Goal: Task Accomplishment & Management: Manage account settings

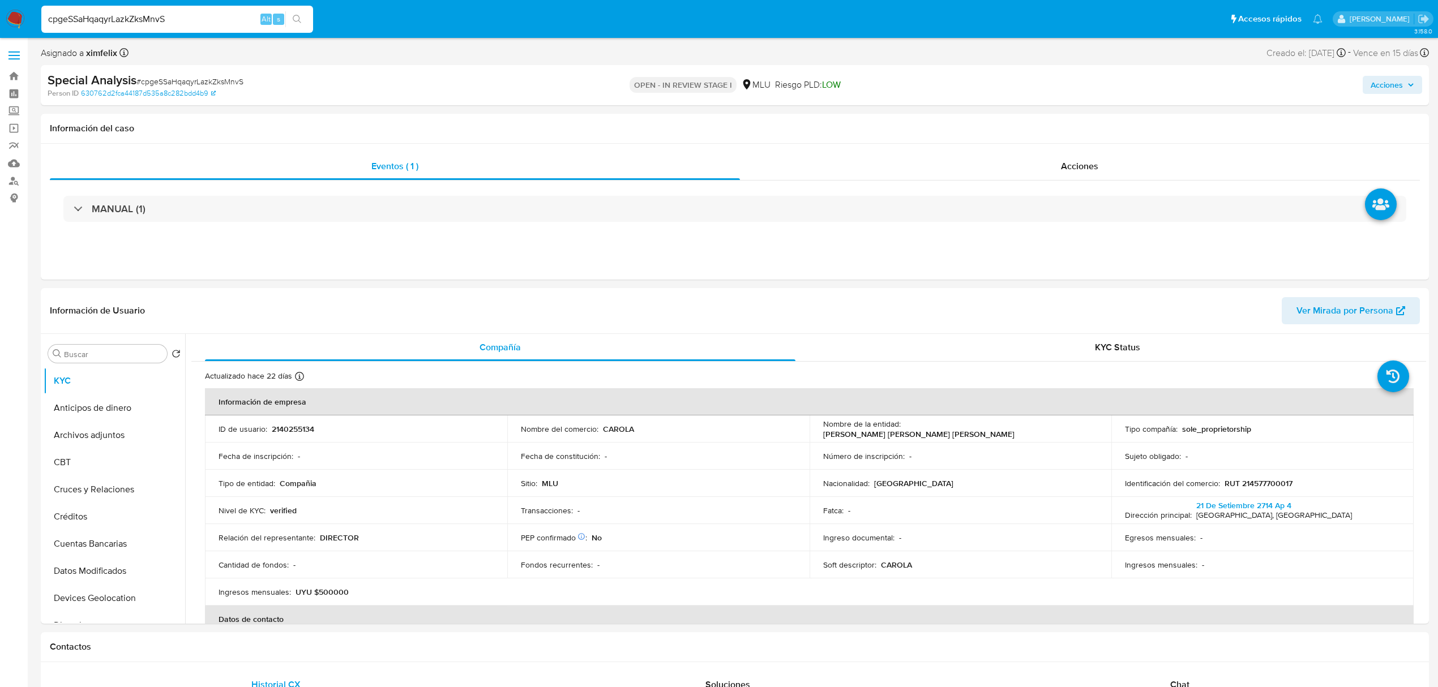
select select "10"
click at [145, 12] on input "cpgeSSaHqaqyrLazkZksMnvS" at bounding box center [177, 19] width 272 height 15
type input "LliczC1vbx569bo6APL0I7qS"
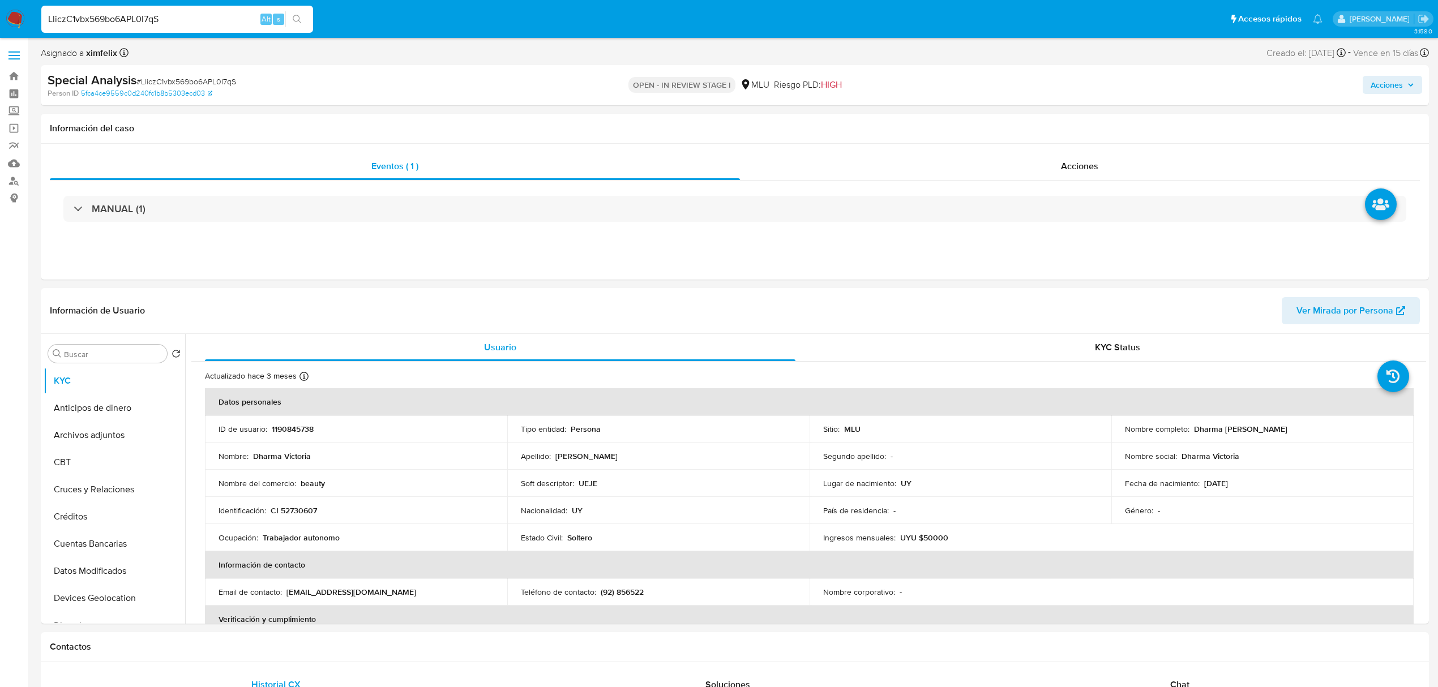
select select "10"
click at [88, 495] on button "Cruces y Relaciones" at bounding box center [110, 489] width 132 height 27
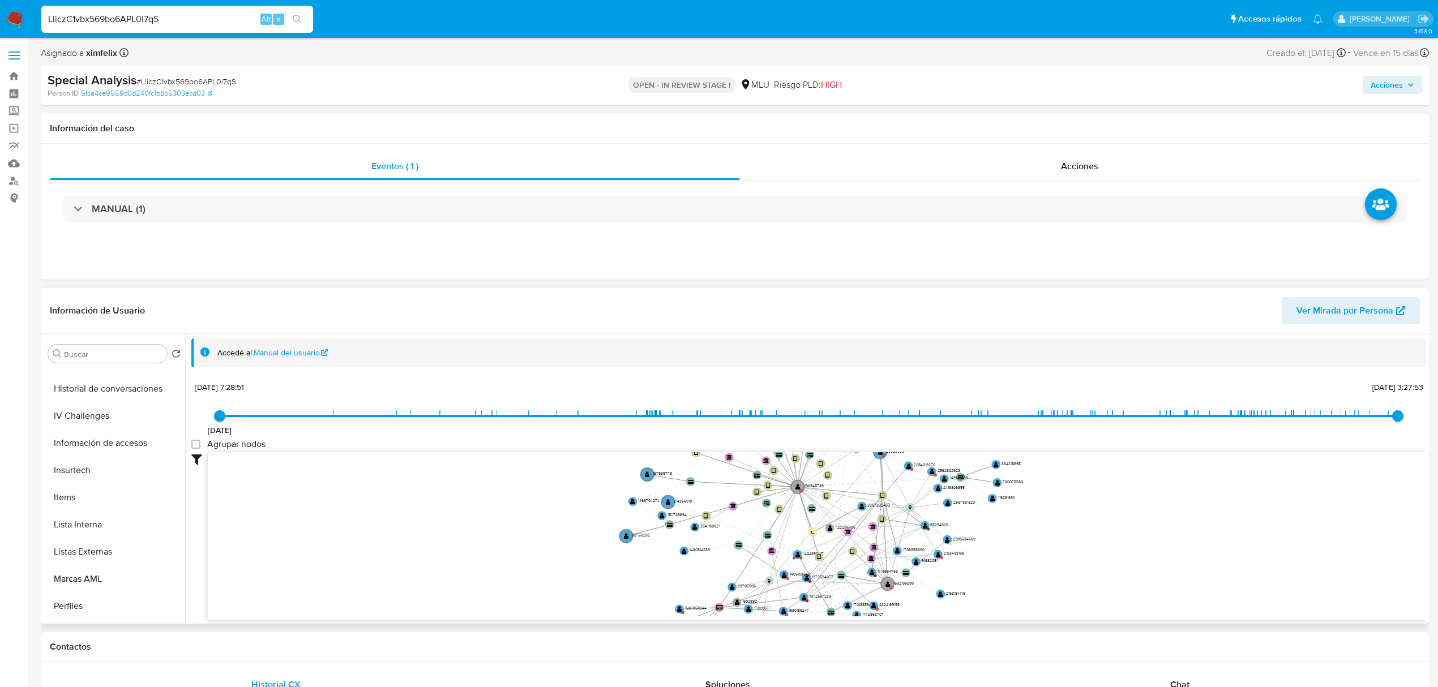
scroll to position [453, 0]
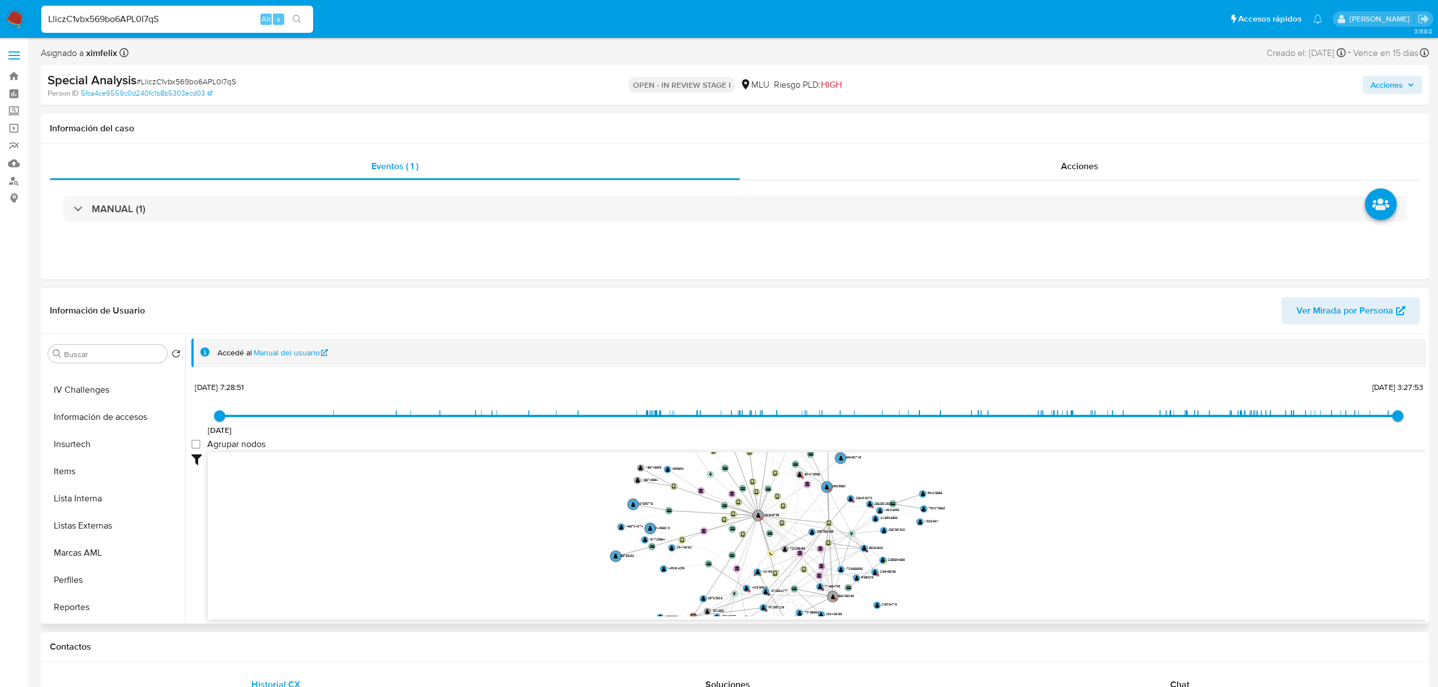
drag, startPoint x: 558, startPoint y: 551, endPoint x: 563, endPoint y: 571, distance: 20.9
click at [562, 570] on icon "device-6789456dcdf72539d477f8ca  user-1190845738  1190845738 device-65e668265…" at bounding box center [817, 534] width 1218 height 164
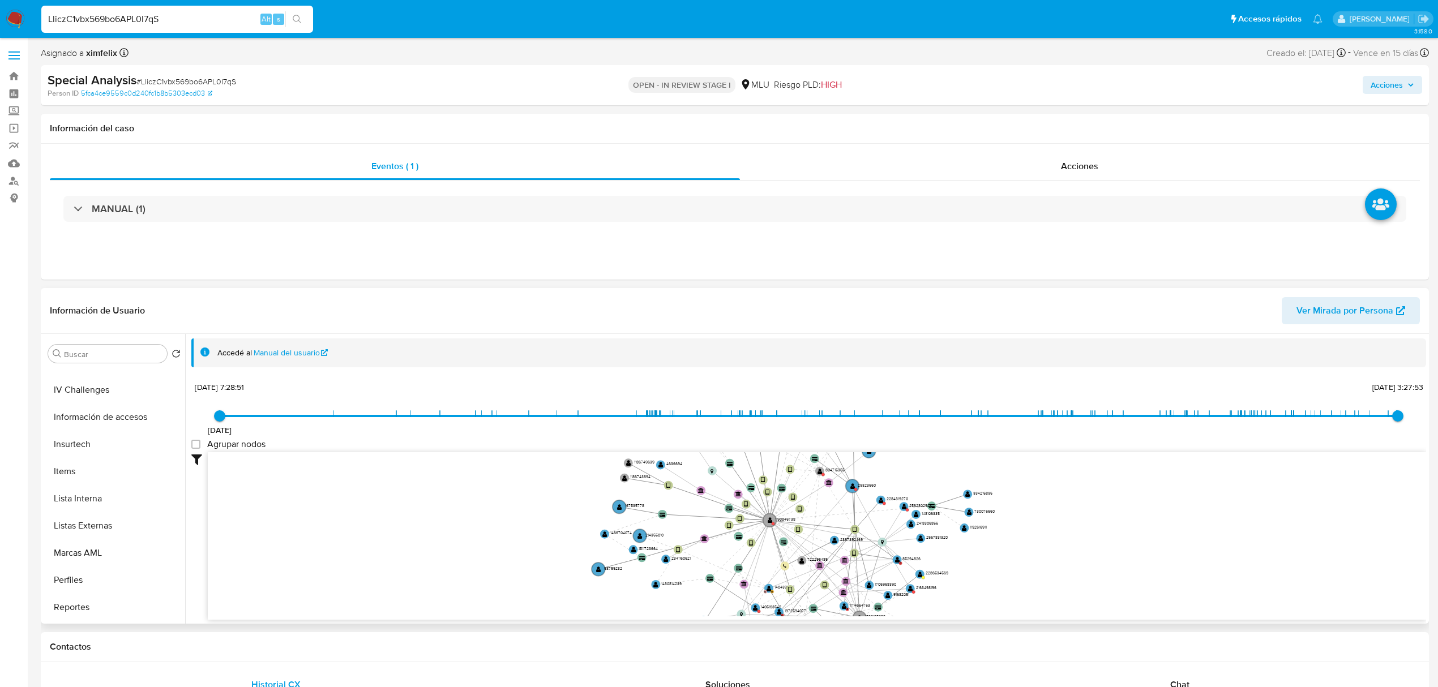
drag, startPoint x: 512, startPoint y: 551, endPoint x: 447, endPoint y: 567, distance: 67.2
click at [447, 567] on icon "device-6789456dcdf72539d477f8ca  user-1190845738  1190845738 device-65e668265…" at bounding box center [817, 534] width 1218 height 164
click at [109, 463] on button "Historial Casos" at bounding box center [110, 459] width 132 height 27
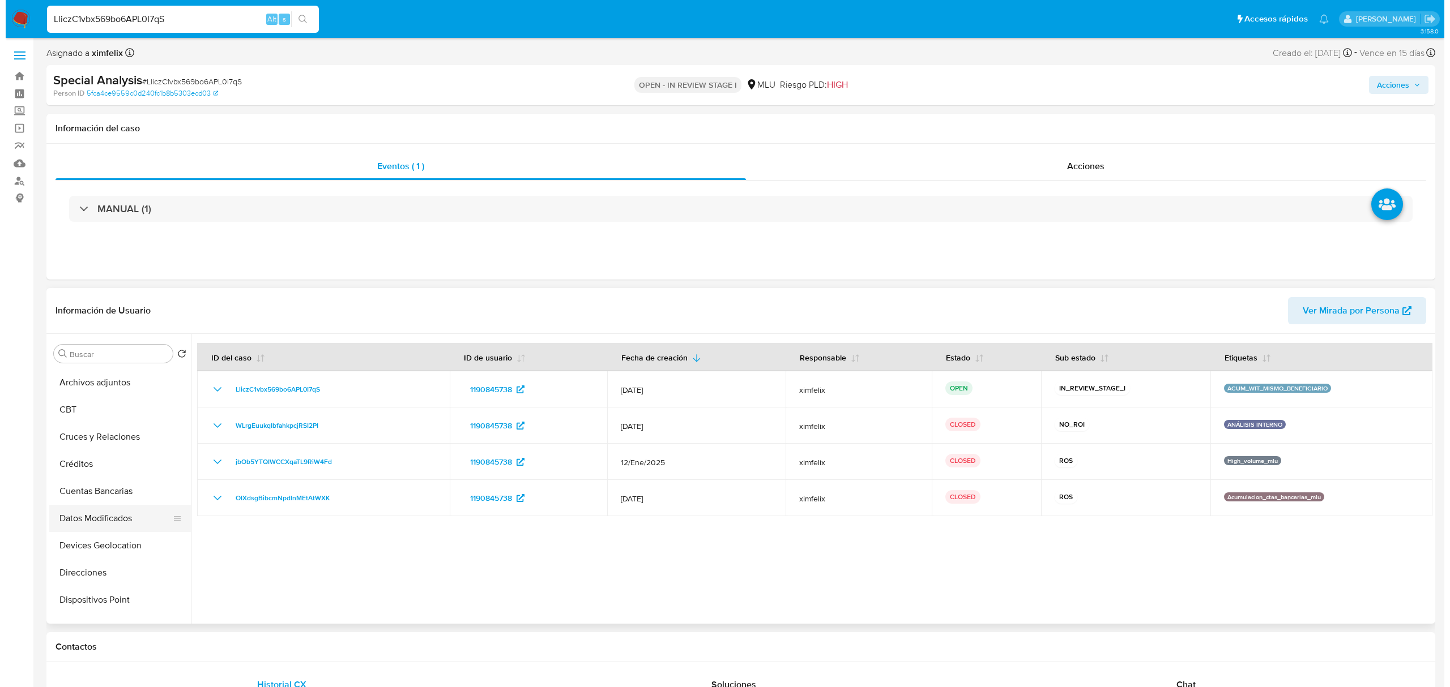
scroll to position [0, 0]
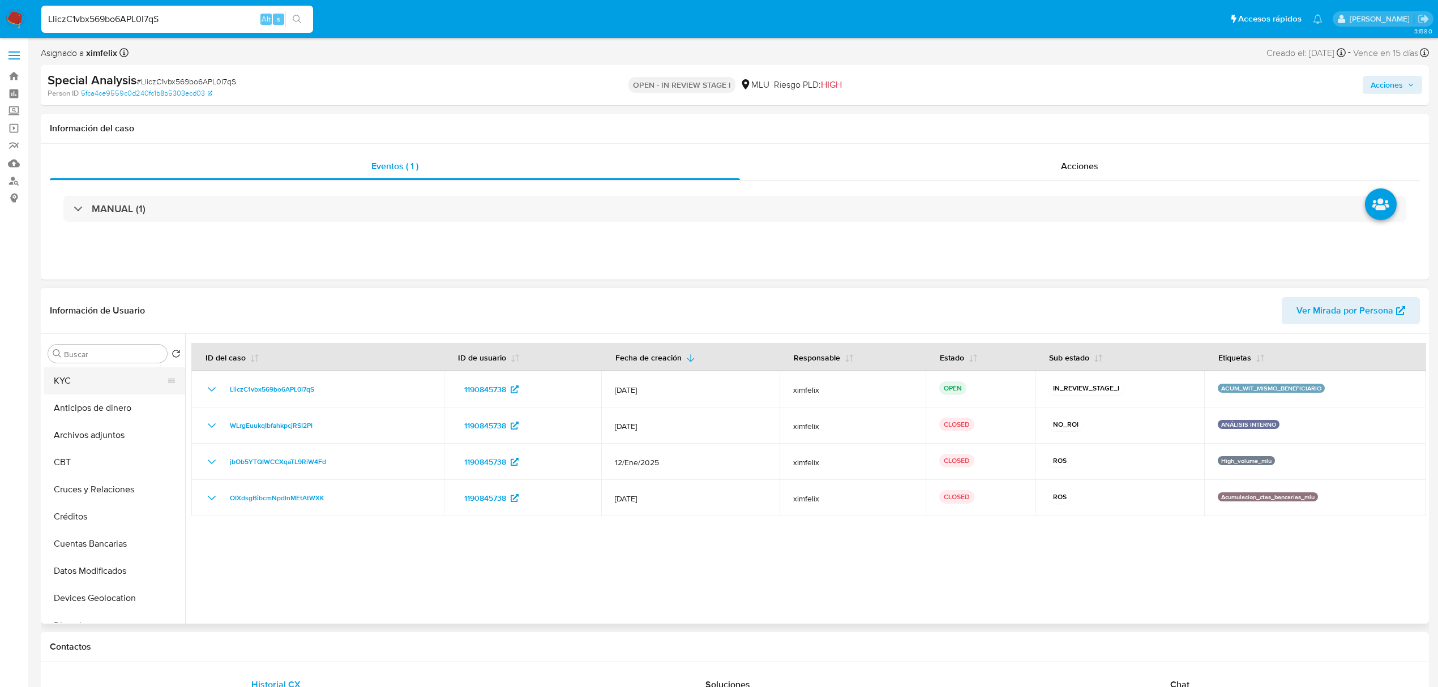
drag, startPoint x: 114, startPoint y: 377, endPoint x: 119, endPoint y: 393, distance: 16.5
click at [114, 383] on button "KYC" at bounding box center [110, 380] width 132 height 27
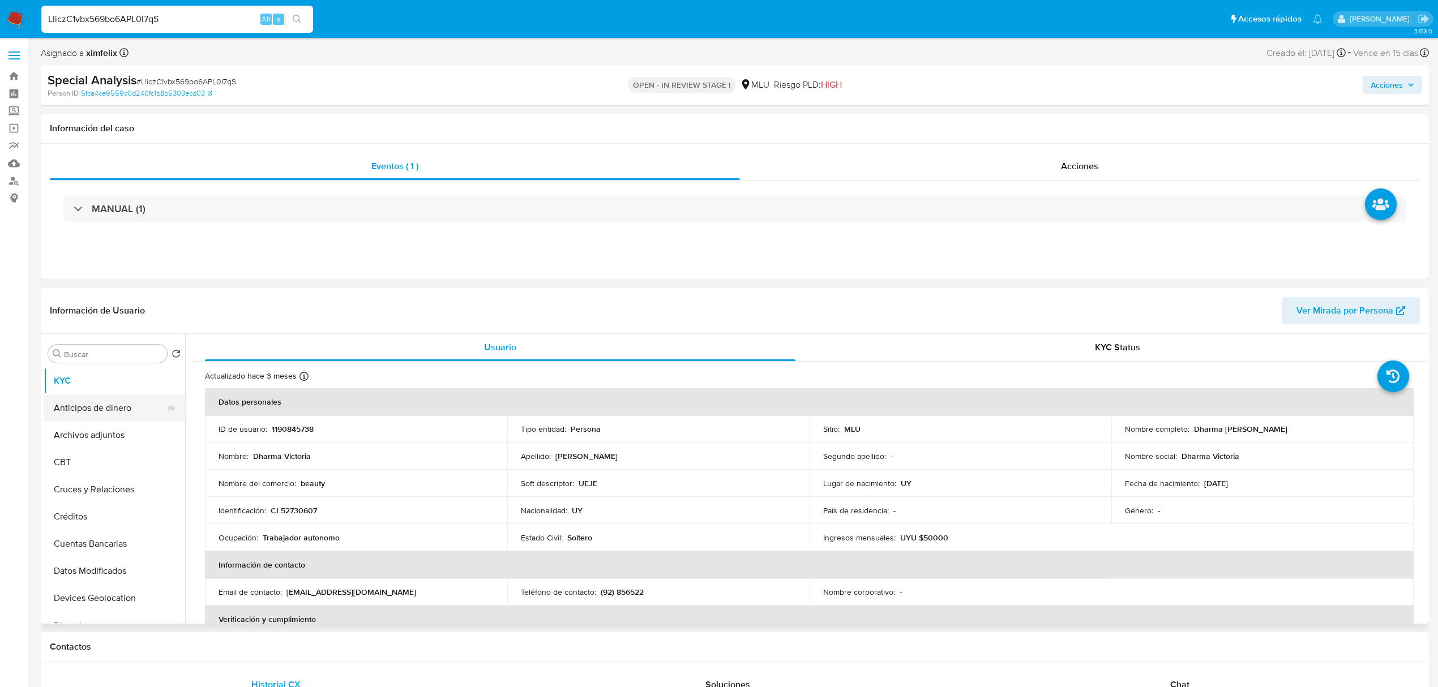
click at [105, 420] on ul "KYC Anticipos de dinero Archivos adjuntos CBT Cruces y Relaciones Créditos Cuen…" at bounding box center [115, 494] width 142 height 255
click at [129, 437] on button "Archivos adjuntos" at bounding box center [110, 435] width 132 height 27
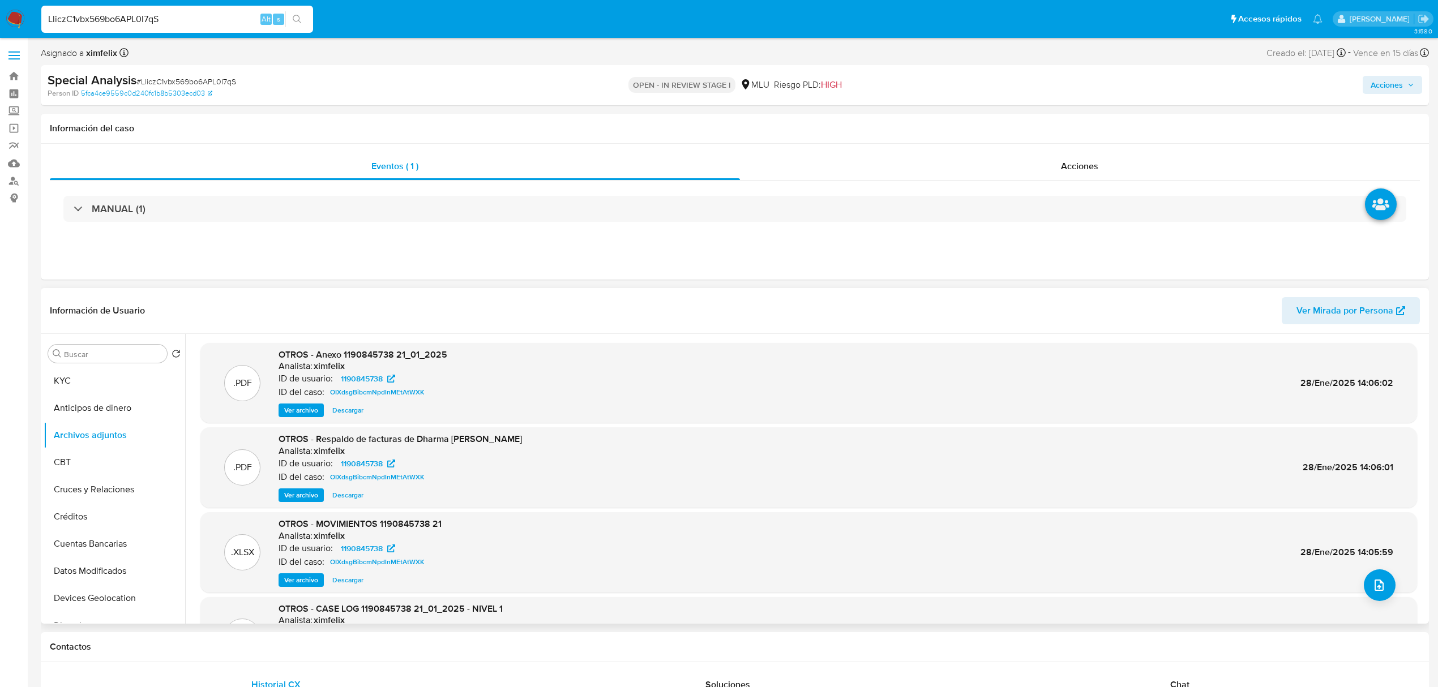
click at [1363, 572] on div ".XLSX OTROS - MOVIMIENTOS 1190845738 21 Analista: ximfelix ID de usuario: 11908…" at bounding box center [808, 552] width 1205 height 69
click at [1378, 580] on icon "upload-file" at bounding box center [1380, 586] width 14 height 14
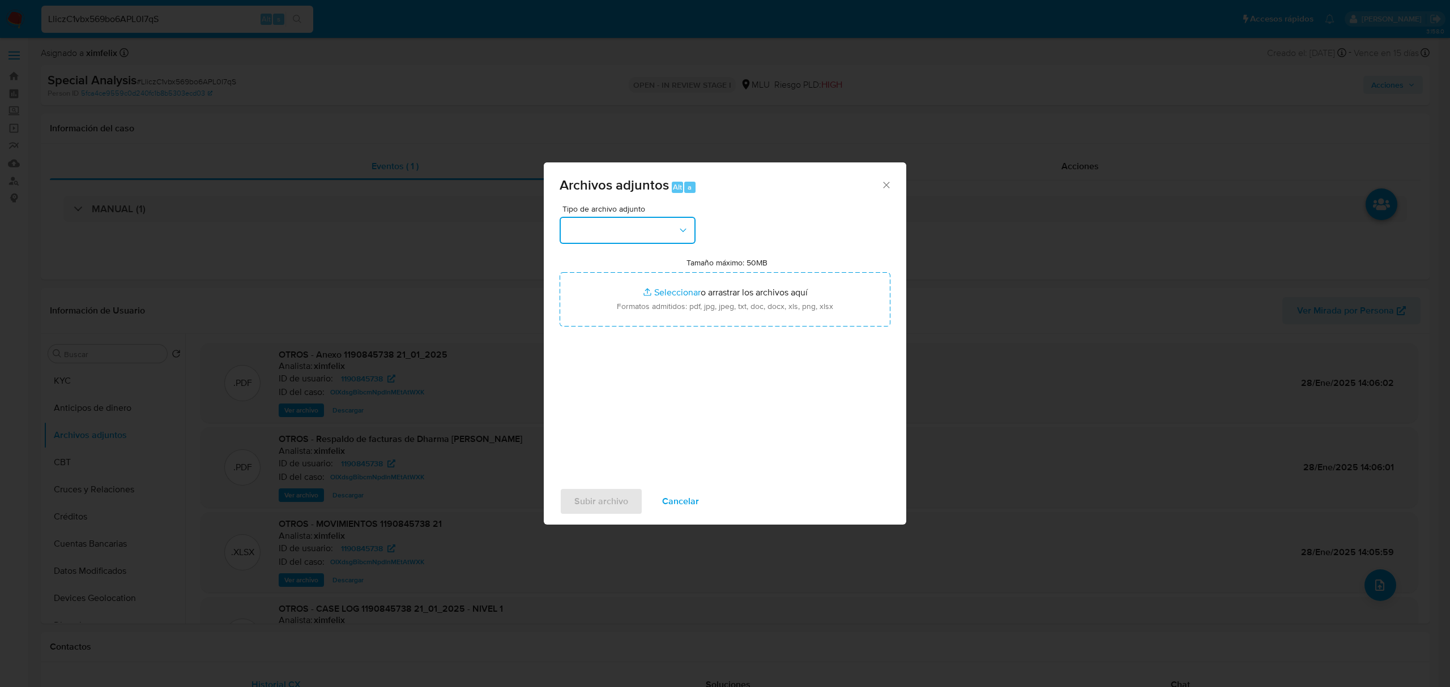
drag, startPoint x: 581, startPoint y: 238, endPoint x: 575, endPoint y: 234, distance: 7.3
click at [581, 239] on button "button" at bounding box center [627, 230] width 136 height 27
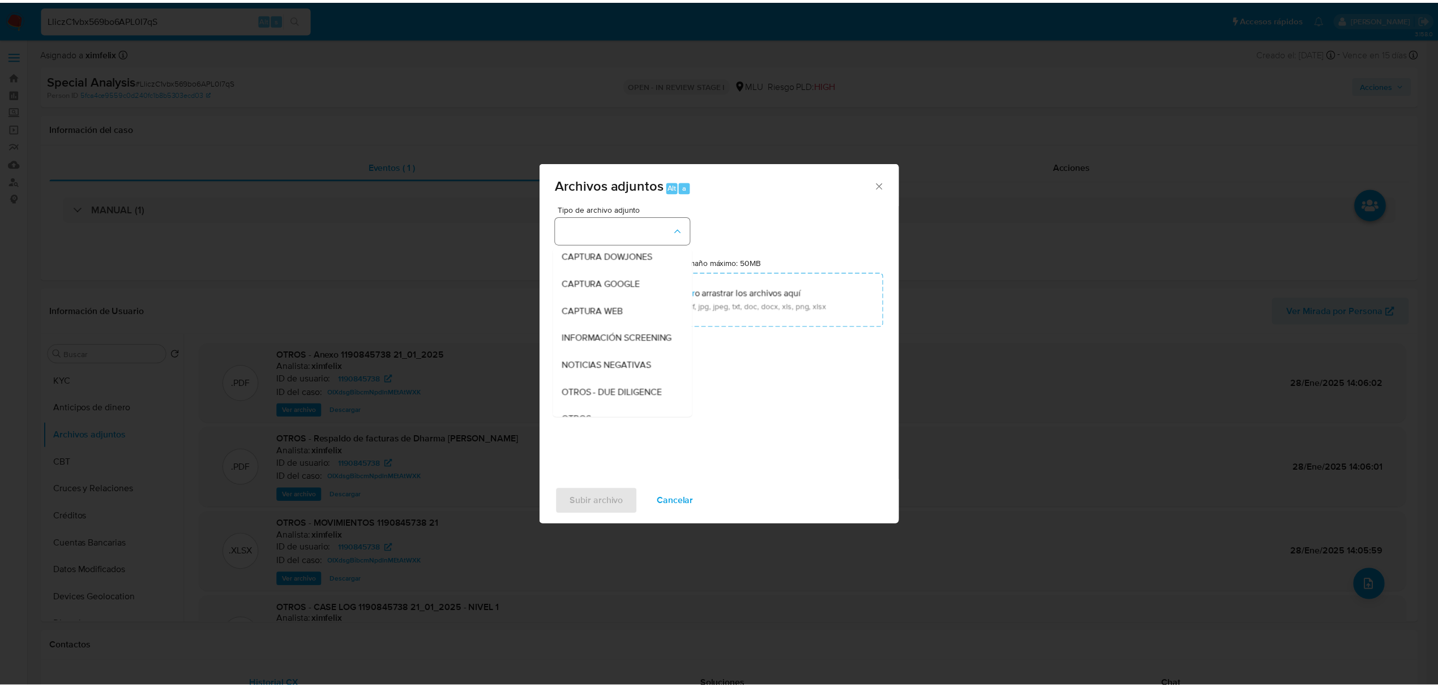
scroll to position [59, 0]
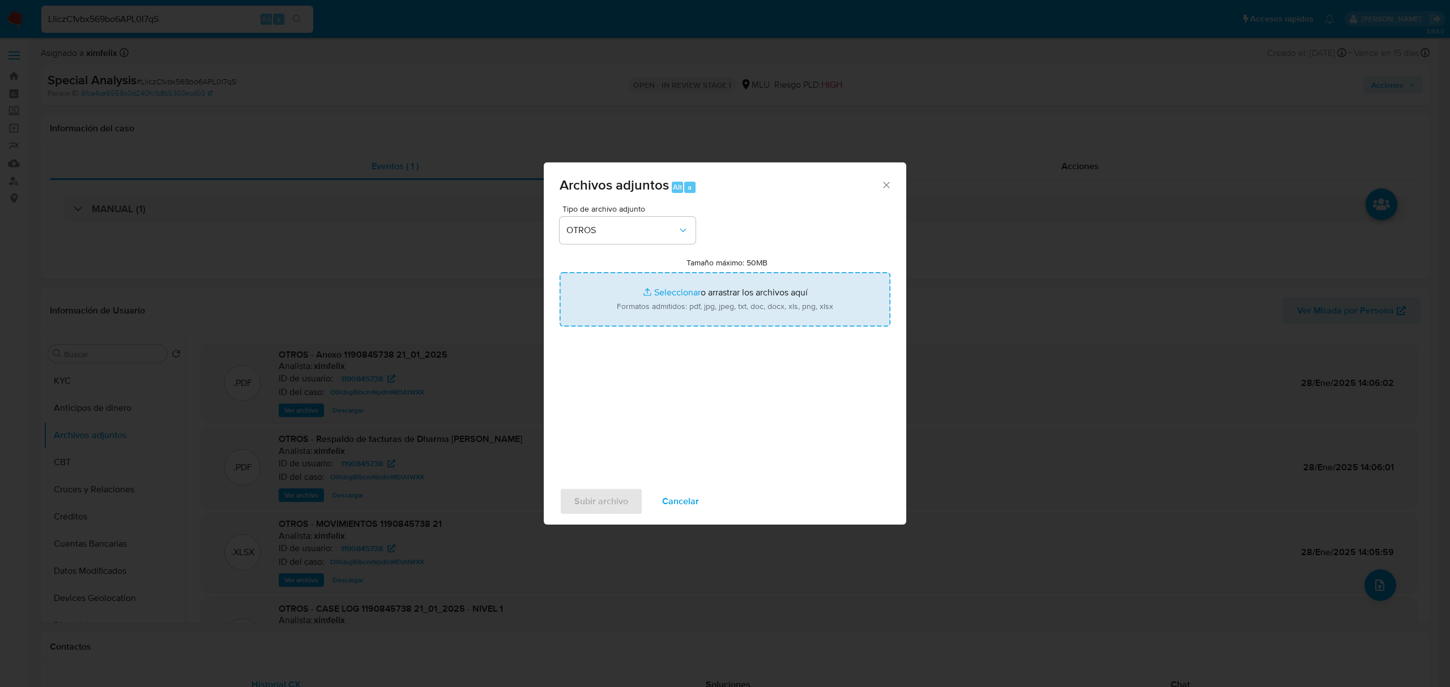
type input "C:\fakepath\Anexo 1190845738 - 03_09_2025.pdf"
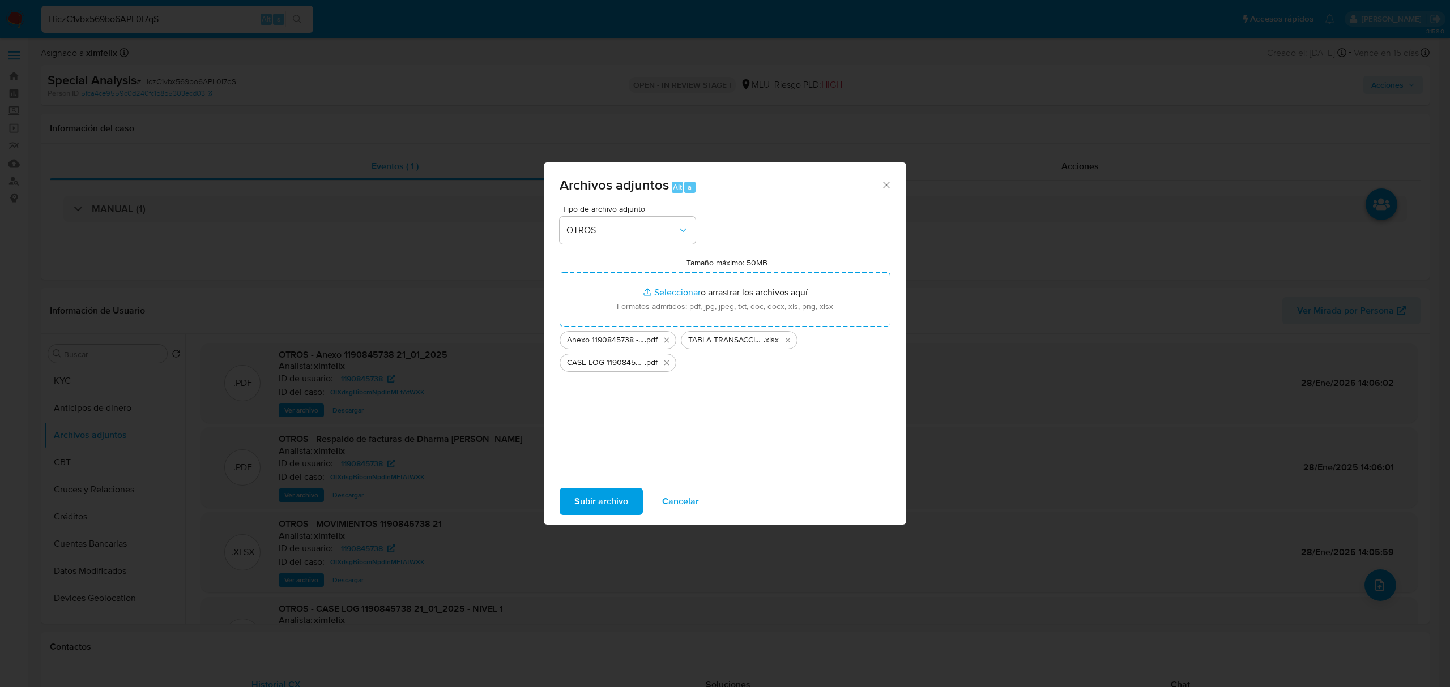
click at [598, 497] on span "Subir archivo" at bounding box center [601, 501] width 54 height 25
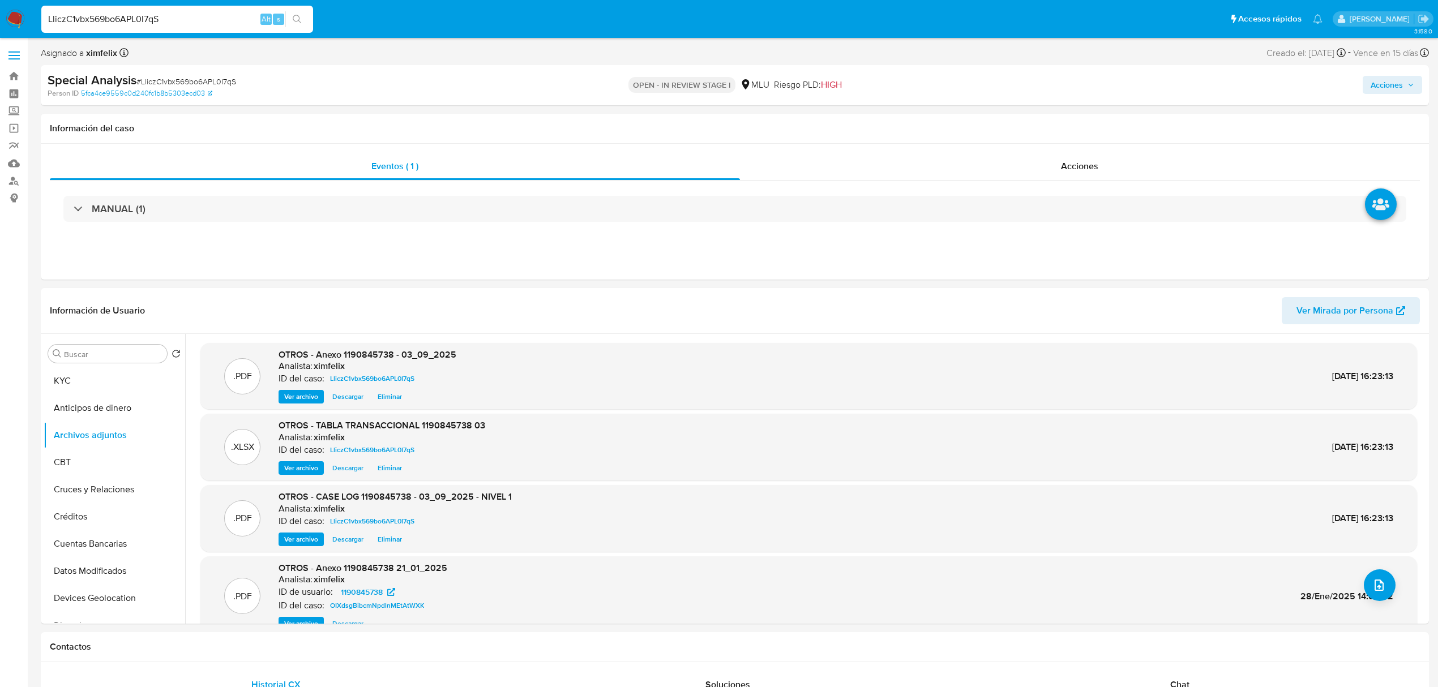
click at [1391, 80] on span "Acciones" at bounding box center [1387, 85] width 32 height 18
click at [1051, 122] on span "Resolución del caso" at bounding box center [1071, 120] width 81 height 13
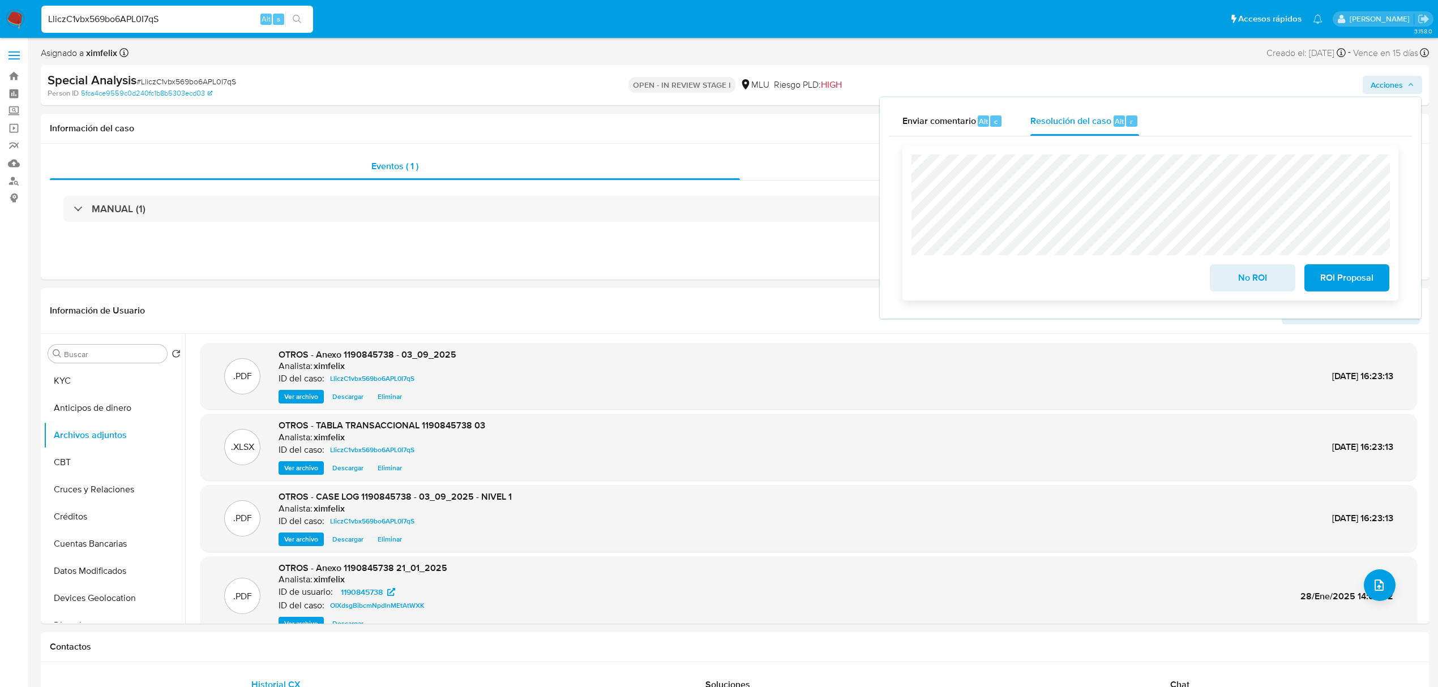
click at [1249, 275] on span "No ROI" at bounding box center [1252, 278] width 55 height 25
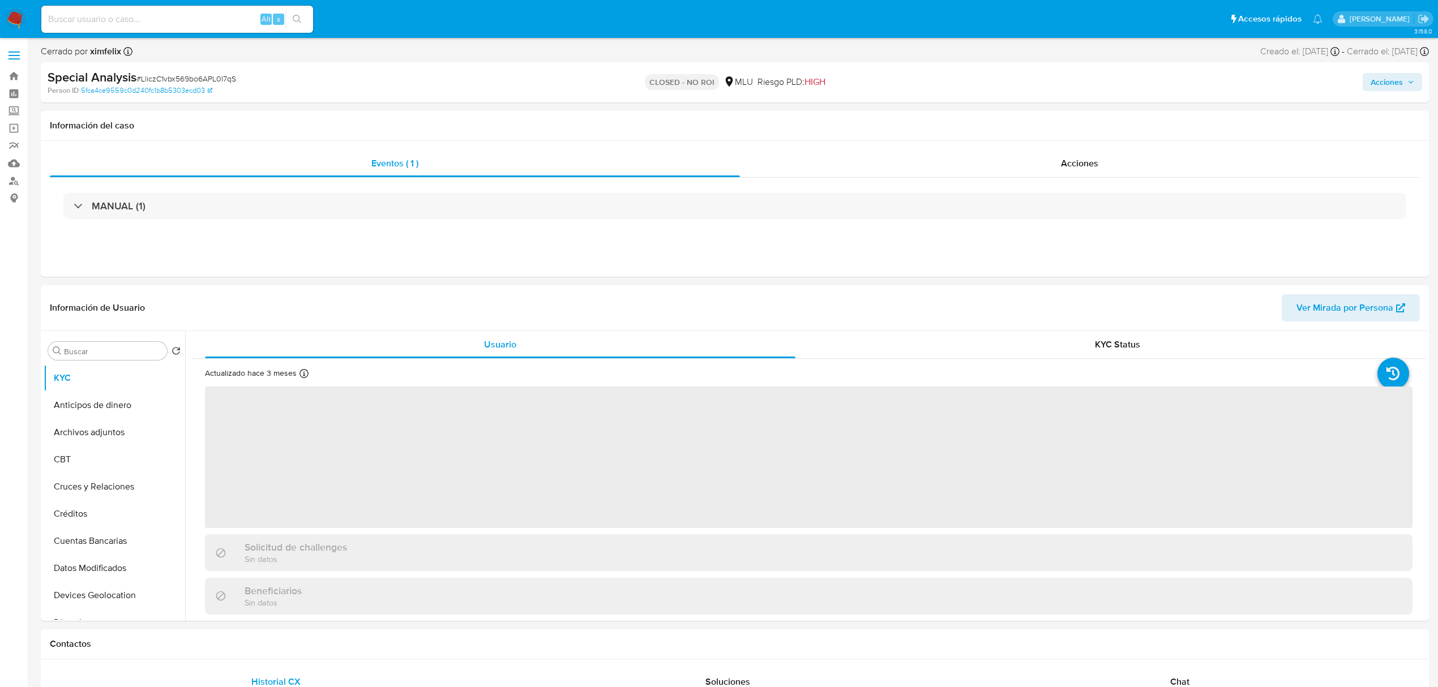
select select "10"
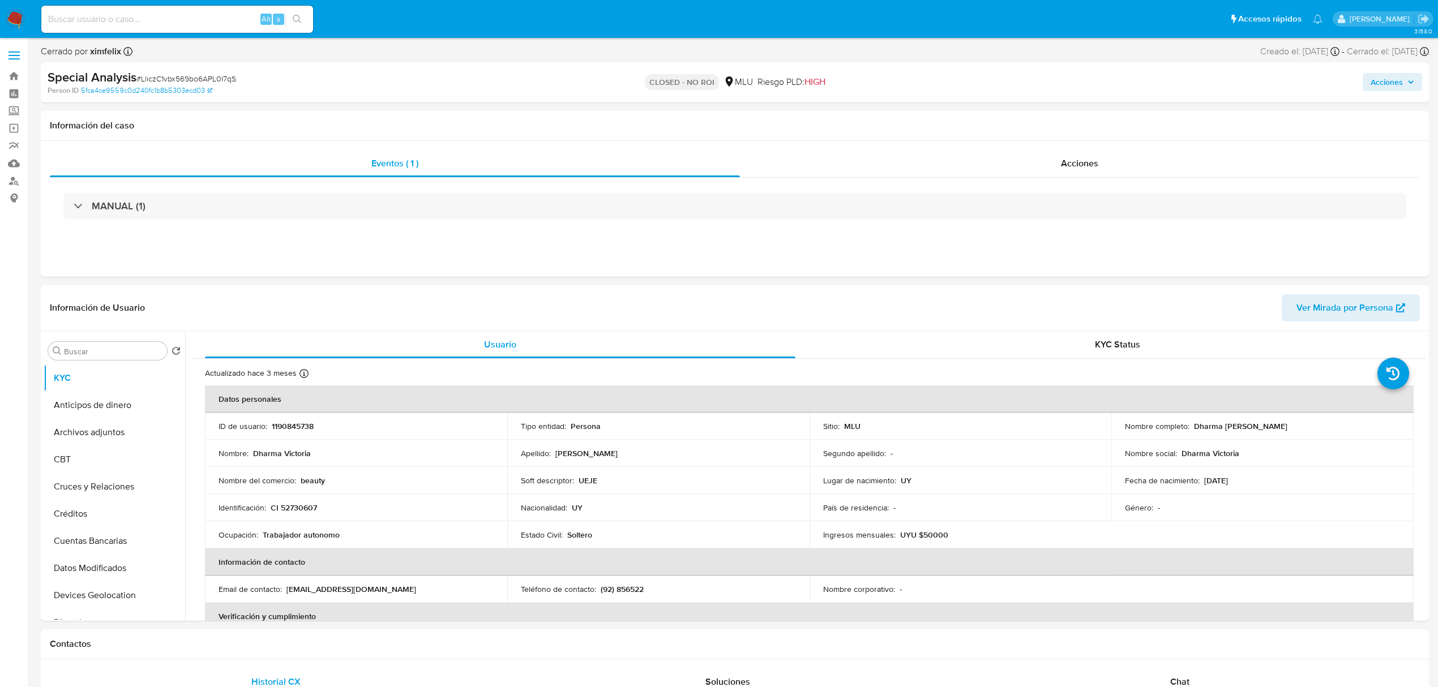
click at [17, 19] on img at bounding box center [15, 19] width 19 height 19
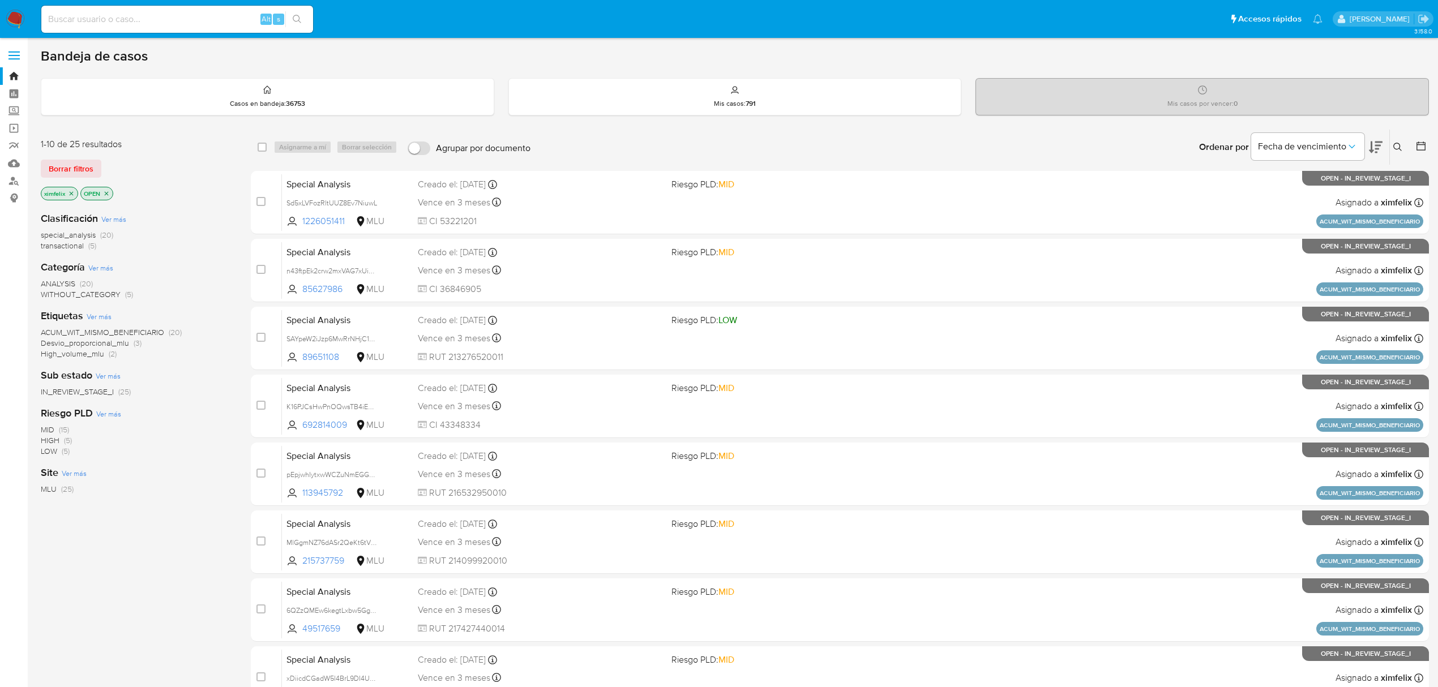
click at [164, 23] on input at bounding box center [177, 19] width 272 height 15
paste input "cpgeSSaHqaqyrLazkZksMnvS"
type input "cpgeSSaHqaqyrLazkZksMnvS"
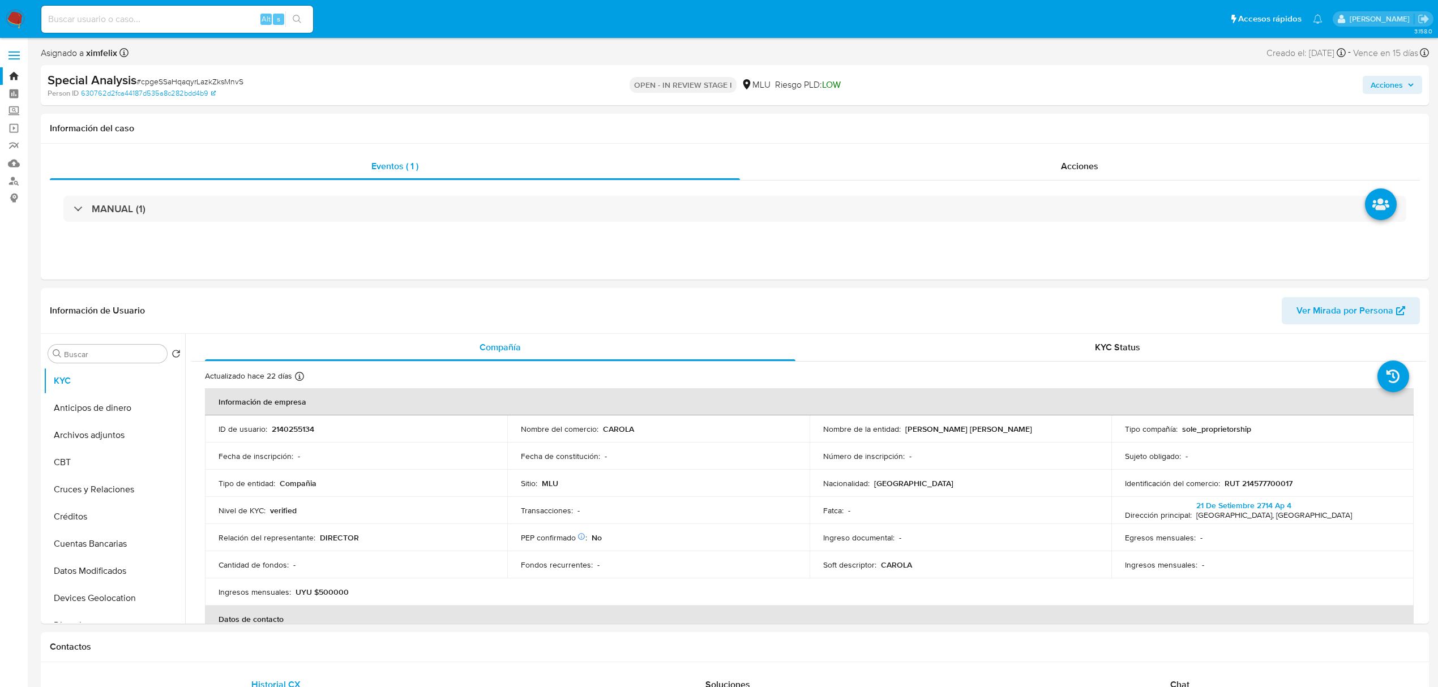
select select "10"
click at [211, 17] on input at bounding box center [177, 19] width 272 height 15
paste input "cpgeSSaHqaqyrLazkZksMnvS"
type input "cpgeSSaHqaqyrLazkZksMnvS"
click at [211, 17] on input "cpgeSSaHqaqyrLazkZksMnvS" at bounding box center [177, 19] width 272 height 15
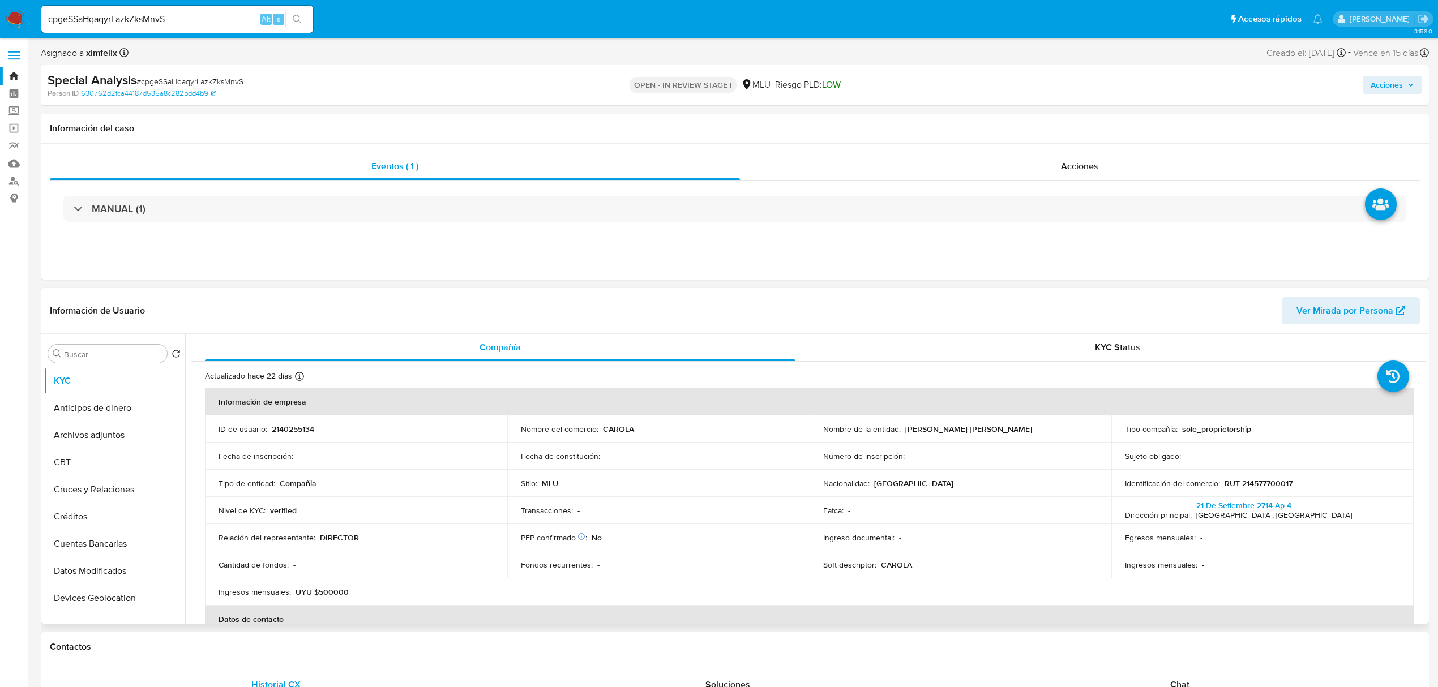
click at [1264, 485] on p "RUT 214577700017" at bounding box center [1259, 483] width 68 height 10
copy p "214577700017"
drag, startPoint x: 981, startPoint y: 431, endPoint x: 903, endPoint y: 433, distance: 78.2
click at [903, 433] on div "Nombre de la entidad : PEREZ LEDESMA CLAUDIA ANDREA" at bounding box center [960, 429] width 275 height 10
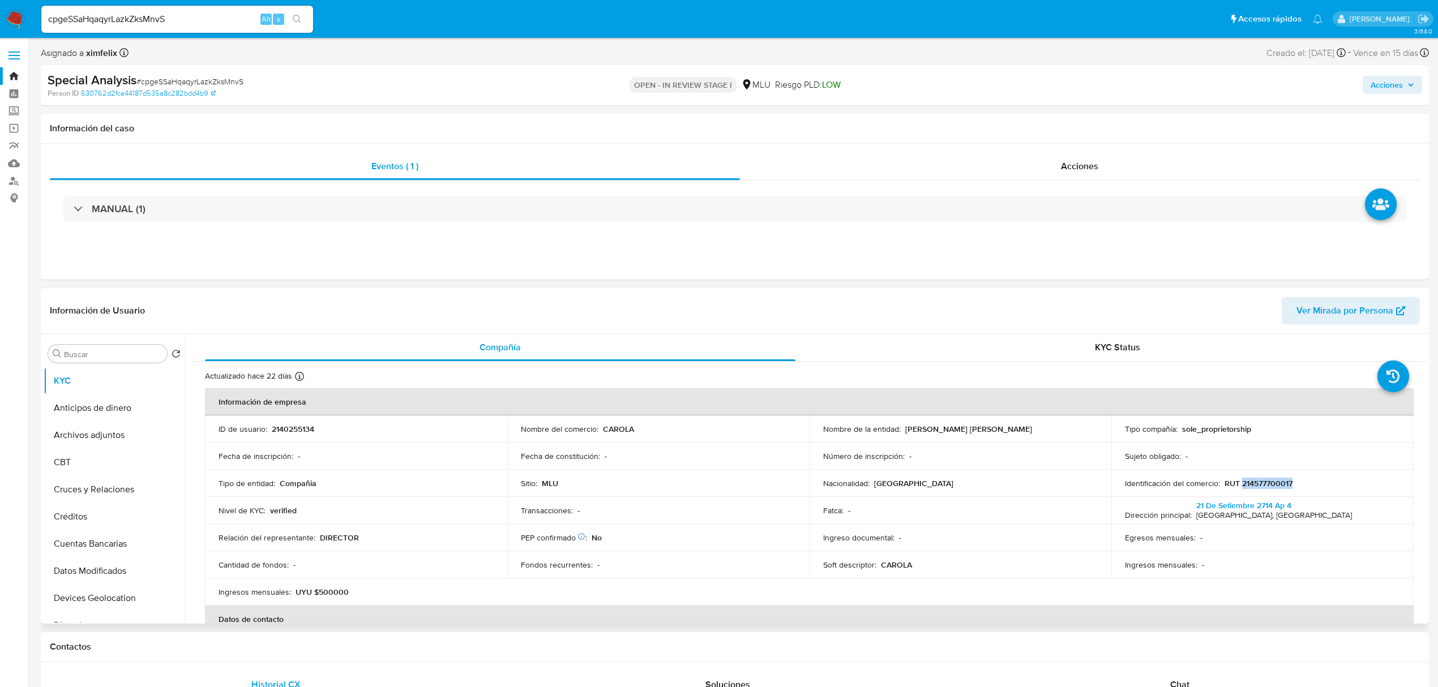
copy p "PEREZ LEDESMA CLAUDIA ANDREA"
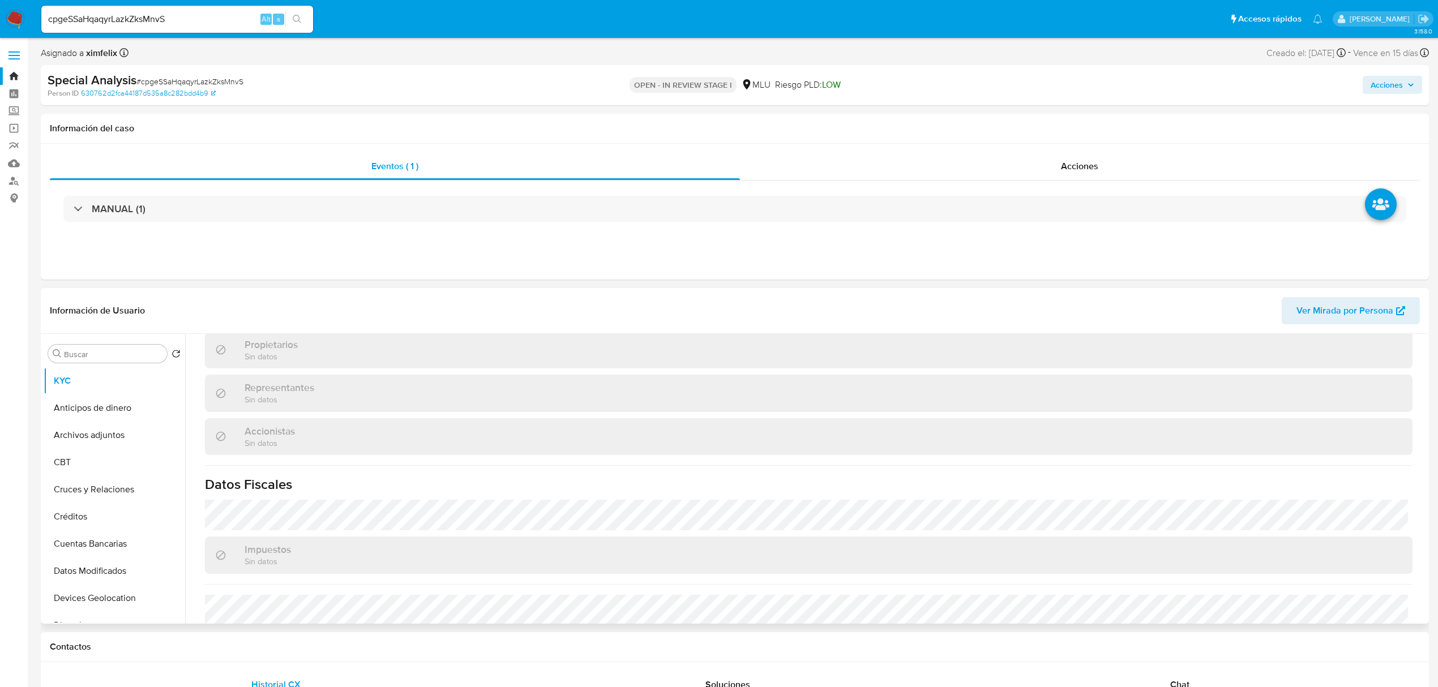
scroll to position [644, 0]
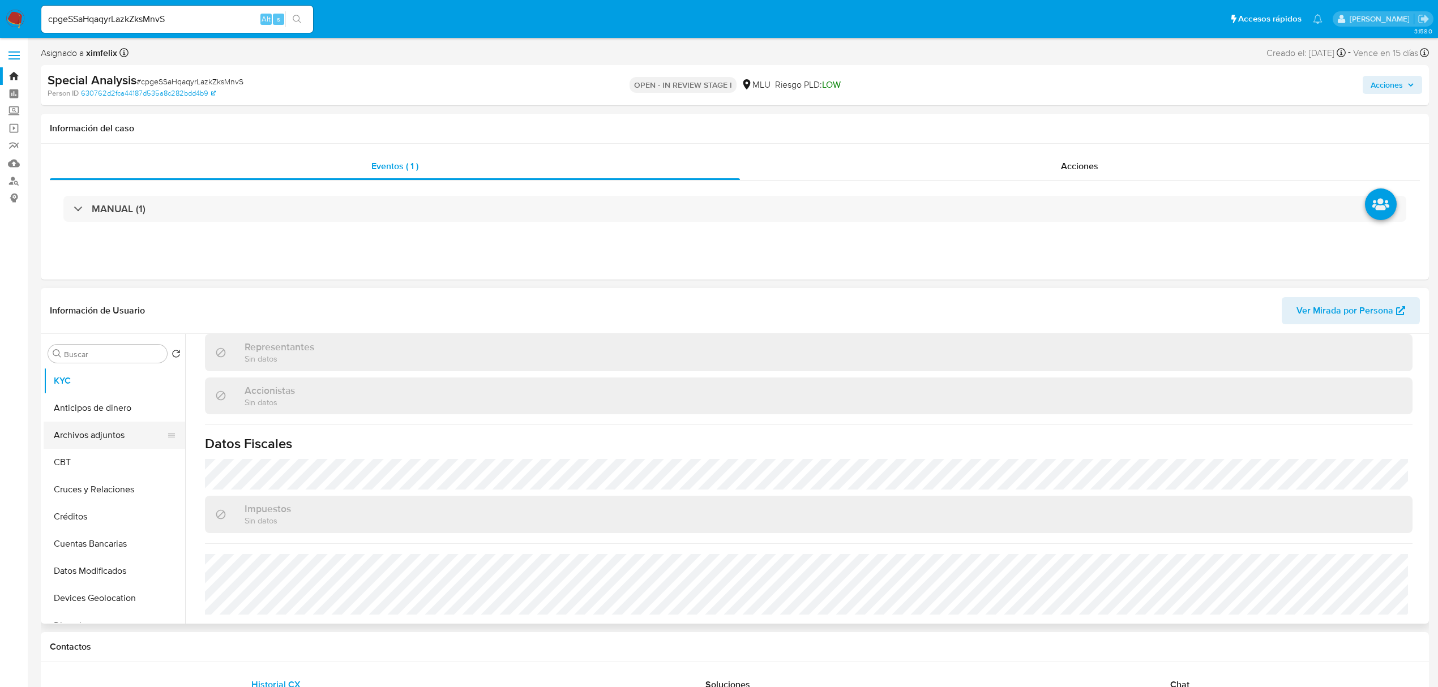
click at [114, 444] on button "Archivos adjuntos" at bounding box center [110, 435] width 132 height 27
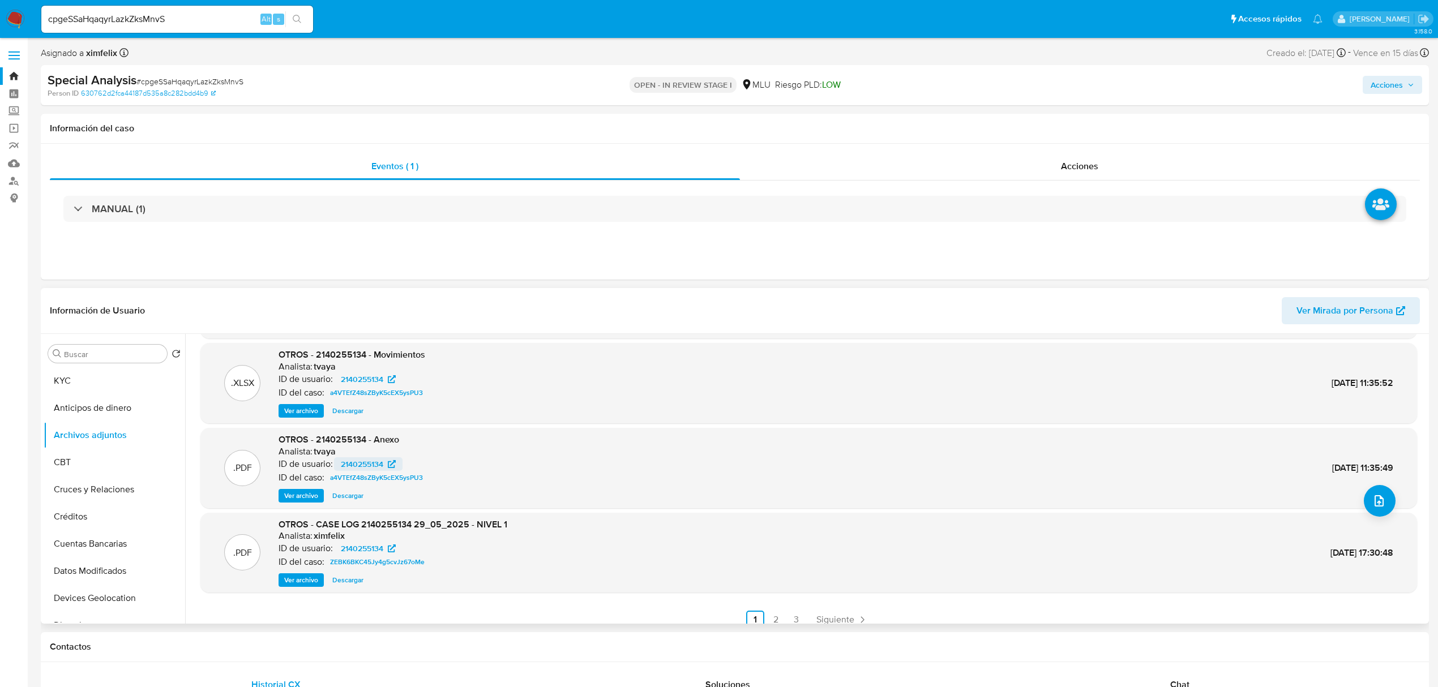
scroll to position [95, 0]
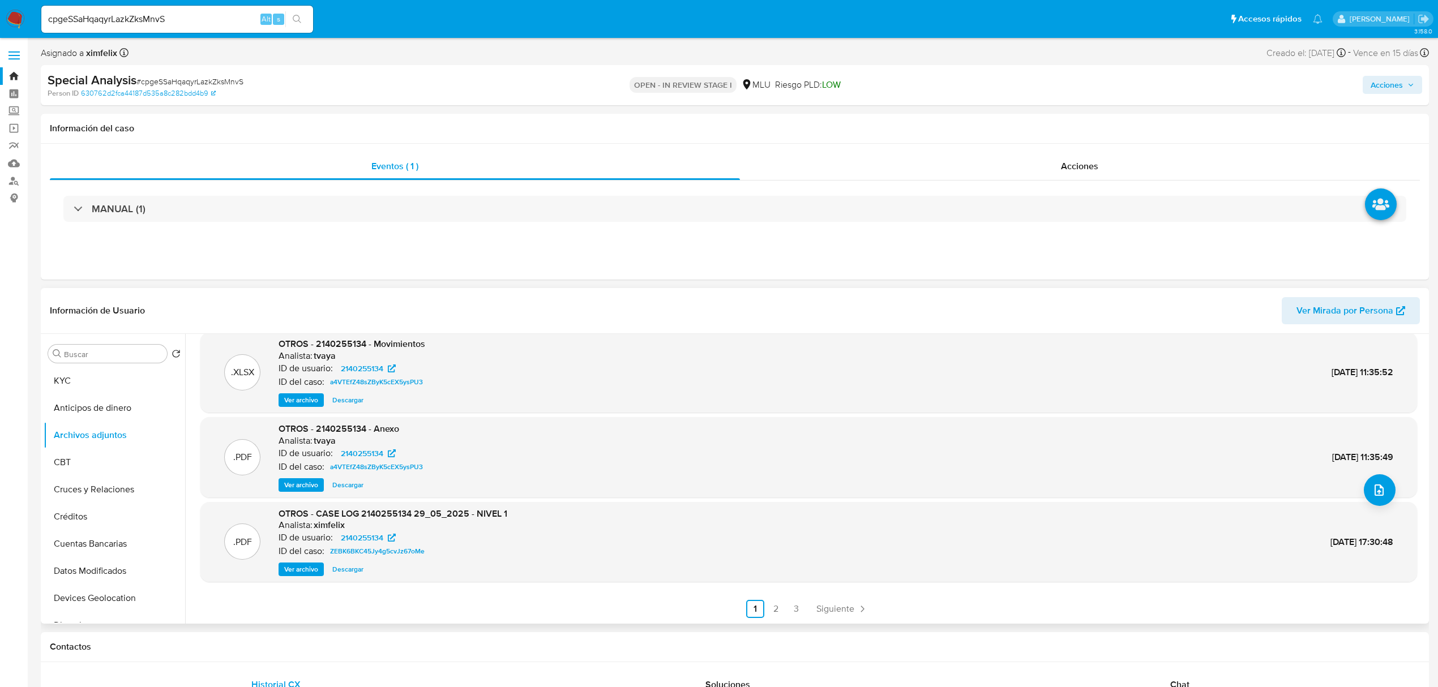
click at [290, 572] on span "Ver archivo" at bounding box center [301, 569] width 34 height 11
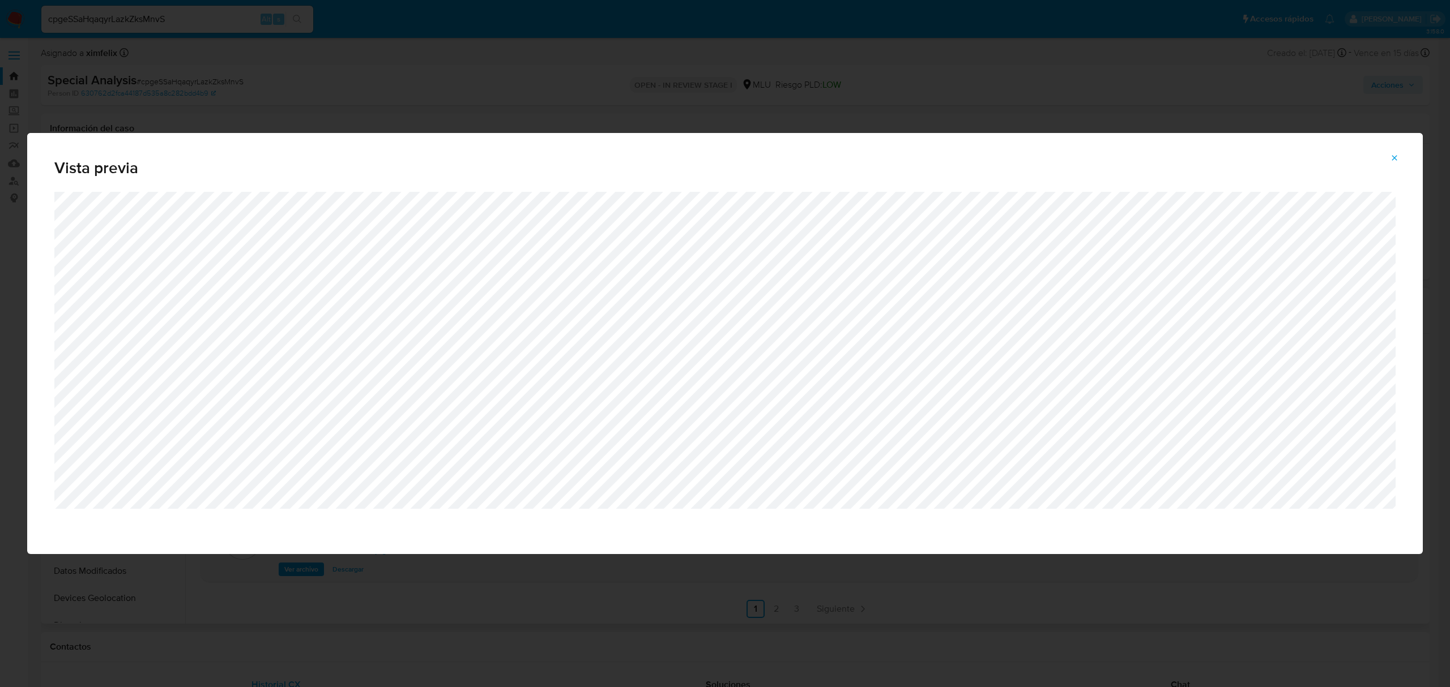
click at [1395, 160] on icon "Attachment preview" at bounding box center [1393, 157] width 9 height 9
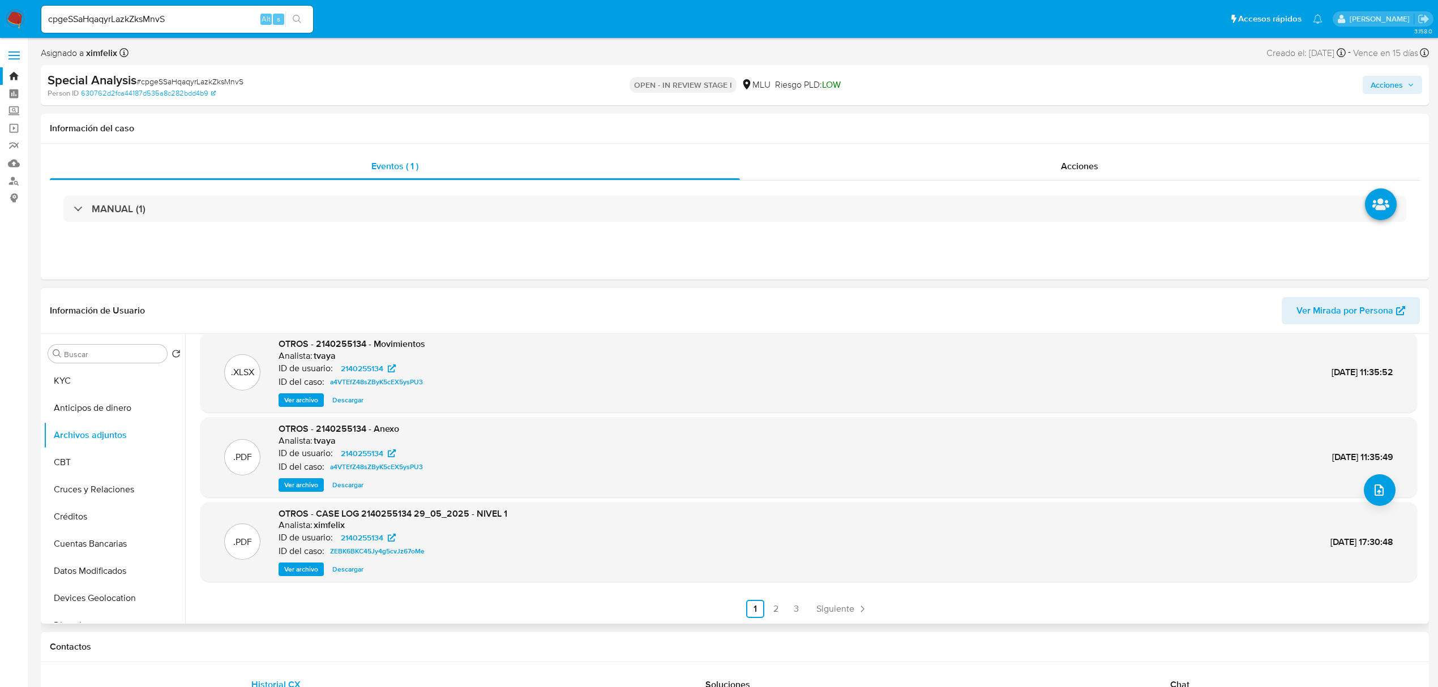
click at [1395, 314] on span "Ver Mirada por Persona" at bounding box center [1351, 310] width 109 height 25
click at [107, 545] on button "Reportes" at bounding box center [110, 554] width 132 height 27
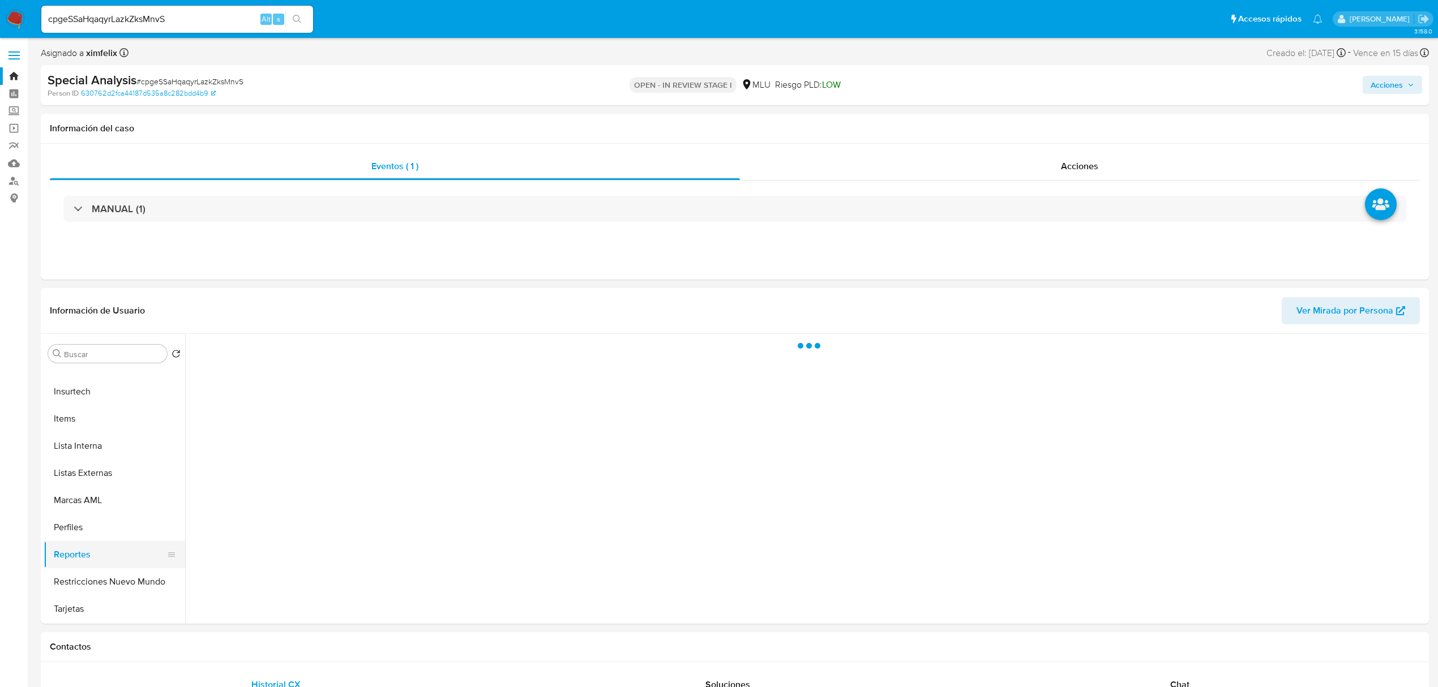
scroll to position [0, 0]
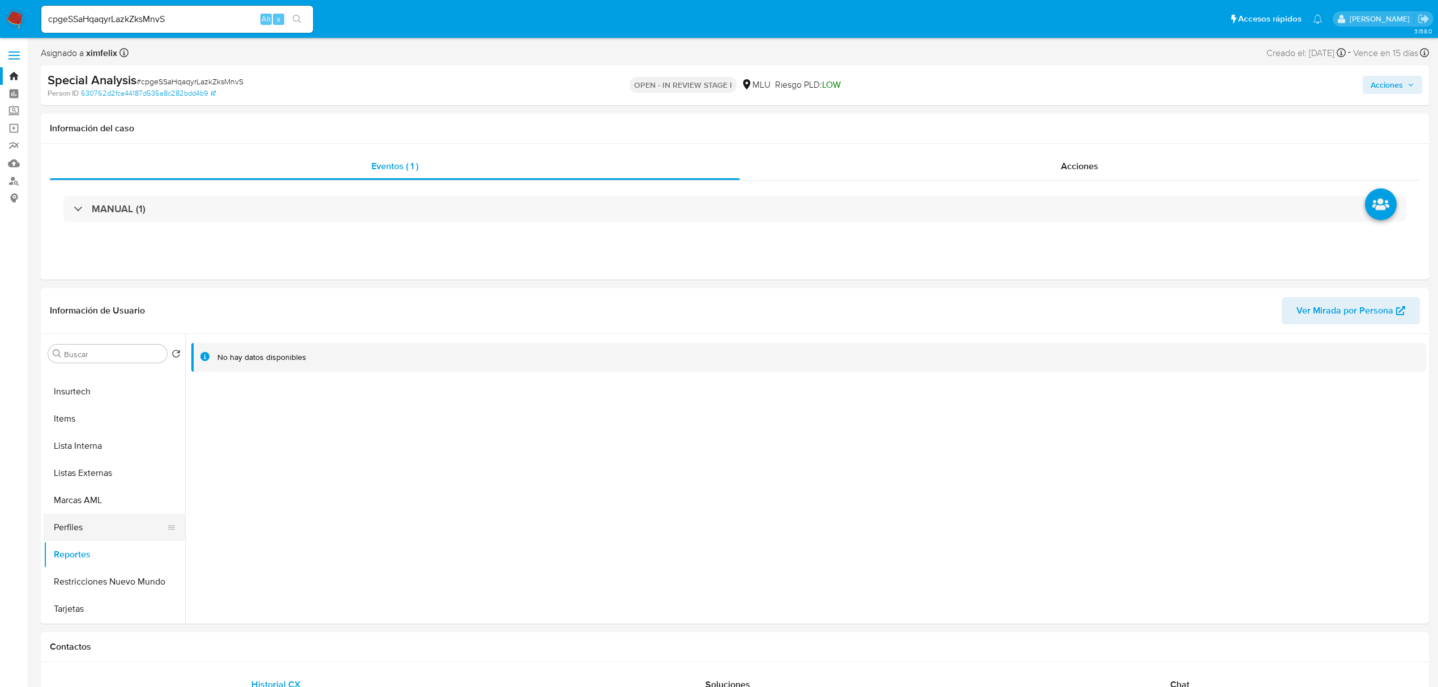
click at [84, 527] on button "Perfiles" at bounding box center [110, 527] width 132 height 27
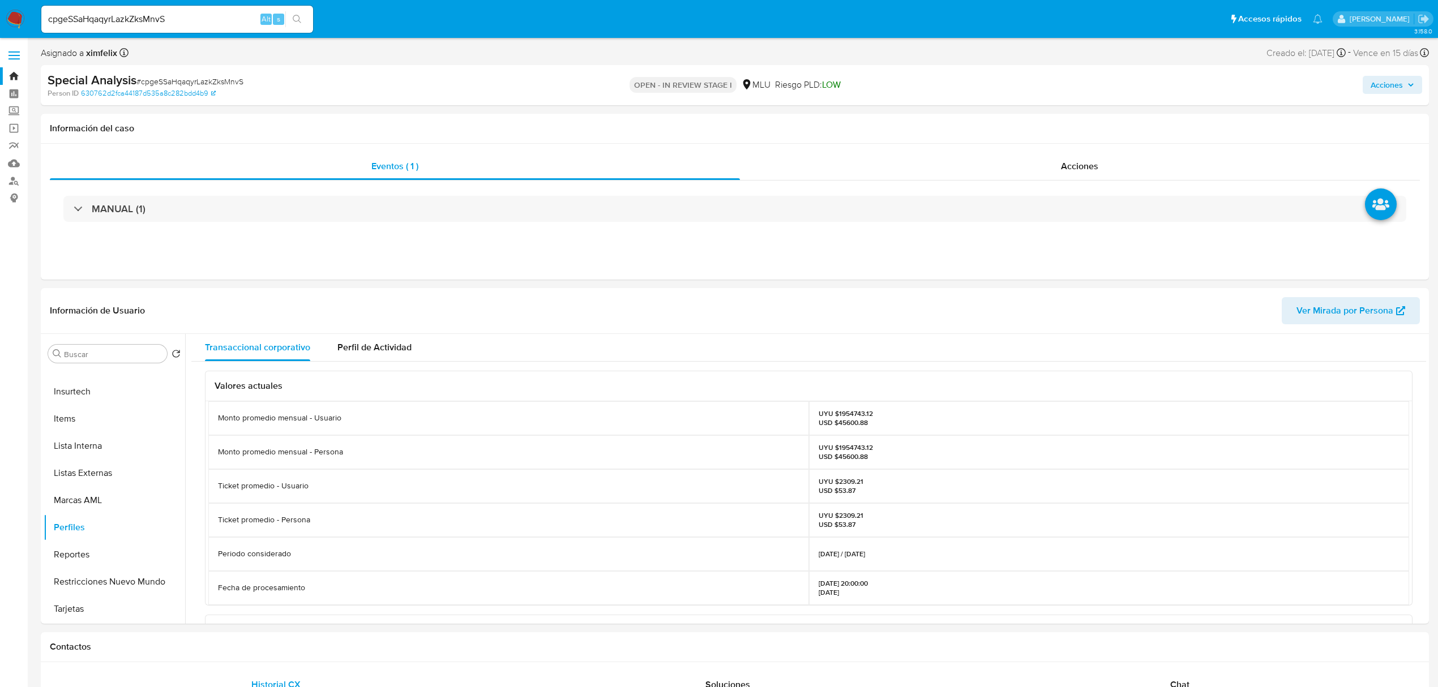
click at [844, 444] on p "UYU $1954743.12 USD $45600.88" at bounding box center [846, 452] width 54 height 18
copy p "1954743.12"
click at [99, 551] on button "Cuentas Bancarias" at bounding box center [110, 544] width 132 height 27
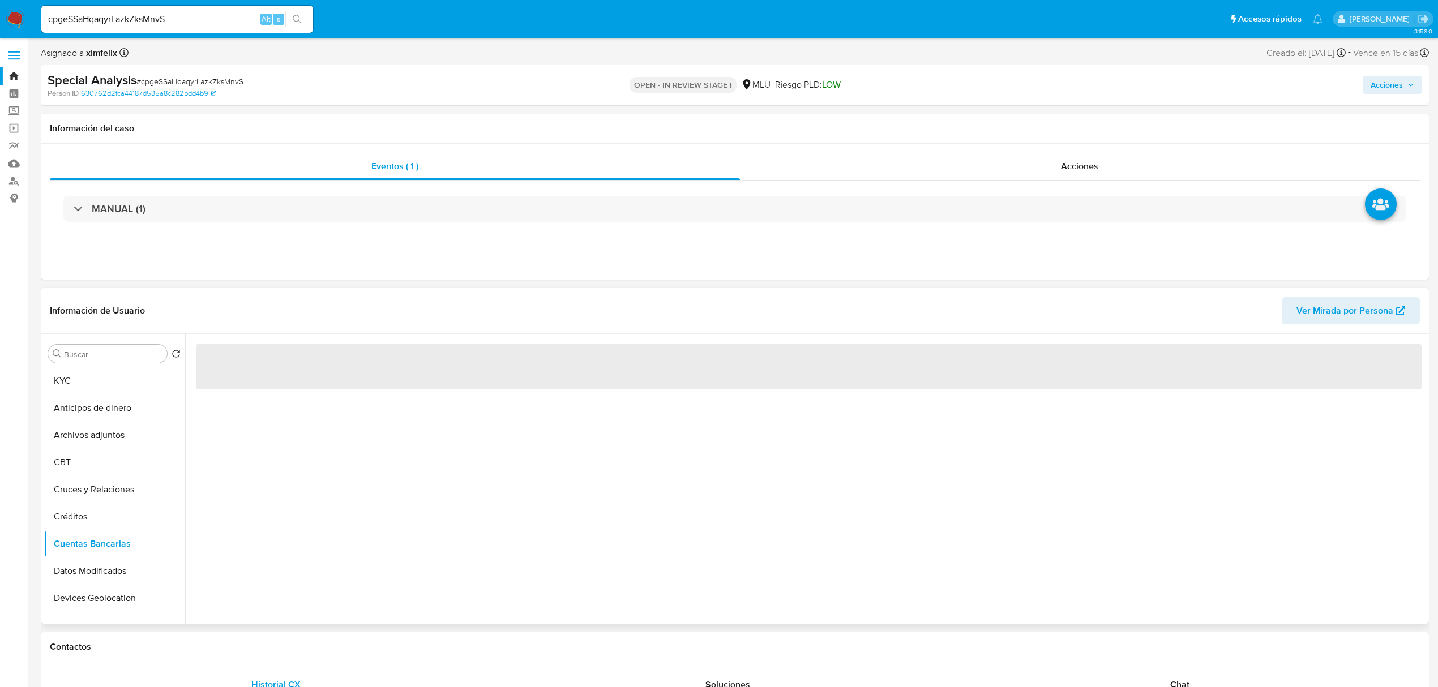
click at [508, 495] on div "‌" at bounding box center [805, 479] width 1241 height 290
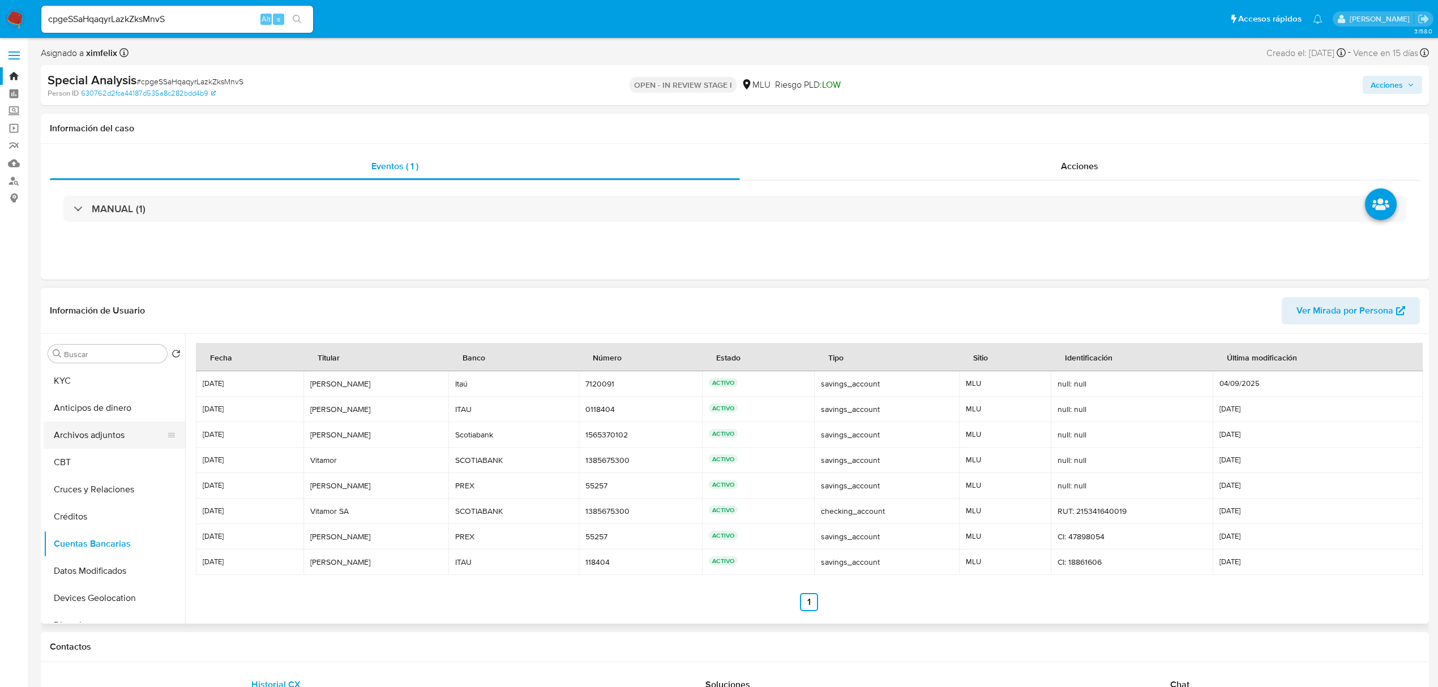
click at [111, 437] on button "Archivos adjuntos" at bounding box center [110, 435] width 132 height 27
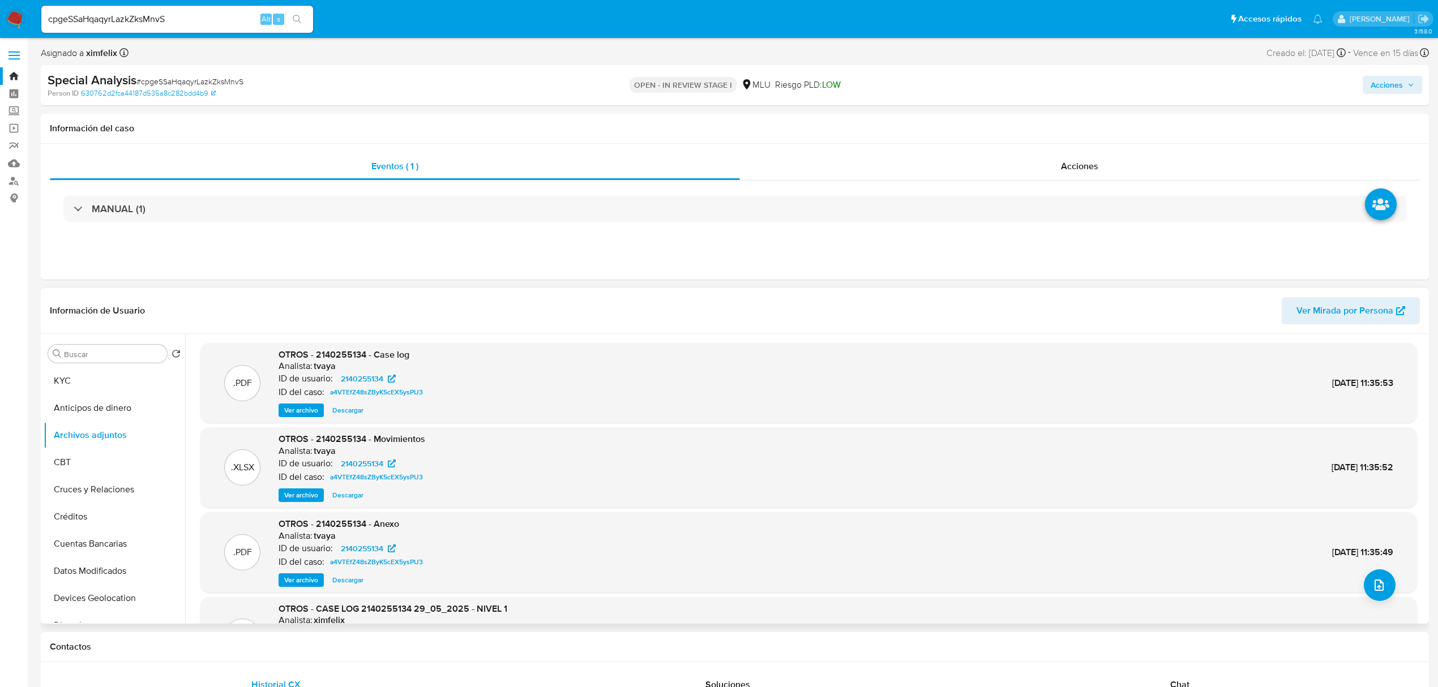
click at [313, 415] on span "Ver archivo" at bounding box center [301, 410] width 34 height 11
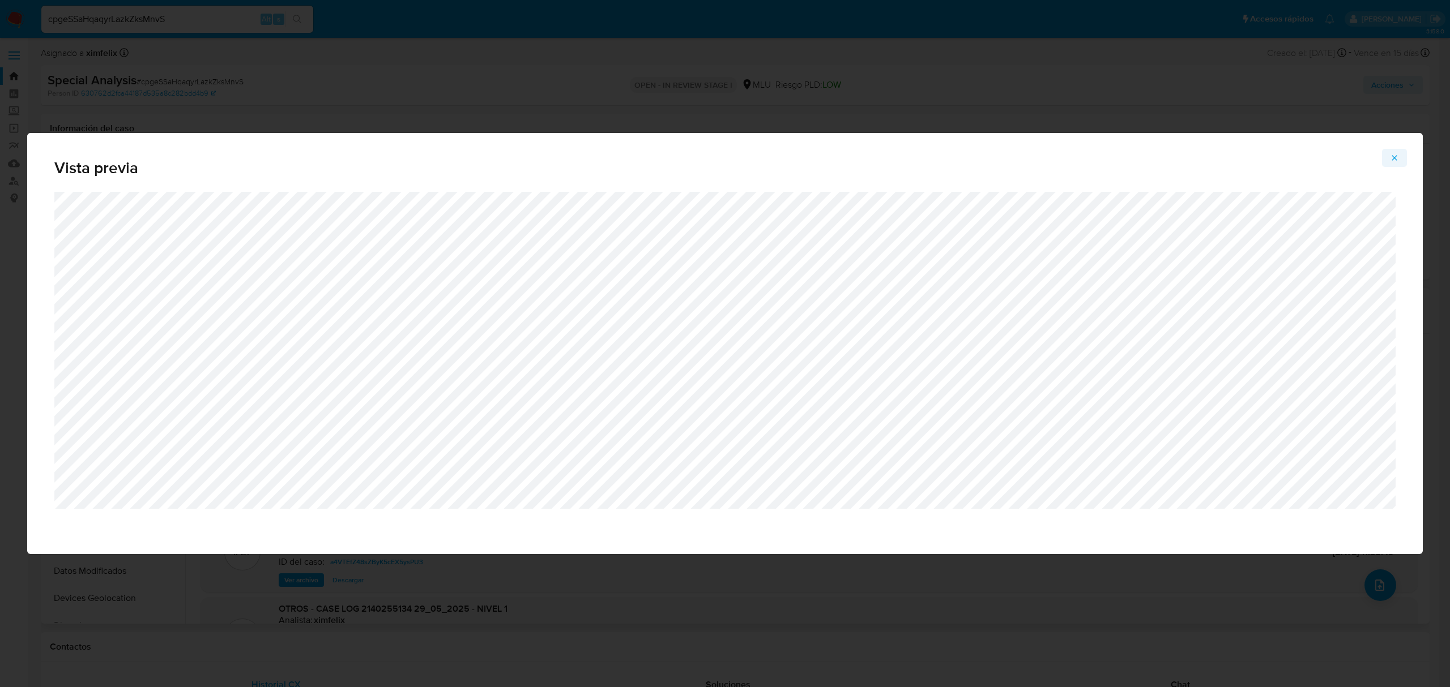
click at [1393, 161] on icon "Attachment preview" at bounding box center [1393, 157] width 9 height 9
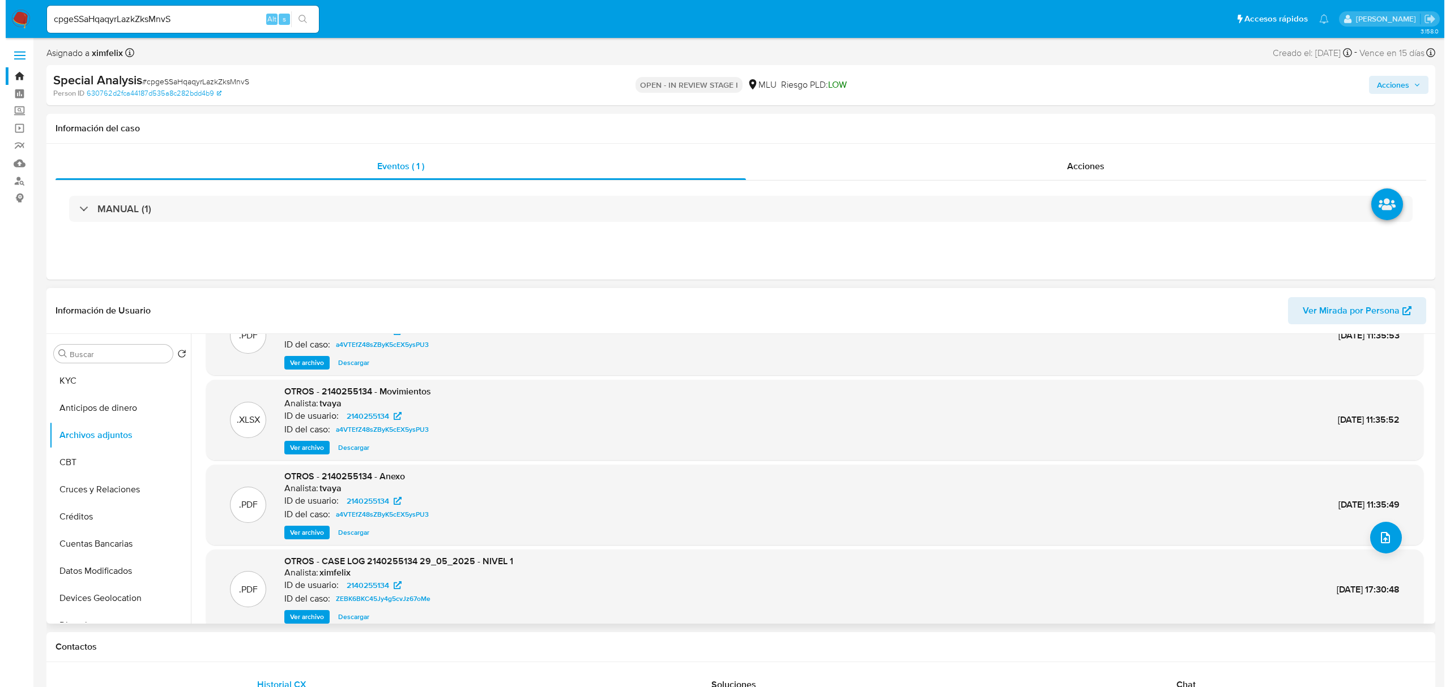
scroll to position [95, 0]
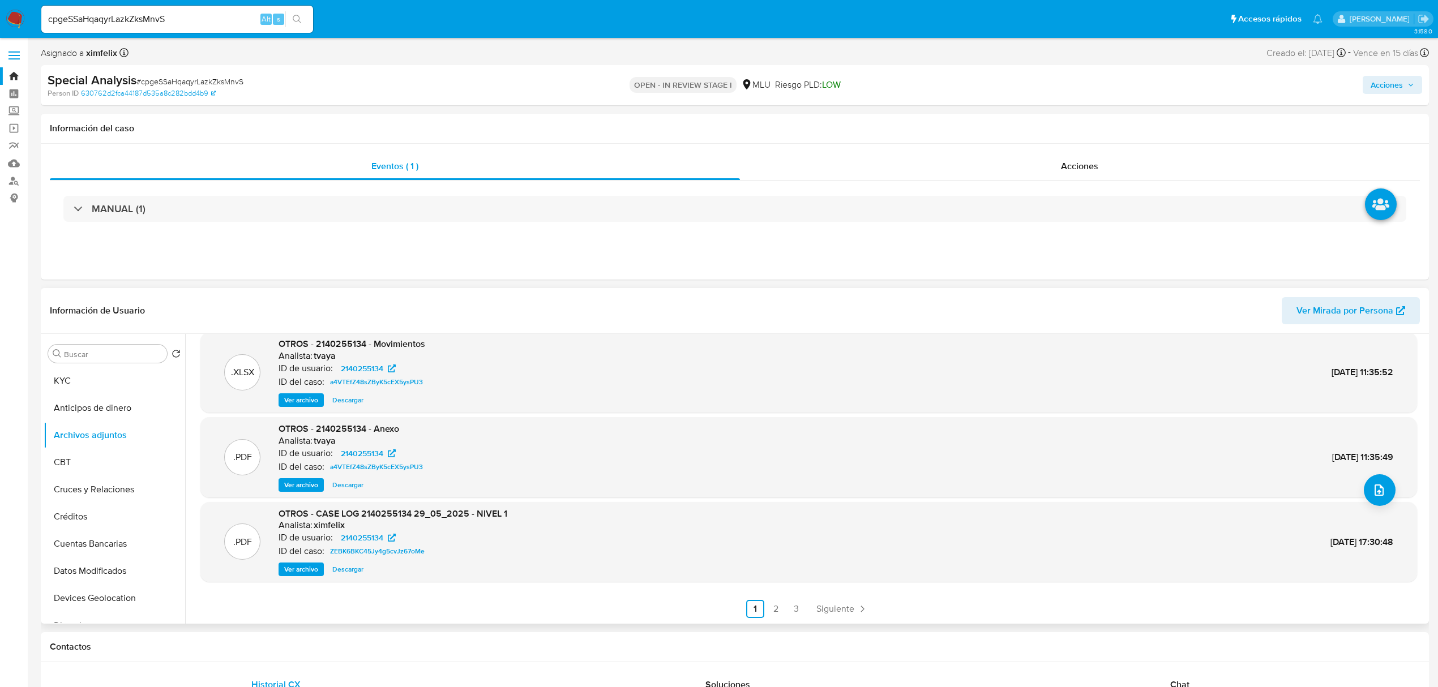
click at [304, 569] on span "Ver archivo" at bounding box center [301, 569] width 34 height 11
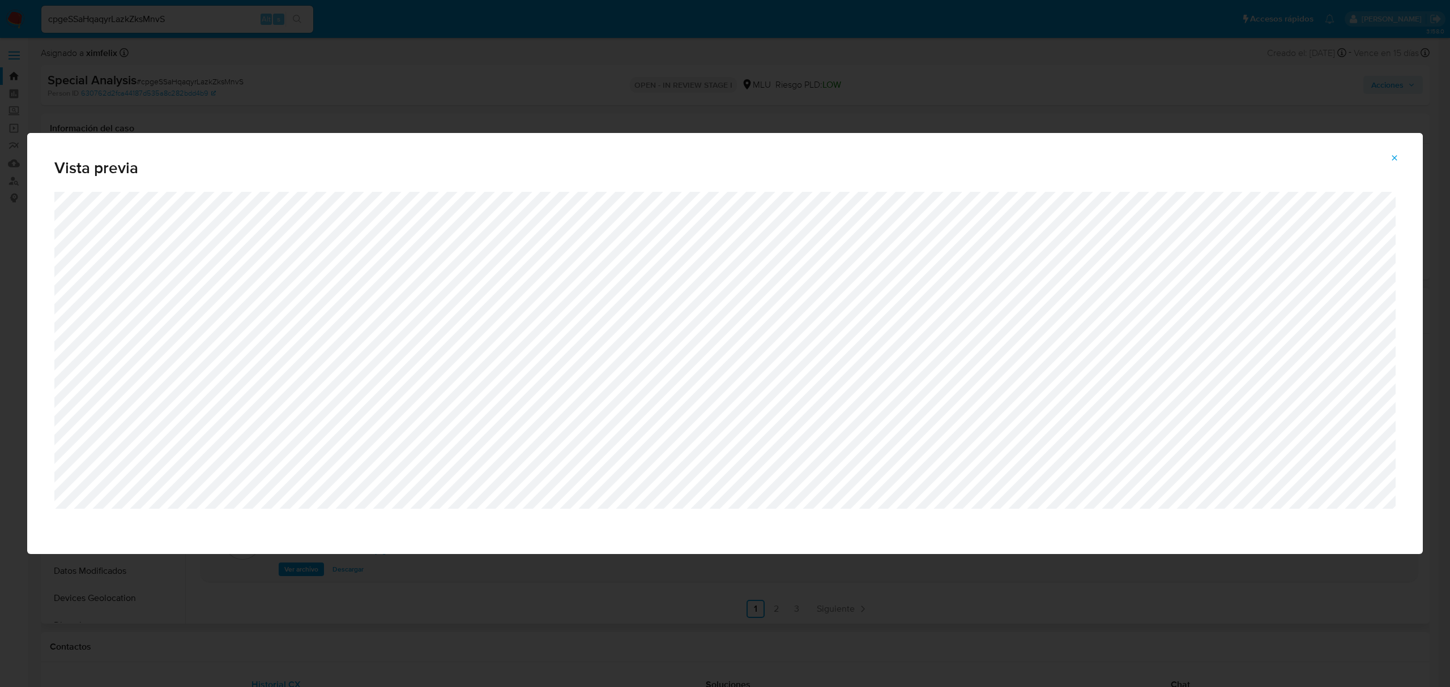
drag, startPoint x: 1393, startPoint y: 163, endPoint x: 1378, endPoint y: 170, distance: 16.2
click at [1393, 163] on span "Attachment preview" at bounding box center [1393, 158] width 9 height 16
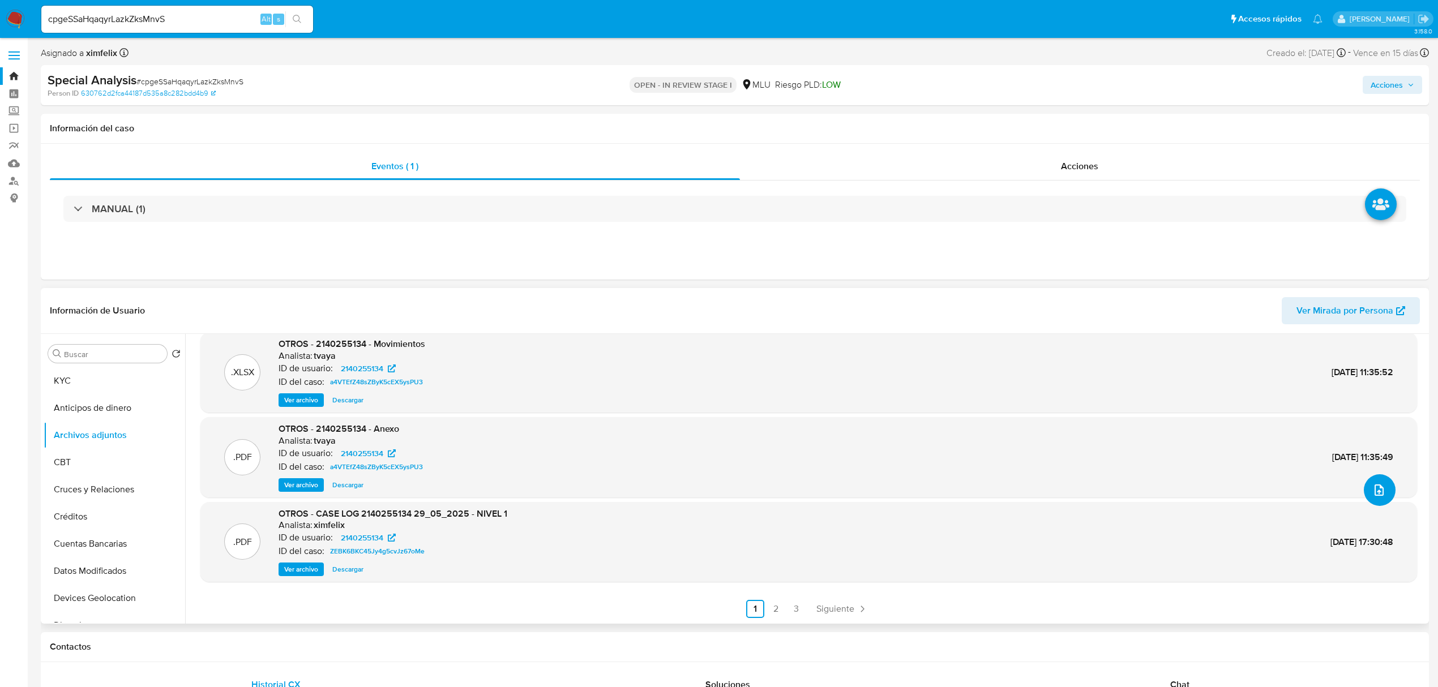
click at [1385, 488] on button "upload-file" at bounding box center [1380, 490] width 32 height 32
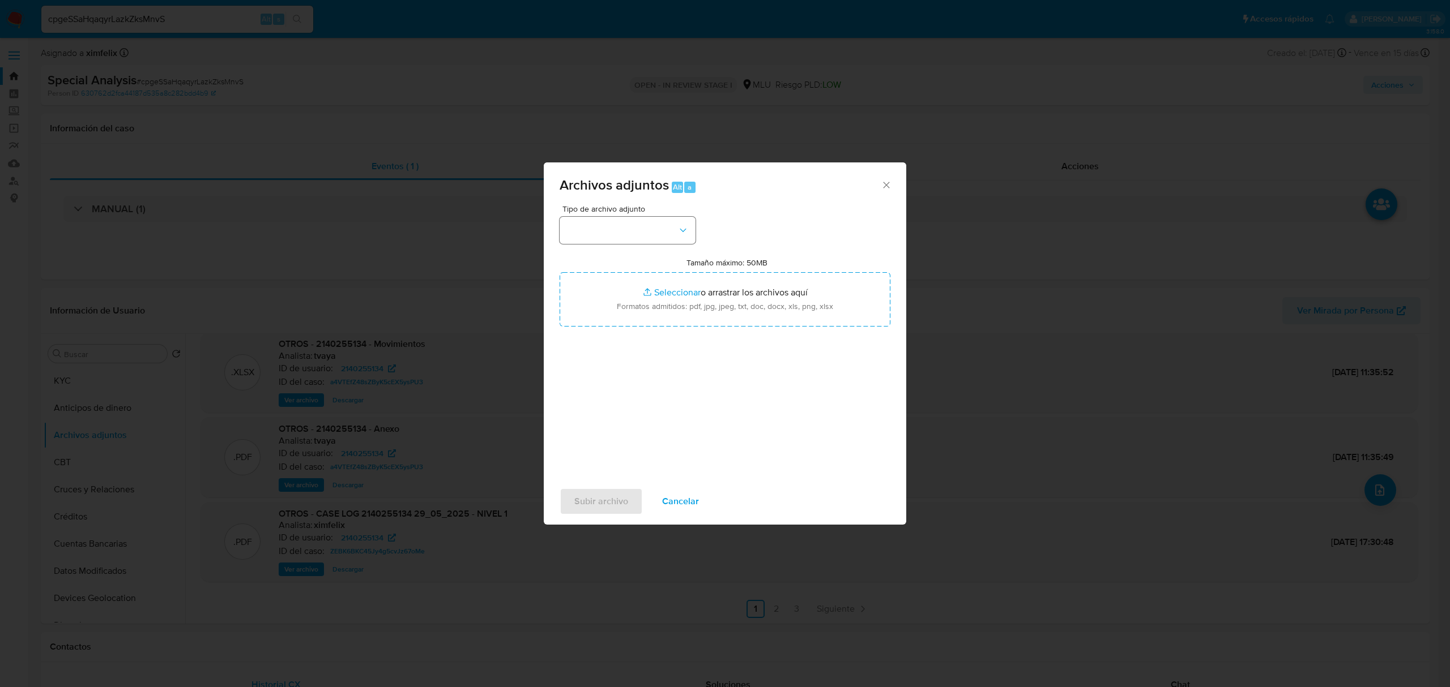
drag, startPoint x: 636, startPoint y: 215, endPoint x: 636, endPoint y: 222, distance: 6.8
click at [635, 220] on div "Tipo de archivo adjunto" at bounding box center [627, 224] width 136 height 39
click at [626, 230] on button "button" at bounding box center [627, 230] width 136 height 27
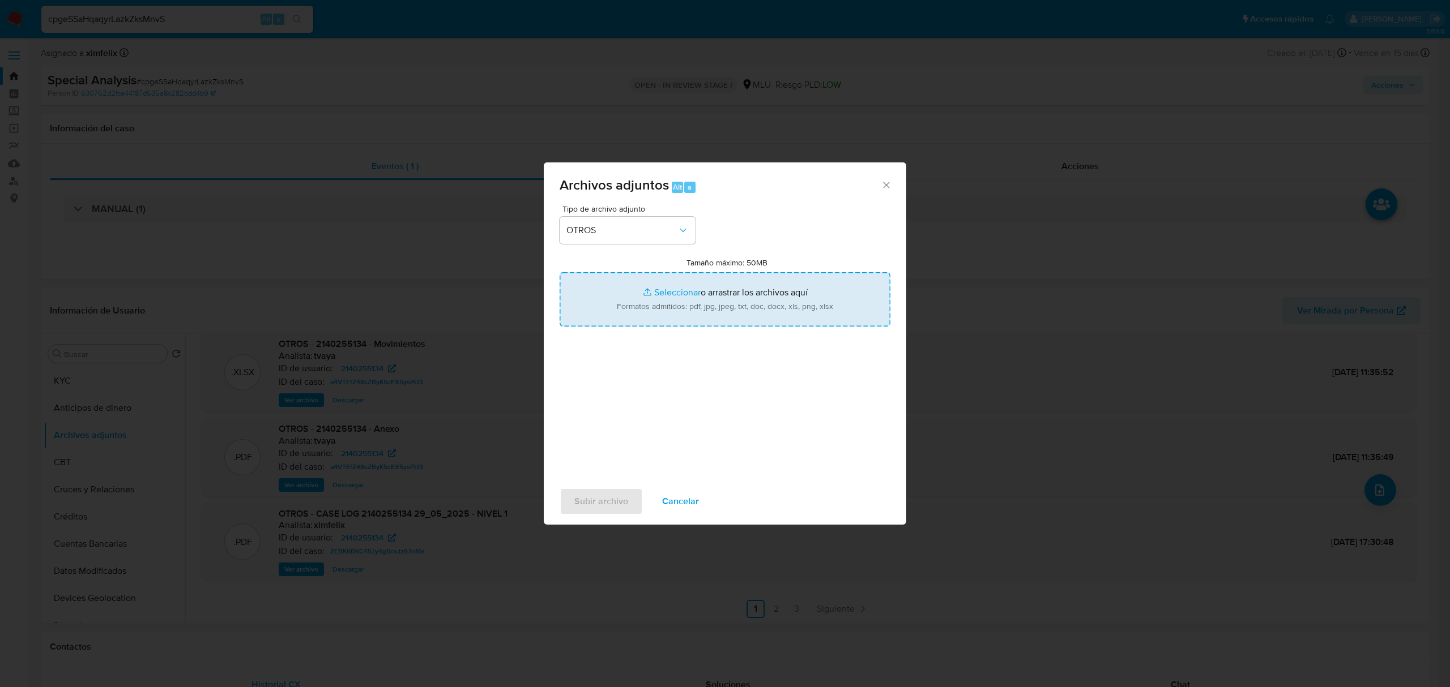
type input "C:\fakepath\Anexo 2140255134 - 03_09_2025 .pdf"
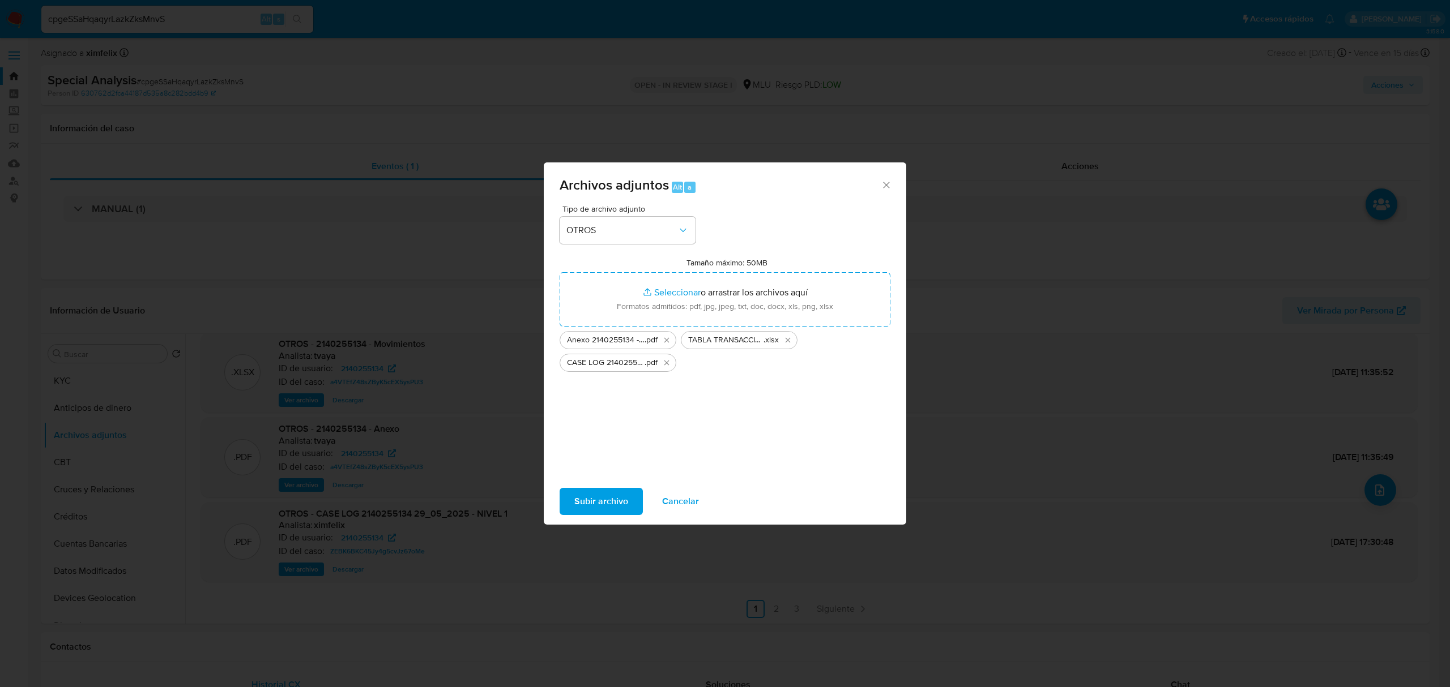
click at [589, 508] on span "Subir archivo" at bounding box center [601, 501] width 54 height 25
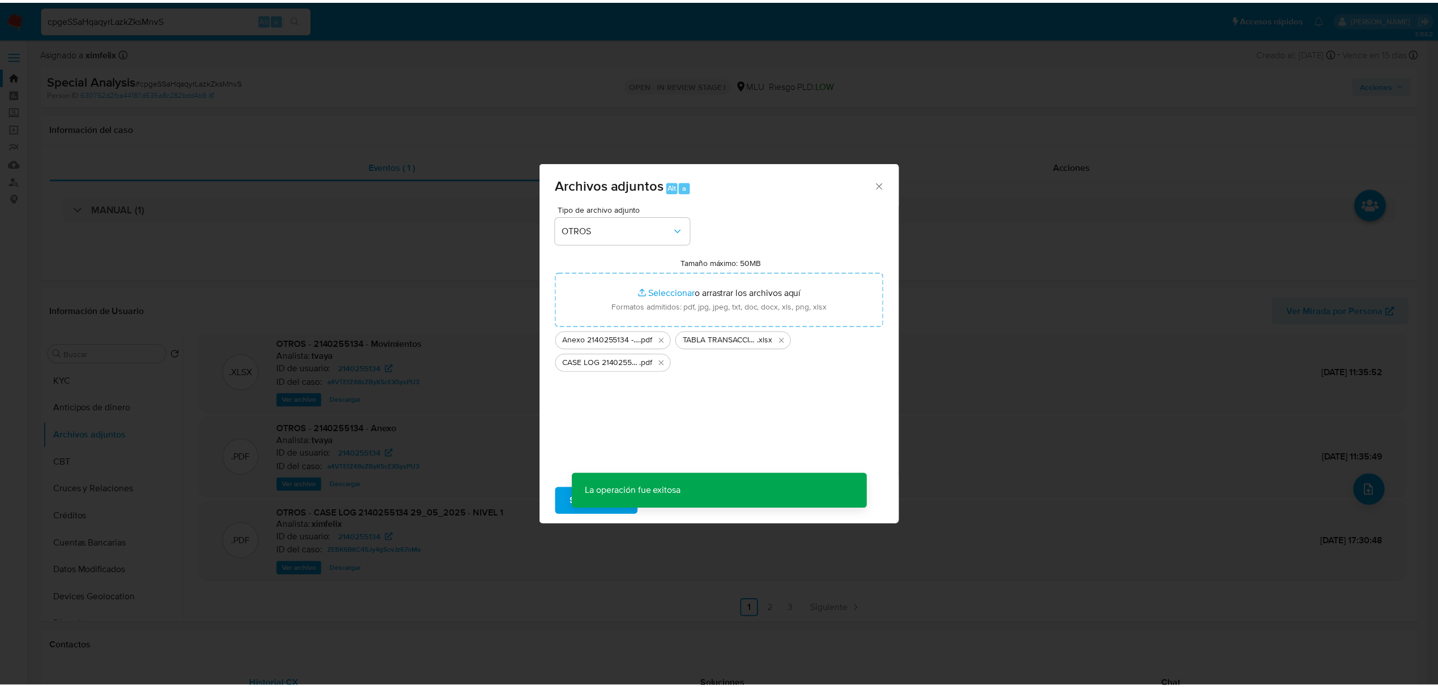
scroll to position [54, 0]
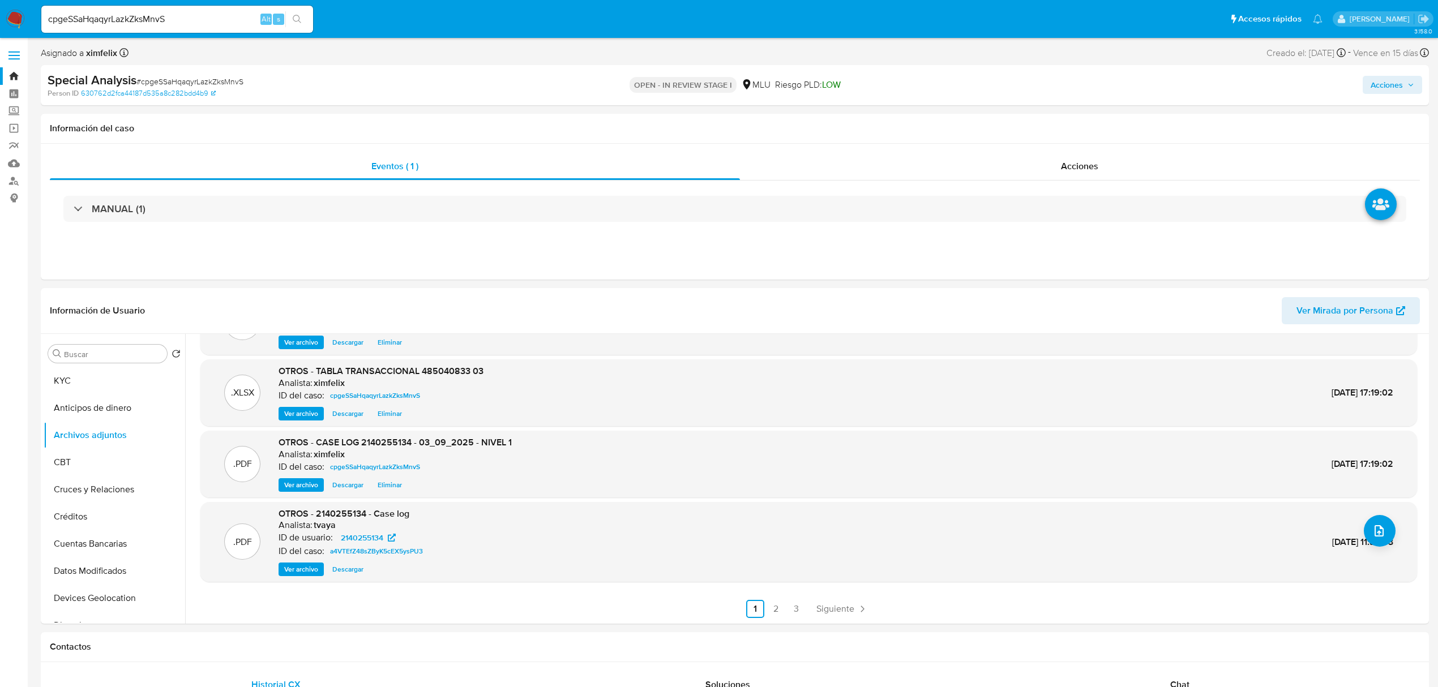
click at [1384, 76] on span "Acciones" at bounding box center [1387, 85] width 32 height 18
drag, startPoint x: 1093, startPoint y: 130, endPoint x: 1075, endPoint y: 140, distance: 21.1
click at [1093, 129] on div "Resolución del caso Alt r" at bounding box center [1085, 120] width 108 height 29
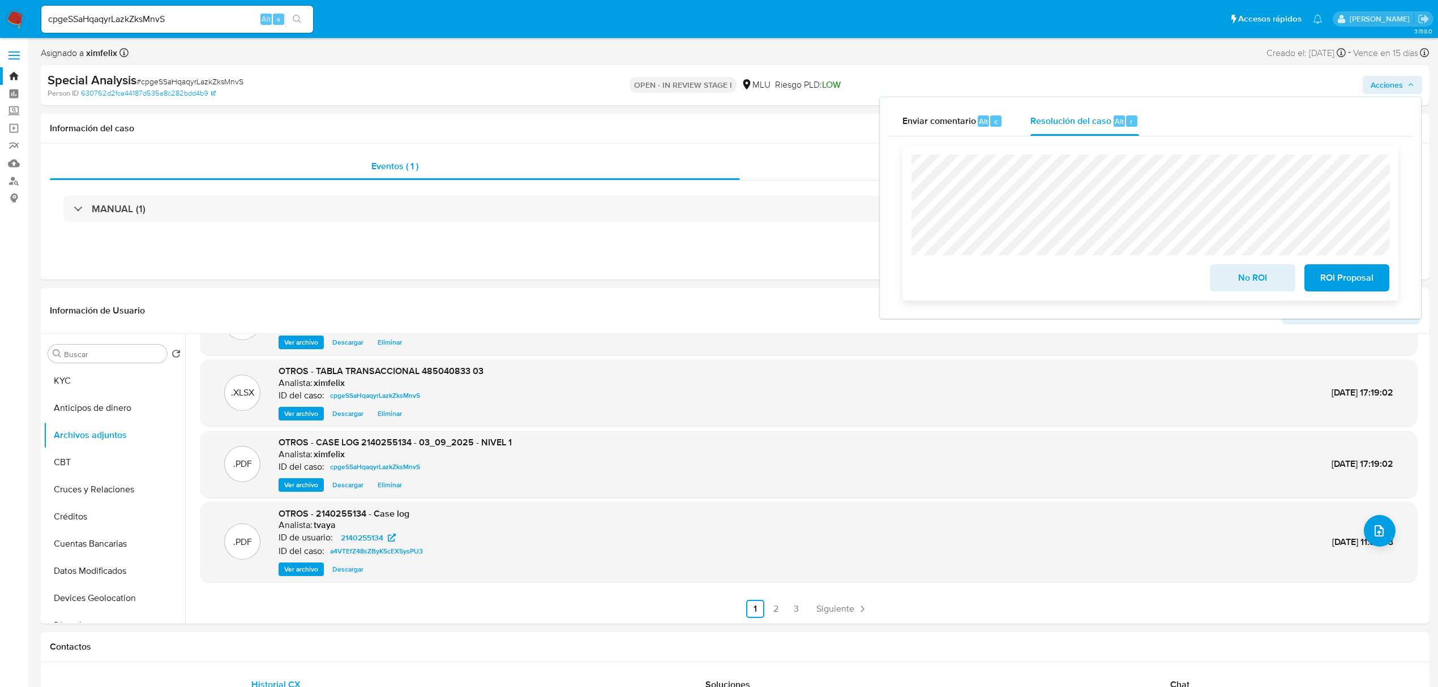
drag, startPoint x: 1238, startPoint y: 281, endPoint x: 1230, endPoint y: 281, distance: 7.9
click at [1237, 281] on span "No ROI" at bounding box center [1252, 278] width 55 height 25
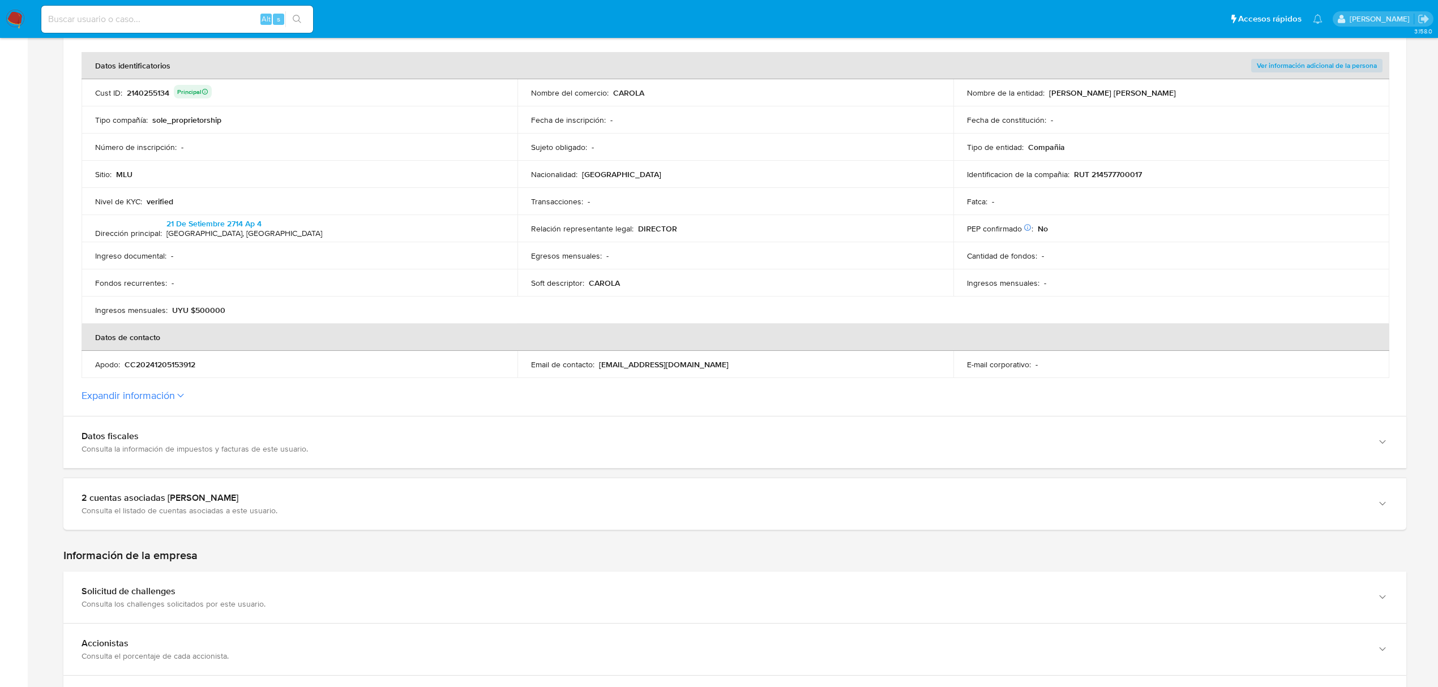
scroll to position [226, 0]
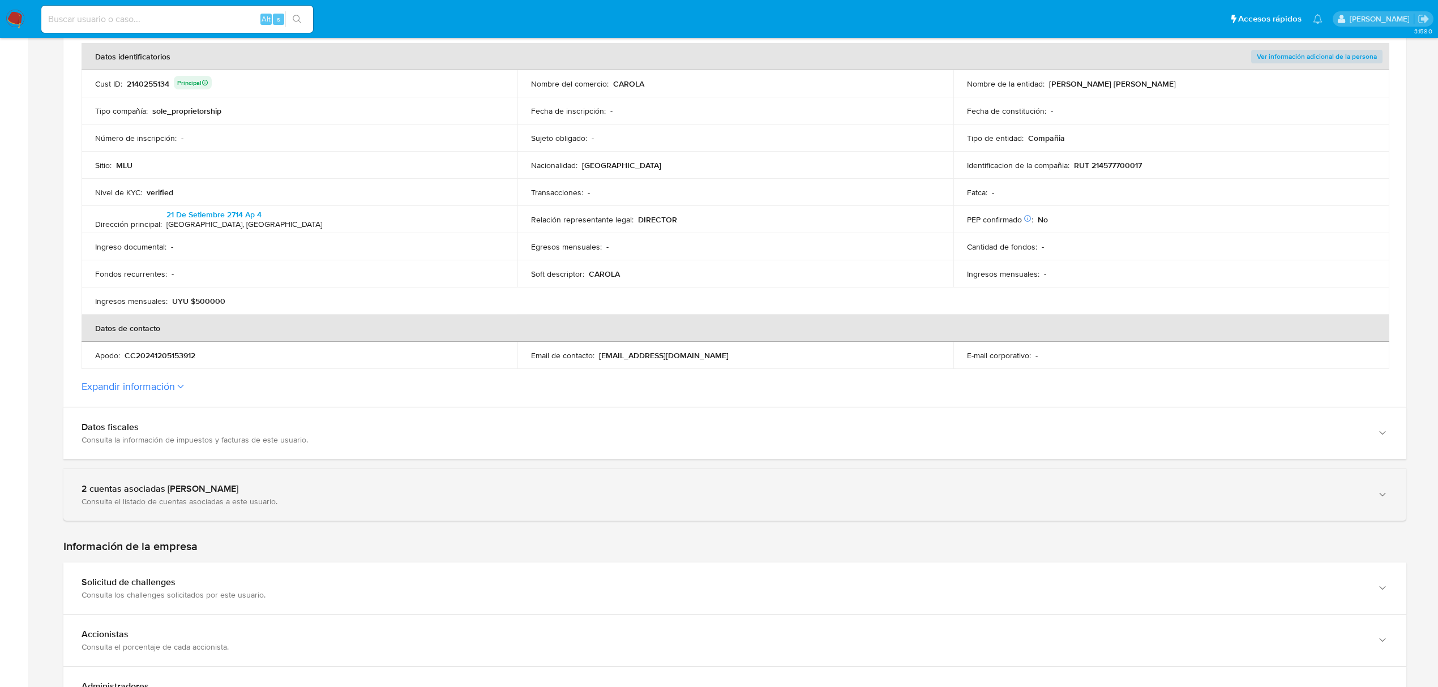
click at [405, 507] on div "2 cuentas asociadas a CAROLA Consulta el listado de cuentas asociadas a este us…" at bounding box center [734, 495] width 1343 height 52
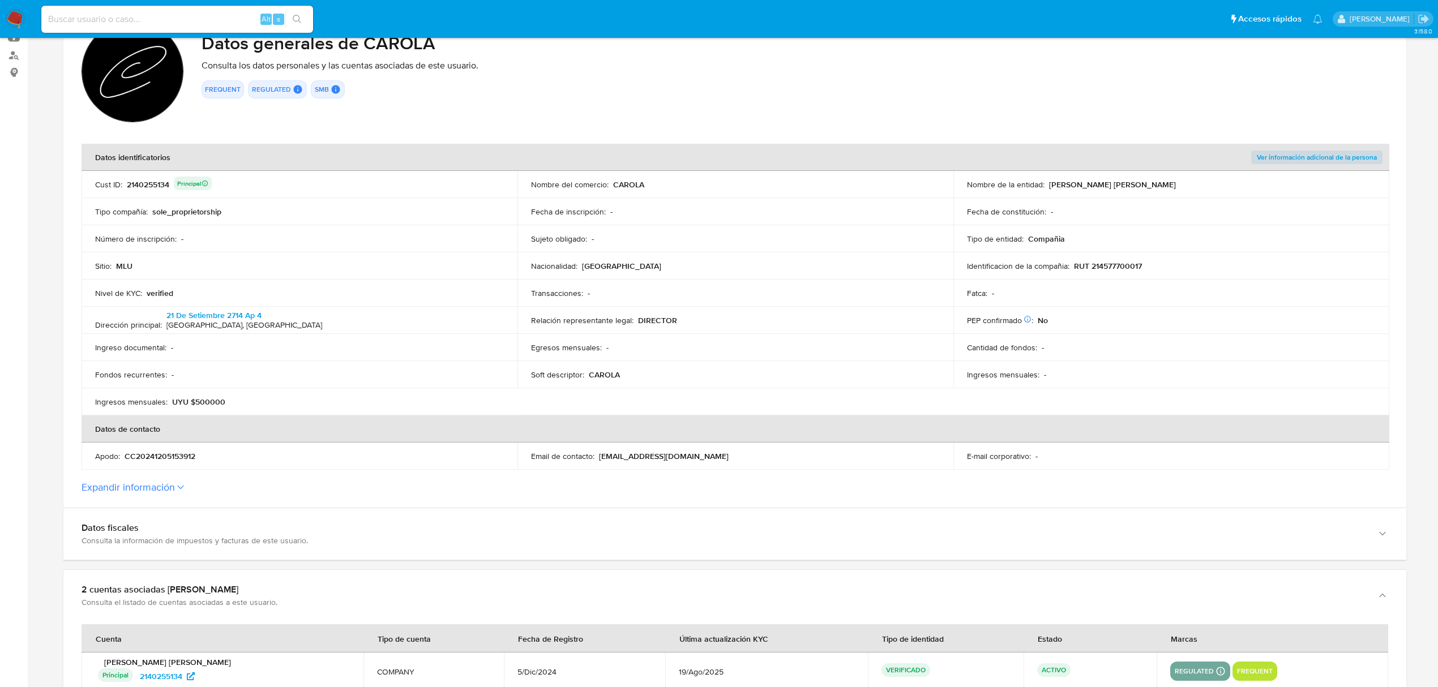
scroll to position [0, 0]
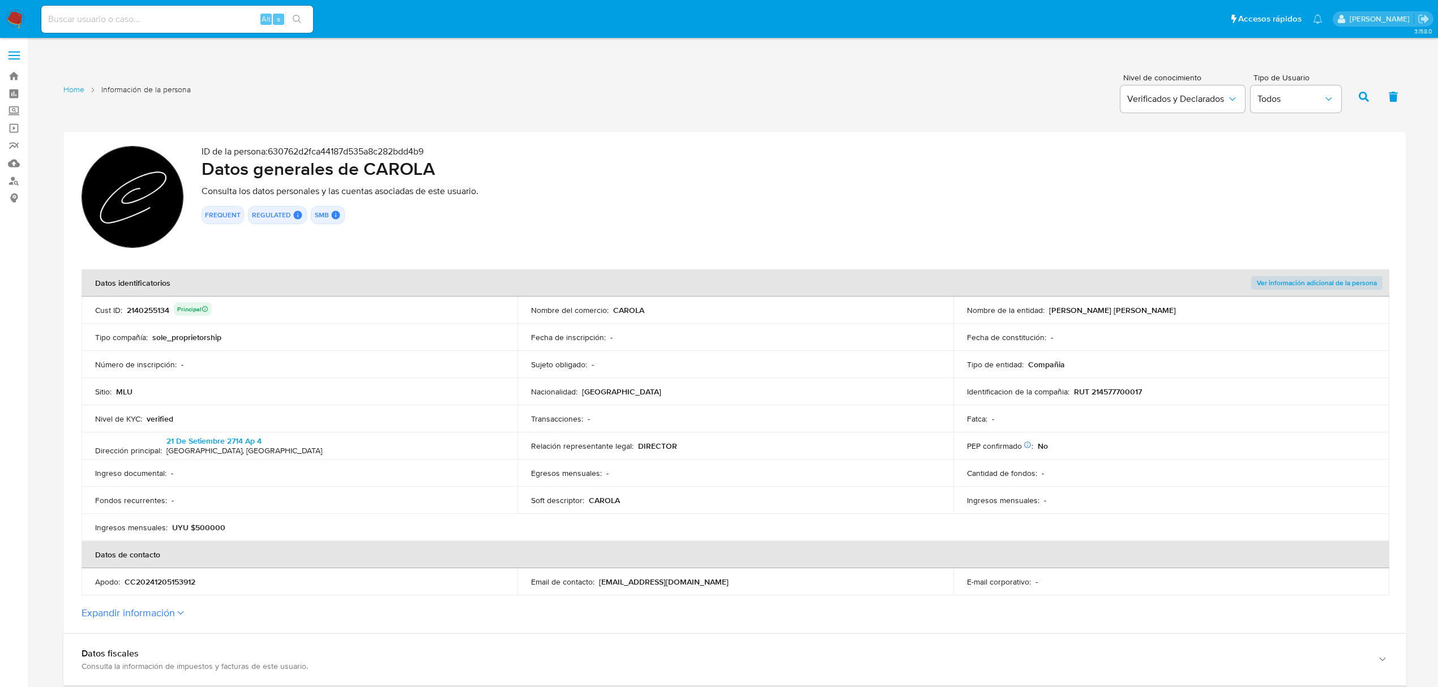
drag, startPoint x: 1189, startPoint y: 313, endPoint x: 1049, endPoint y: 308, distance: 139.9
click at [1049, 308] on div "Nombre de la entidad : PEREZ LEDESMA CLAUDIA ANDREA" at bounding box center [1171, 310] width 409 height 10
drag, startPoint x: 1130, startPoint y: 391, endPoint x: 1074, endPoint y: 391, distance: 56.6
click at [1074, 391] on div "Identificacion de la compañia : RUT 214577700017" at bounding box center [1171, 392] width 409 height 10
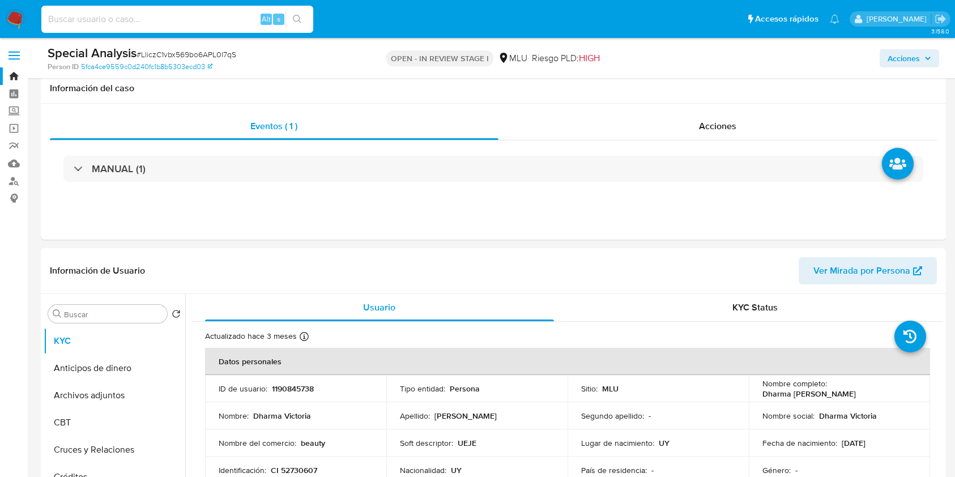
select select "10"
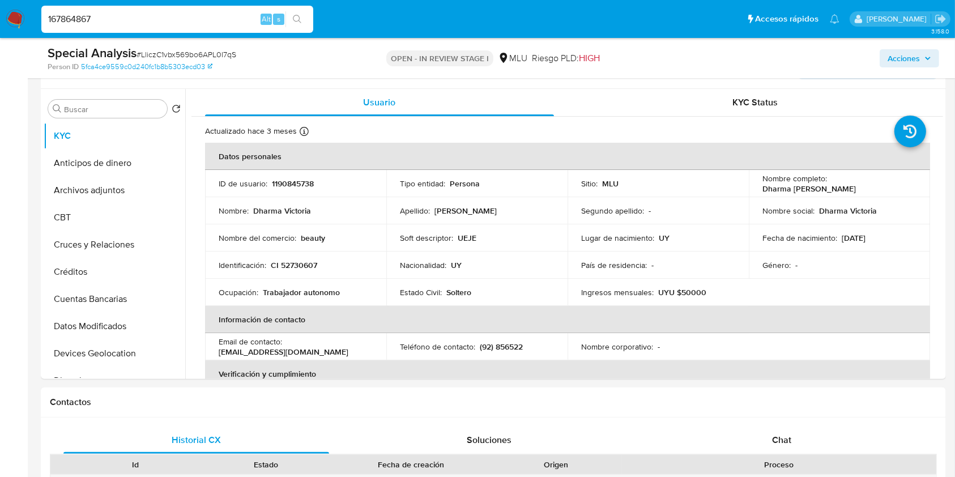
scroll to position [569, 0]
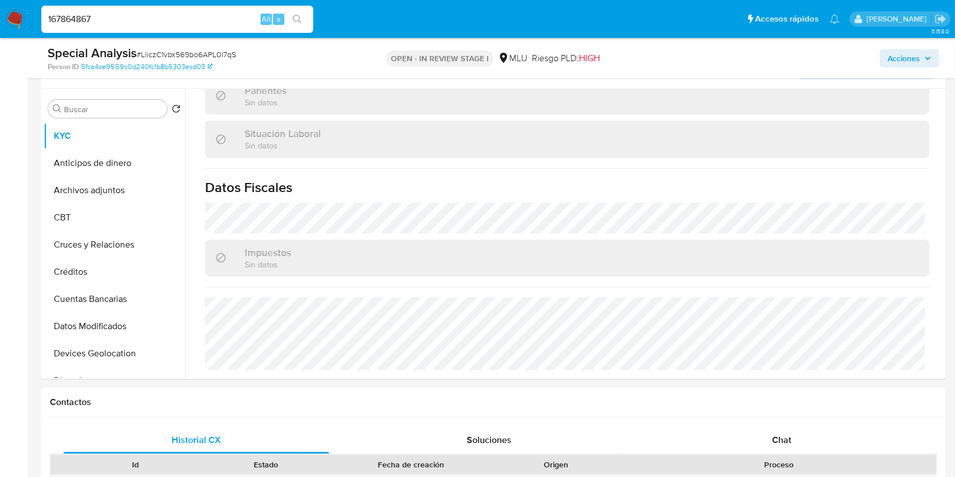
type input "167864867"
click at [302, 23] on button "search-icon" at bounding box center [296, 19] width 23 height 16
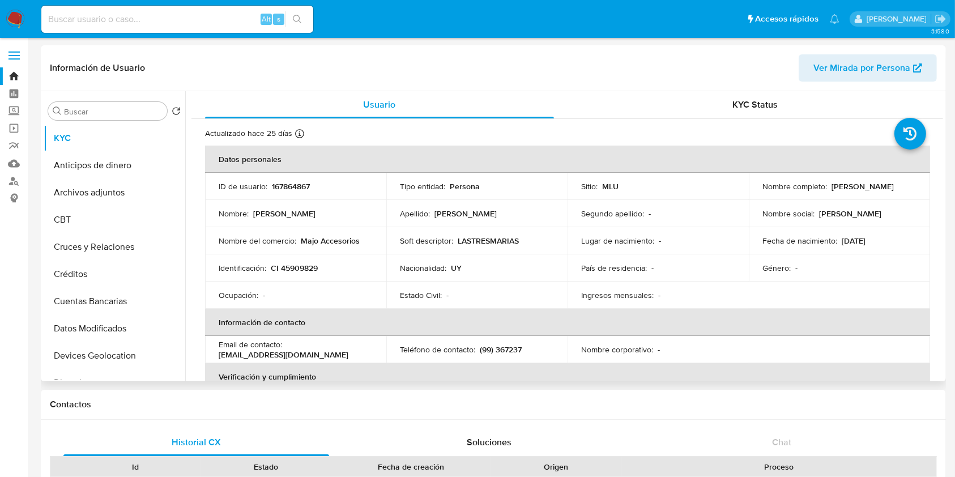
select select "10"
drag, startPoint x: 910, startPoint y: 183, endPoint x: 828, endPoint y: 184, distance: 82.7
click at [828, 184] on div "Nombre completo : Maria Jose Vidal Avila" at bounding box center [839, 186] width 154 height 10
copy p "Maria Jose Vidal Avila"
drag, startPoint x: 328, startPoint y: 267, endPoint x: 270, endPoint y: 263, distance: 59.0
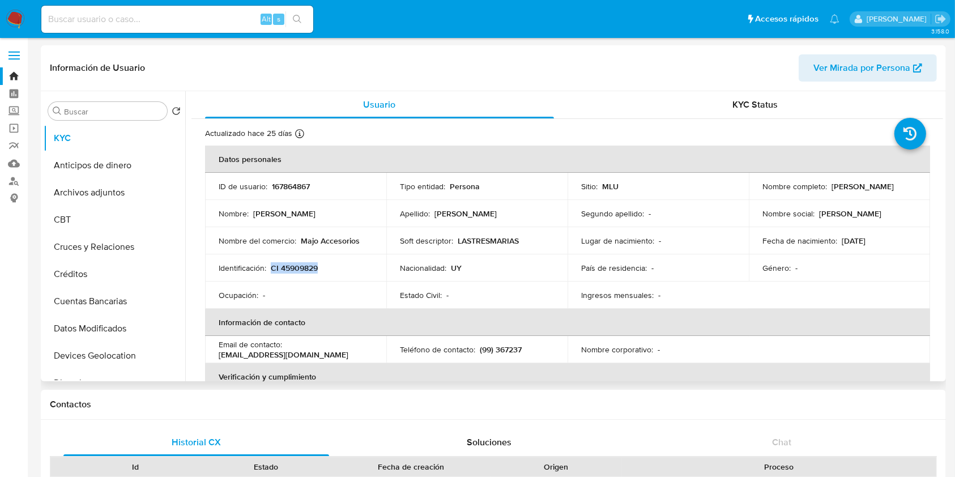
click at [270, 263] on div "Identificación : CI 45909829" at bounding box center [296, 268] width 154 height 10
copy p "CI 45909829"
drag, startPoint x: 208, startPoint y: 20, endPoint x: 199, endPoint y: 12, distance: 12.0
click at [206, 19] on input at bounding box center [177, 19] width 272 height 15
paste input "437249181"
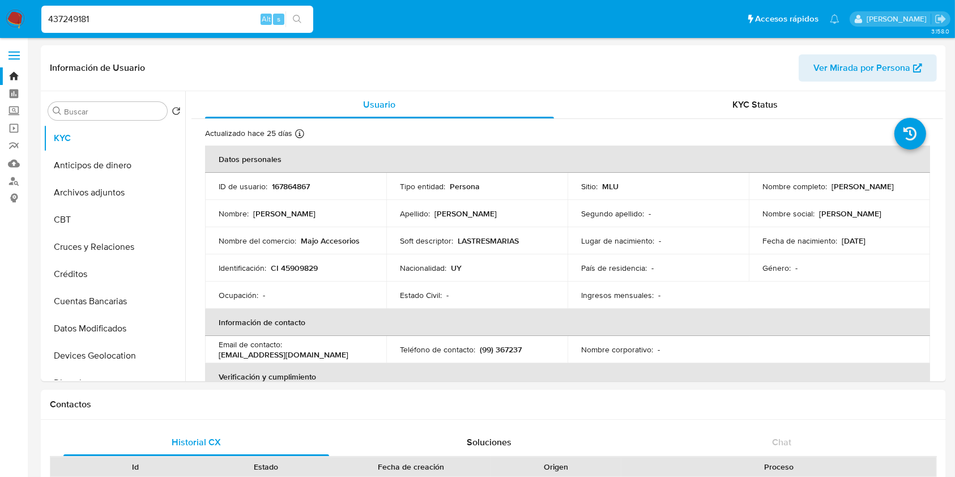
type input "437249181"
select select "10"
click at [299, 191] on p "437249181" at bounding box center [290, 186] width 37 height 10
click at [283, 193] on td "ID de usuario : 437249181" at bounding box center [295, 186] width 181 height 27
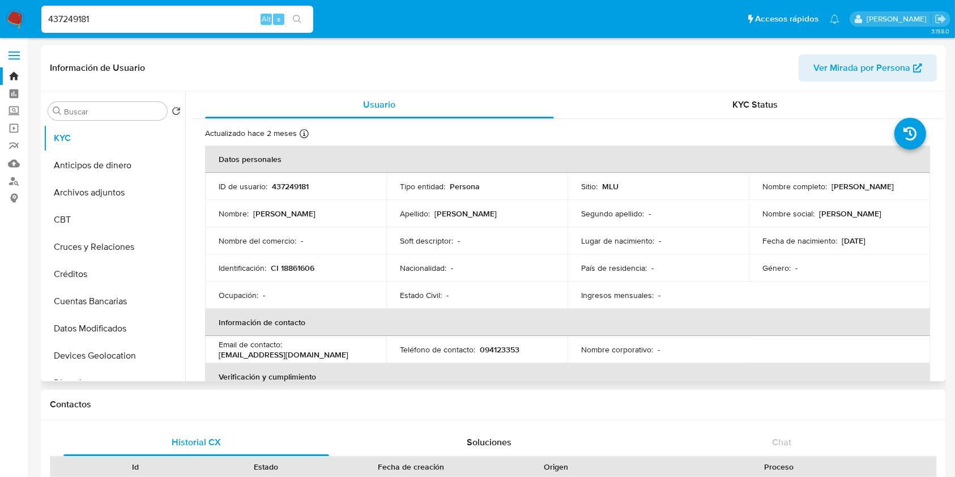
drag, startPoint x: 283, startPoint y: 193, endPoint x: 277, endPoint y: 206, distance: 14.5
click at [281, 201] on tbody "ID de usuario : 437249181 Tipo entidad : Persona Sitio : MLU Nombre completo : …" at bounding box center [567, 241] width 725 height 136
click at [284, 183] on p "437249181" at bounding box center [290, 186] width 37 height 10
click at [281, 183] on p "437249181" at bounding box center [290, 186] width 37 height 10
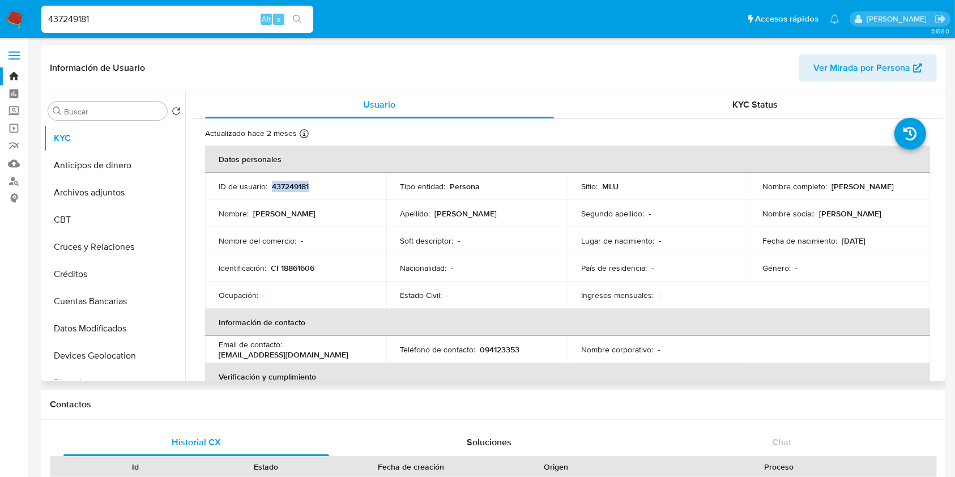
click at [281, 183] on p "437249181" at bounding box center [290, 186] width 37 height 10
copy p "437249181"
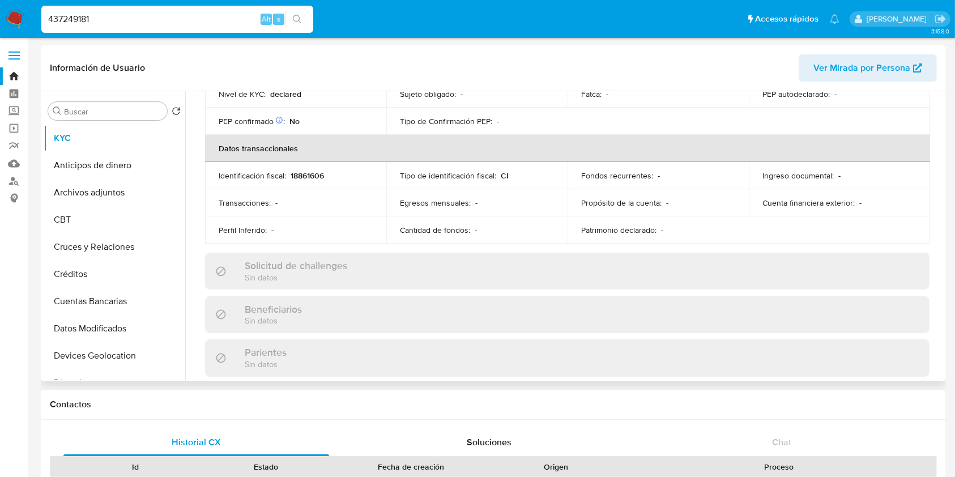
scroll to position [548, 0]
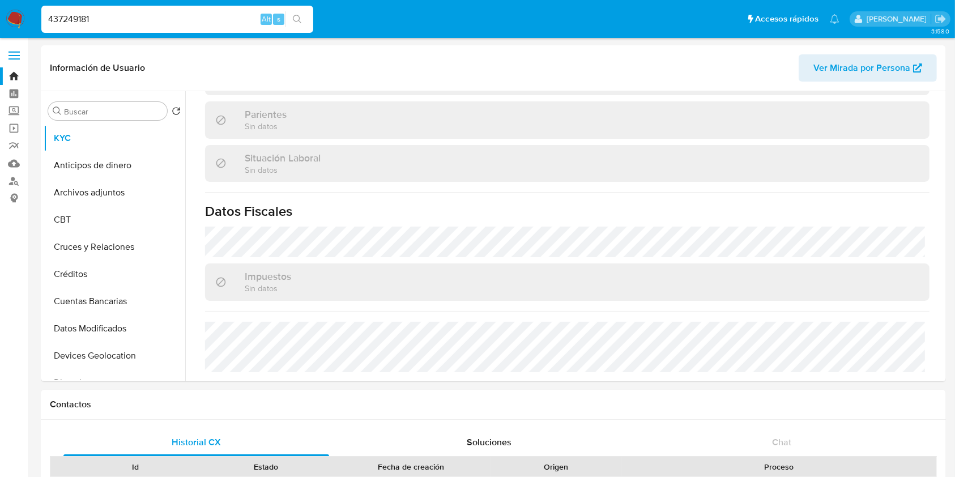
click at [68, 16] on input "437249181" at bounding box center [177, 19] width 272 height 15
paste input "cpgeSSaHqaqyrLazkZksMnvS"
type input "cpgeSSaHqaqyrLazkZksMnvS"
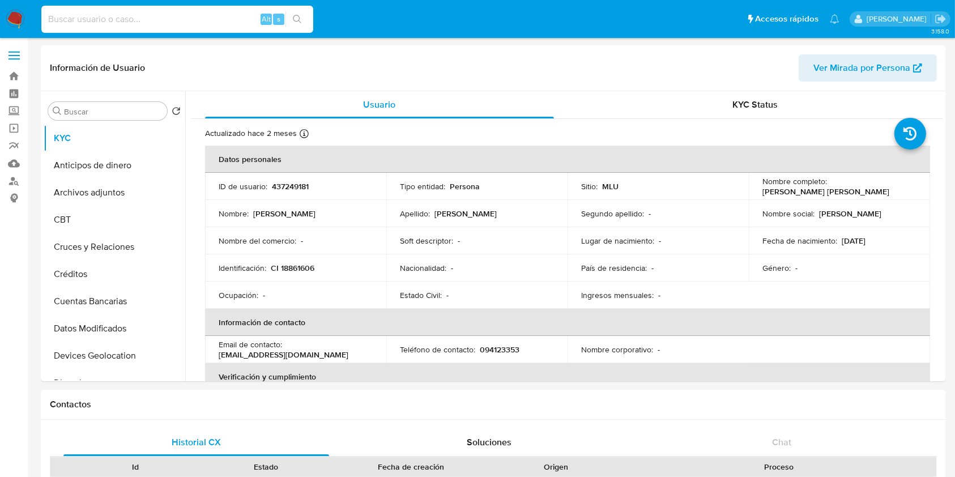
click at [123, 14] on input at bounding box center [177, 19] width 272 height 15
select select "10"
paste input "cpgeSSaHqaqyrLazkZksMnvS"
type input "cpgeSSaHqaqyrLazkZksMnvS"
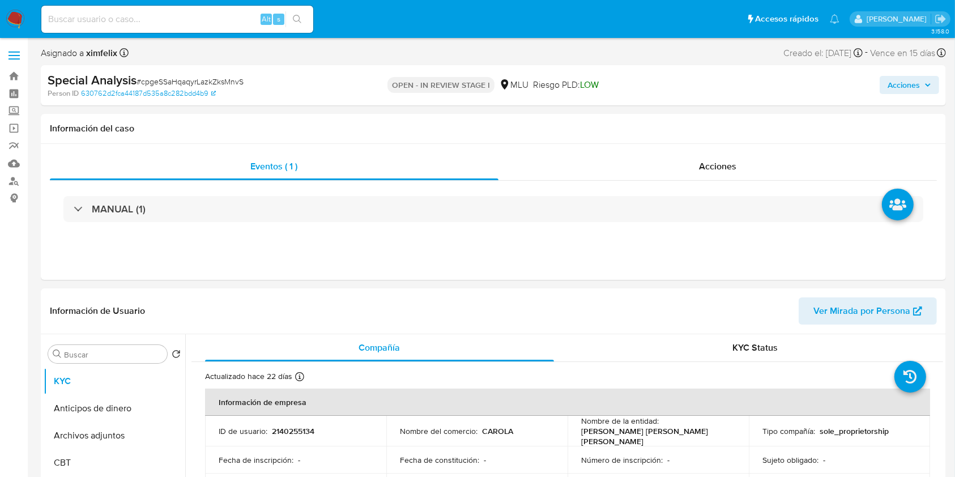
select select "10"
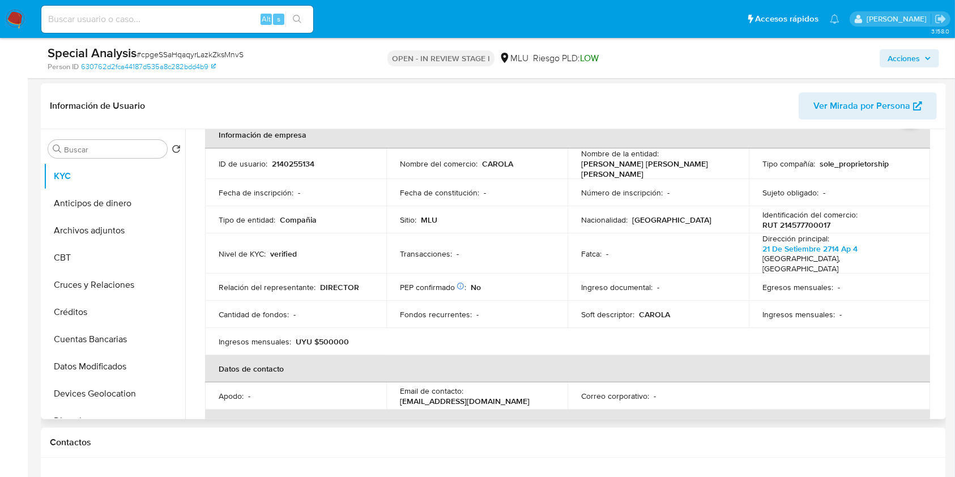
scroll to position [62, 0]
click at [801, 367] on th "Datos de contacto" at bounding box center [567, 368] width 725 height 27
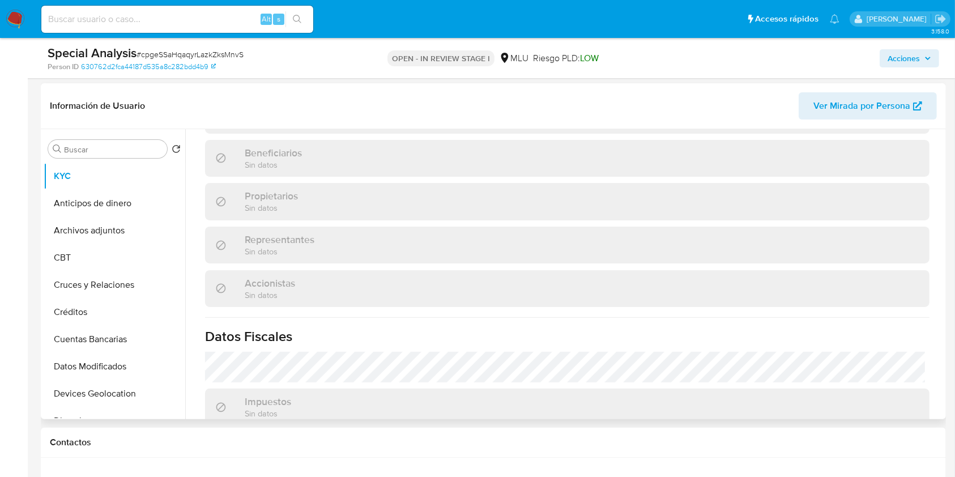
scroll to position [651, 0]
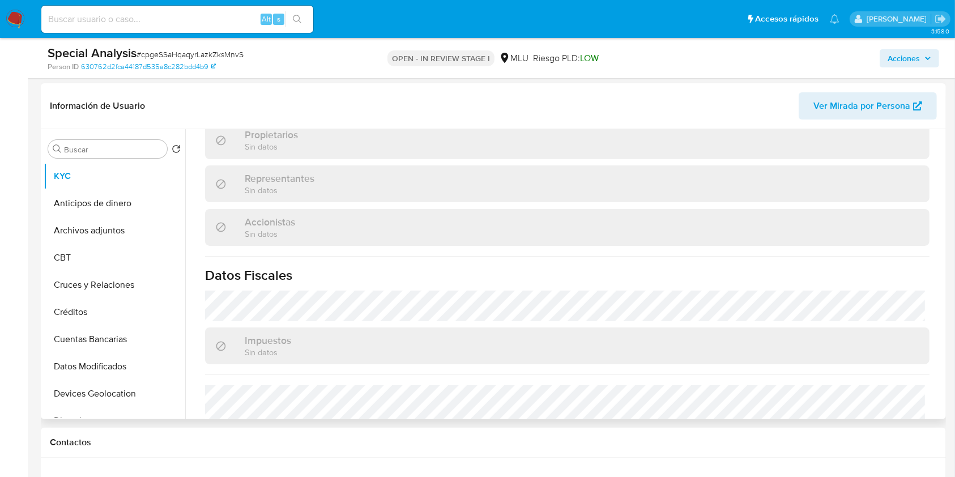
click at [775, 327] on div "Impuestos Sin datos" at bounding box center [567, 345] width 724 height 37
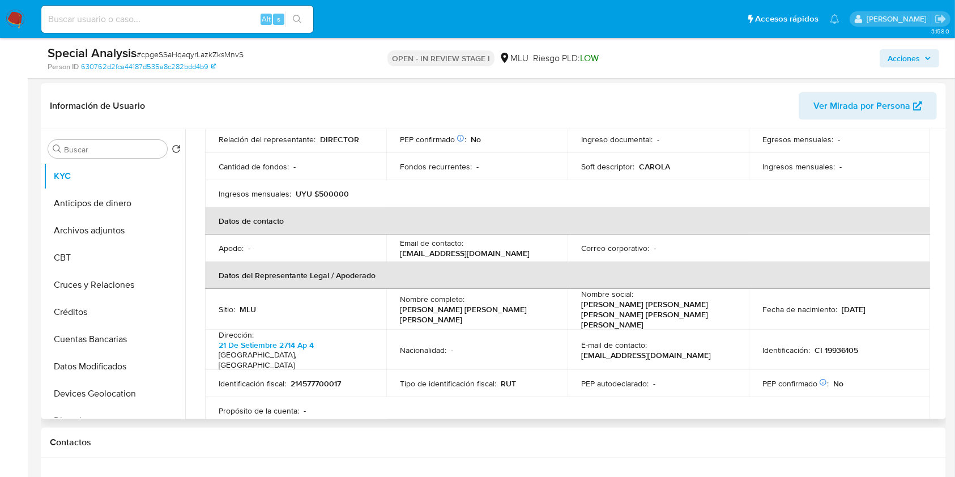
scroll to position [198, 0]
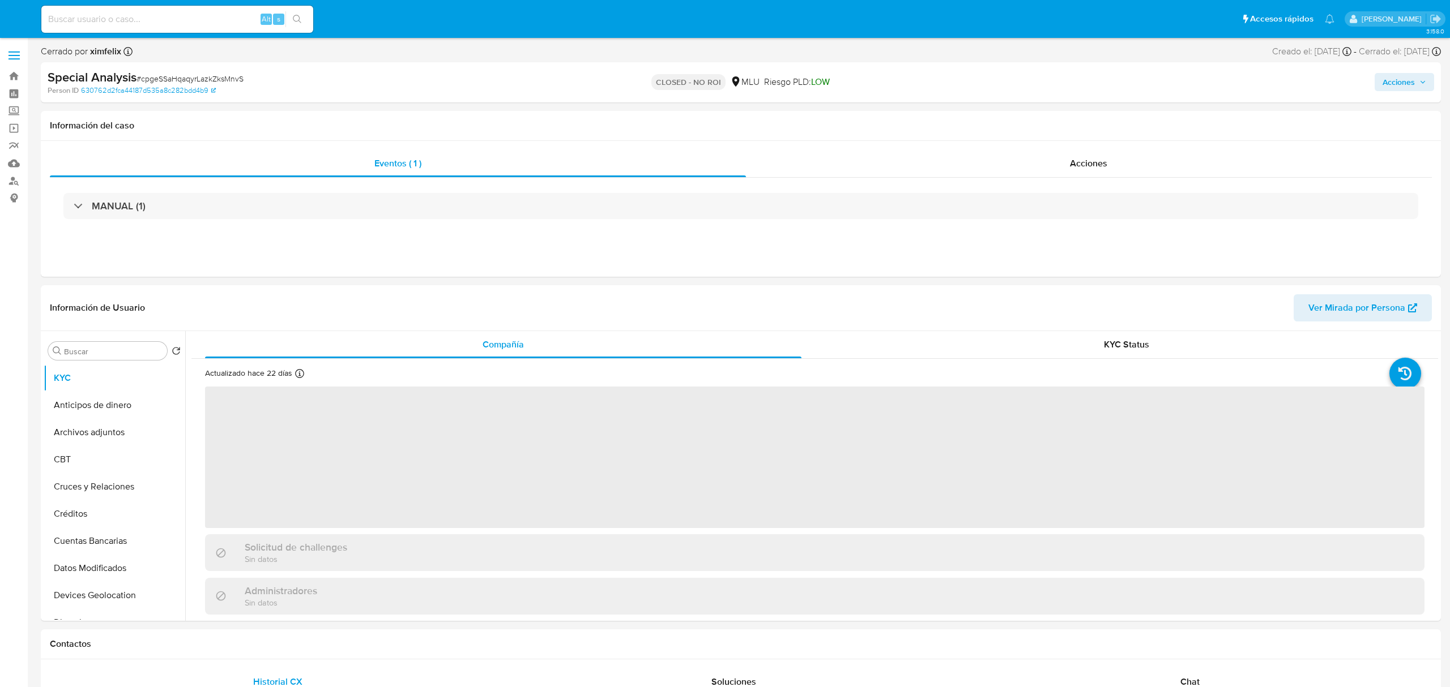
select select "10"
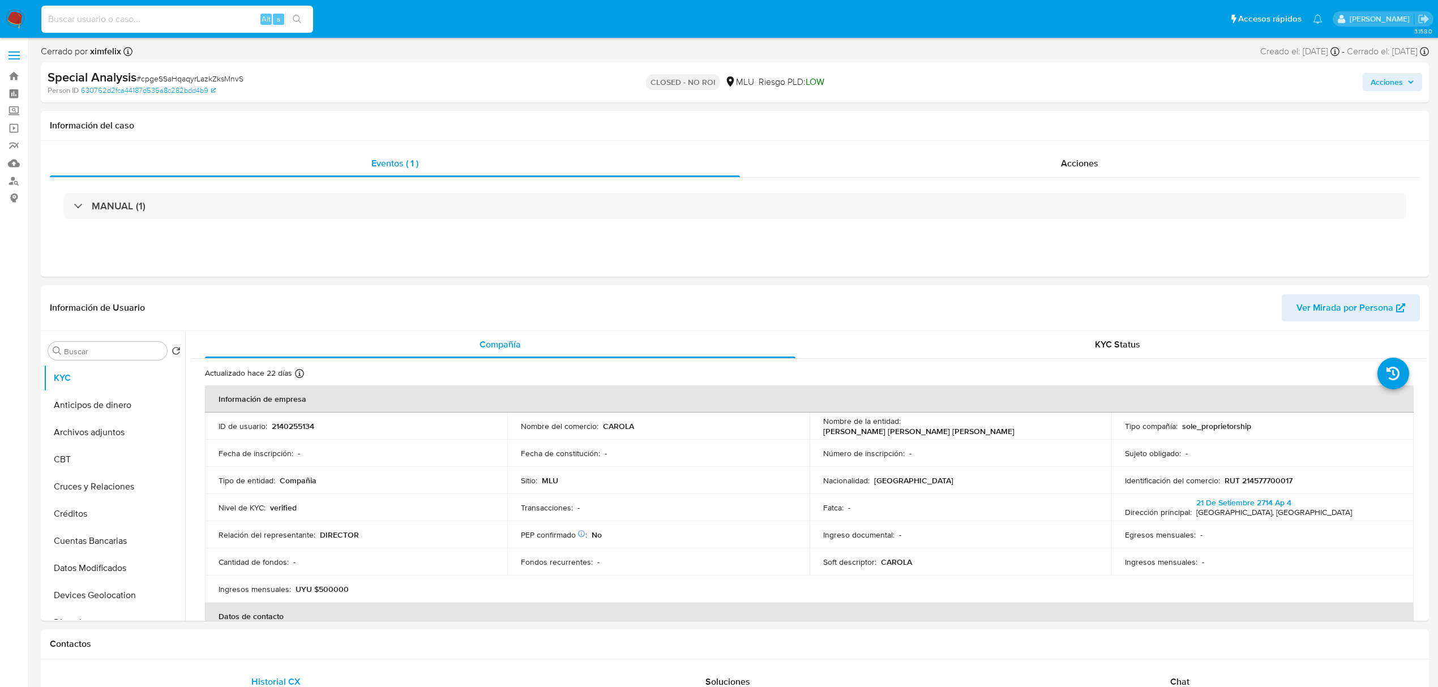
click at [155, 16] on input at bounding box center [177, 19] width 272 height 15
paste input "YOaKssFSfGpwfpgY24GckXAA"
type input "YOaKssFSfGpwfpgY24GckXAA"
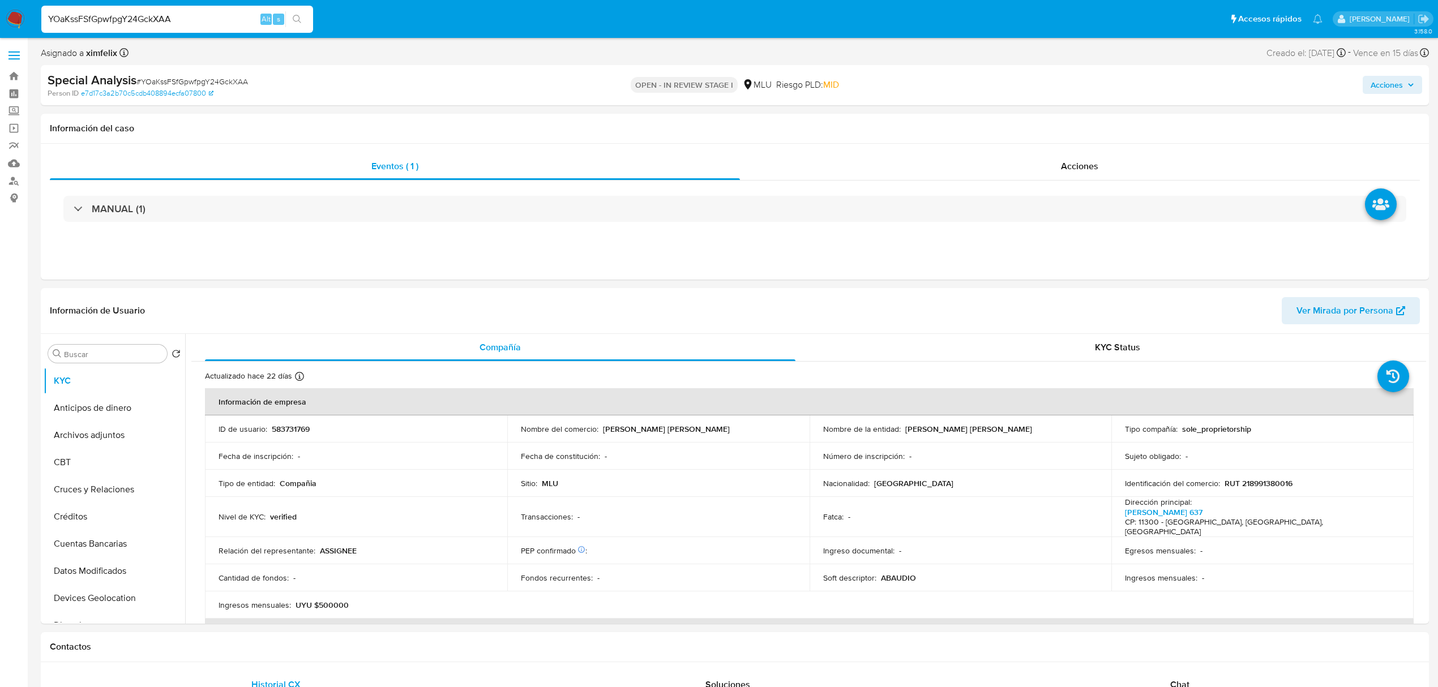
select select "10"
click at [127, 12] on input "YOaKssFSfGpwfpgY24GckXAA" at bounding box center [177, 19] width 272 height 15
click at [1371, 308] on span "Ver Mirada por Persona" at bounding box center [1345, 310] width 97 height 27
click at [1260, 480] on p "RUT 218991380016" at bounding box center [1259, 483] width 68 height 10
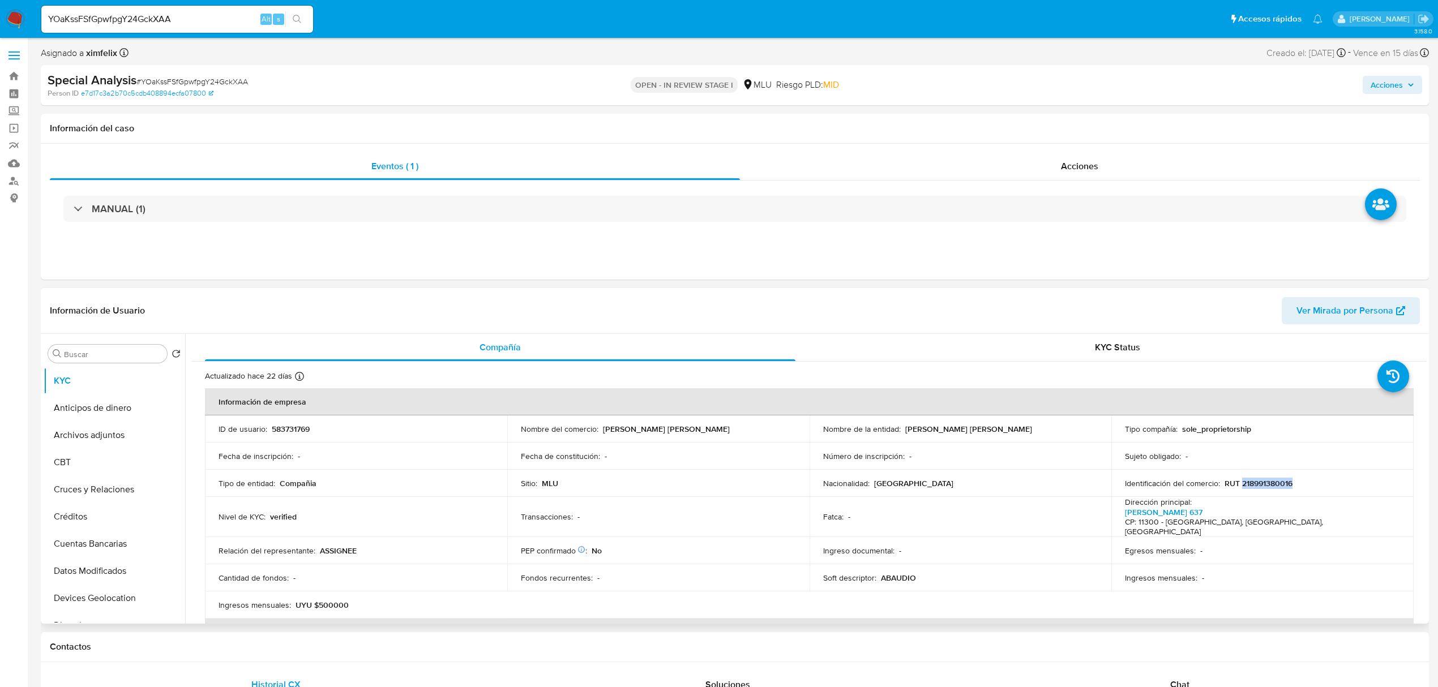
click at [1260, 480] on p "RUT 218991380016" at bounding box center [1259, 483] width 68 height 10
copy p "218991380016"
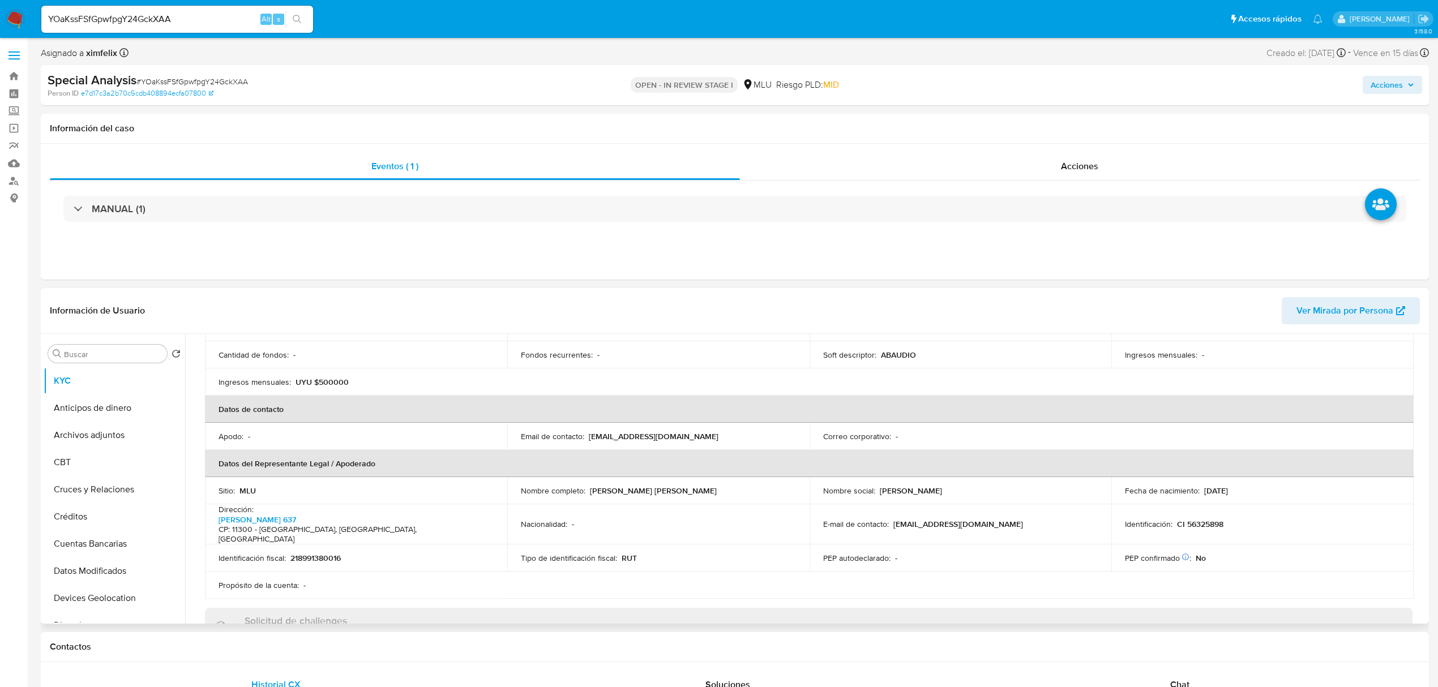
scroll to position [226, 0]
drag, startPoint x: 702, startPoint y: 470, endPoint x: 589, endPoint y: 476, distance: 112.8
click at [589, 482] on div "Nombre completo : Bruno Rodrigo Tarter Nunez" at bounding box center [658, 487] width 275 height 10
copy p "Bruno Rodrigo Tarter Nunez"
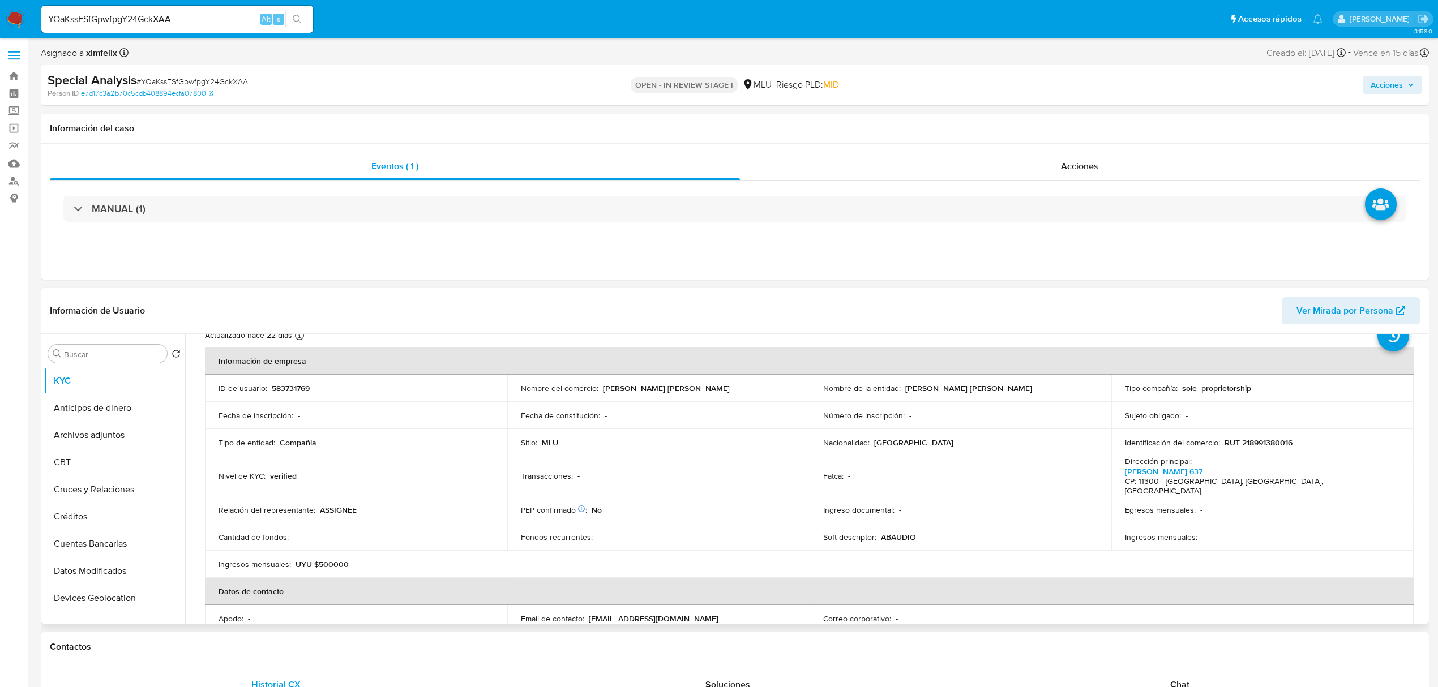
scroll to position [0, 0]
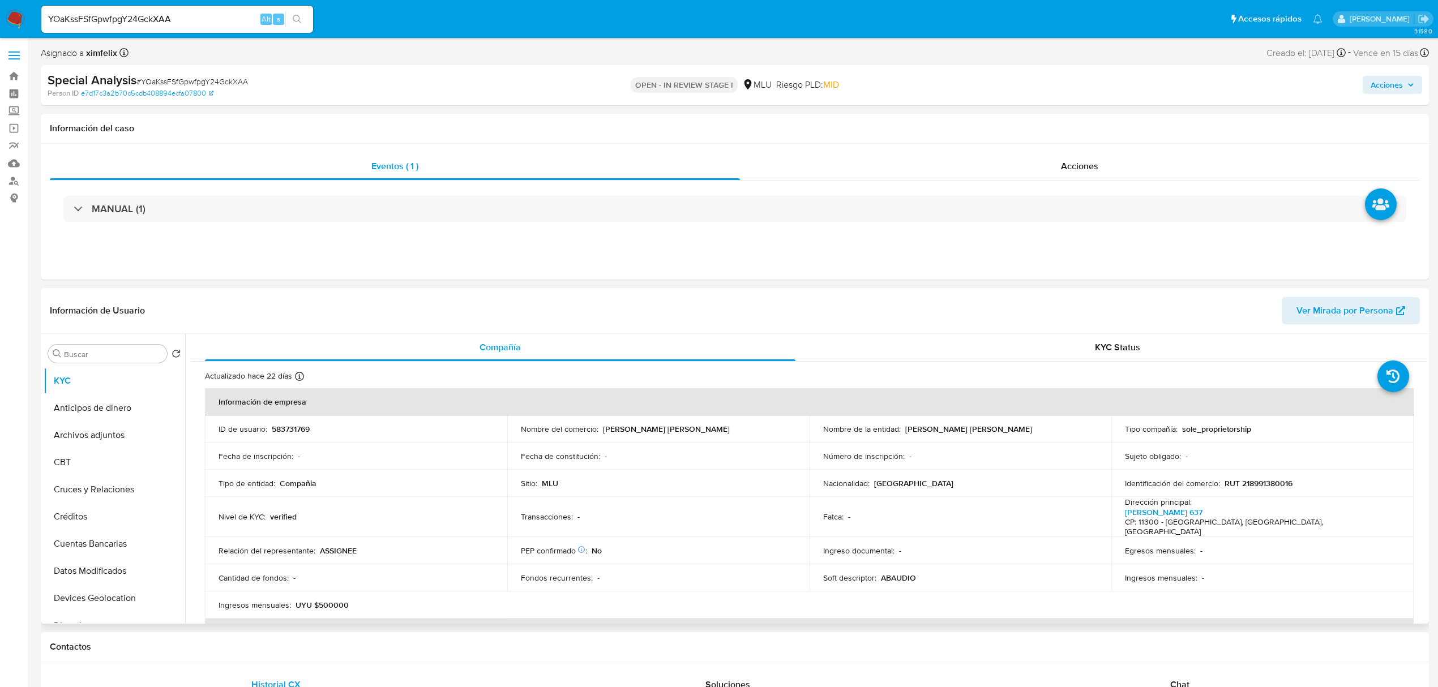
click at [883, 573] on p "ABAUDIO" at bounding box center [898, 578] width 35 height 10
copy p "ABAUDIO"
drag, startPoint x: 349, startPoint y: 592, endPoint x: 331, endPoint y: 592, distance: 17.6
click at [331, 600] on div "Ingresos mensuales : UYU $500000" at bounding box center [356, 605] width 275 height 10
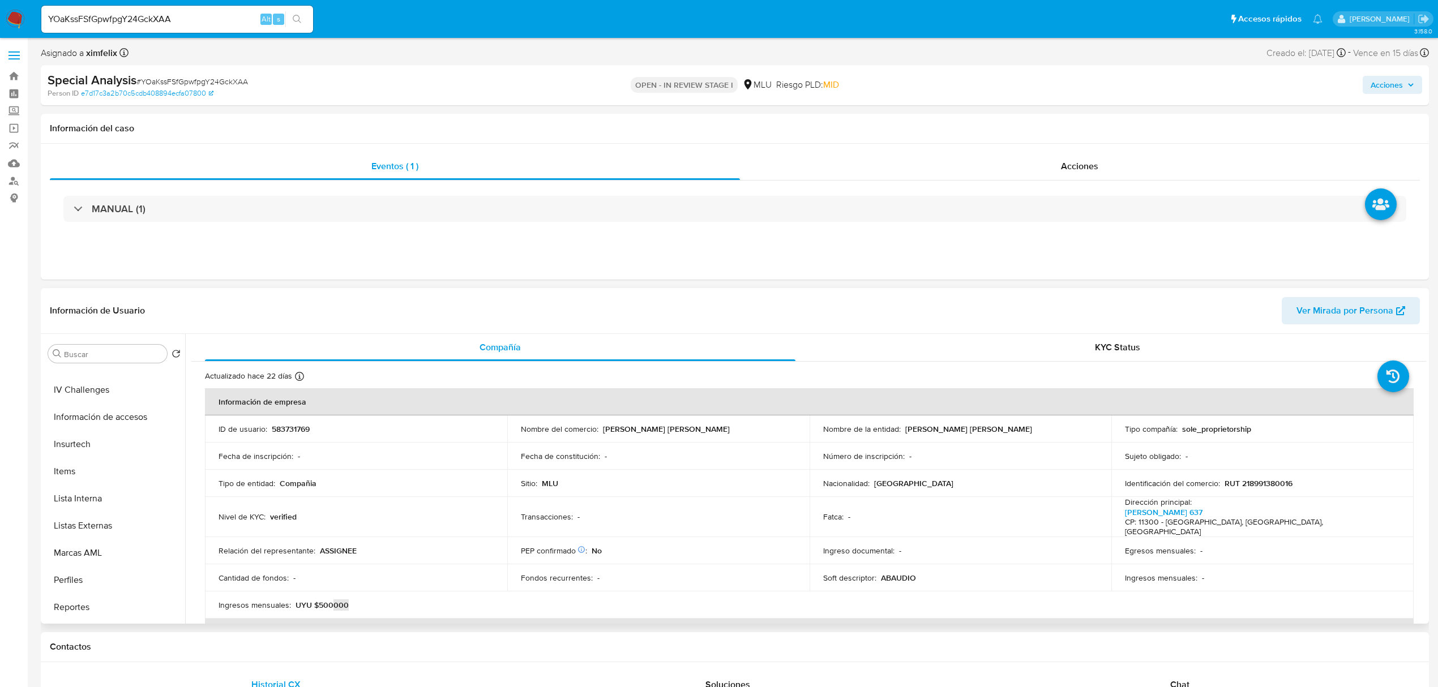
scroll to position [506, 0]
click at [114, 527] on button "Perfiles" at bounding box center [110, 527] width 132 height 27
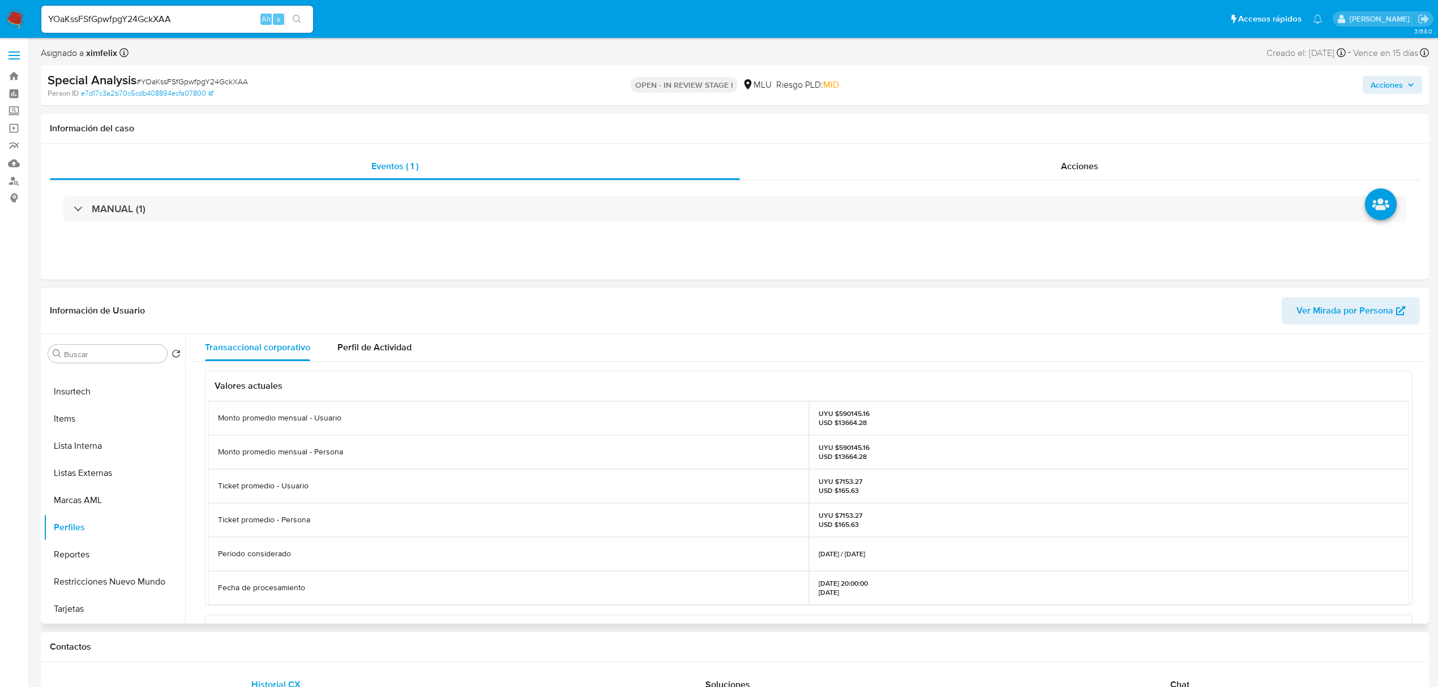
click at [848, 415] on p "UYU $590145.16 USD $13664.28" at bounding box center [844, 418] width 51 height 18
copy p "590145.16"
click at [121, 370] on button "KYC" at bounding box center [110, 380] width 132 height 27
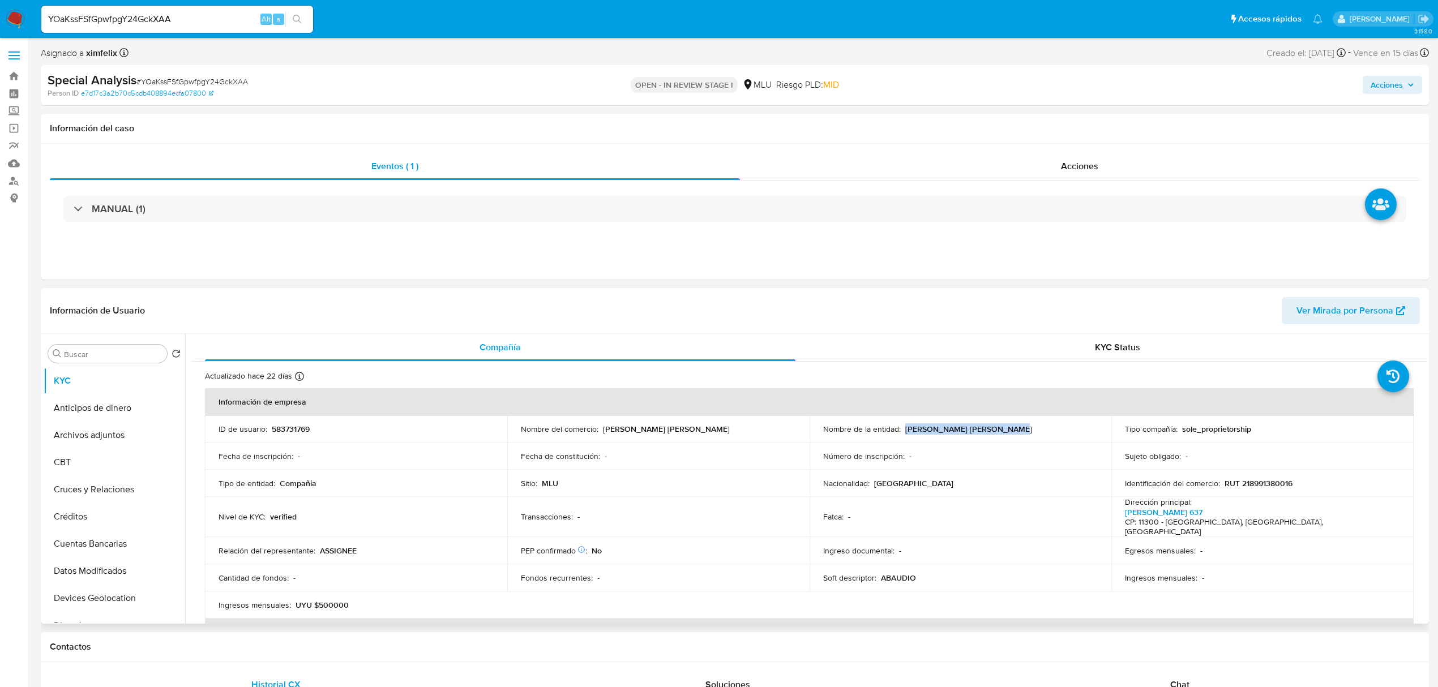
drag, startPoint x: 1008, startPoint y: 429, endPoint x: 903, endPoint y: 429, distance: 105.9
click at [903, 429] on div "Nombre de la entidad : TARTER NUÑEZ BRUNO RODRIGO" at bounding box center [960, 429] width 275 height 10
copy p "TARTER NUÑEZ BRUNO RODRIGO"
drag, startPoint x: 1296, startPoint y: 482, endPoint x: 1223, endPoint y: 492, distance: 73.7
click at [1223, 492] on td "Identificación del comercio : RUT 218991380016" at bounding box center [1262, 483] width 302 height 27
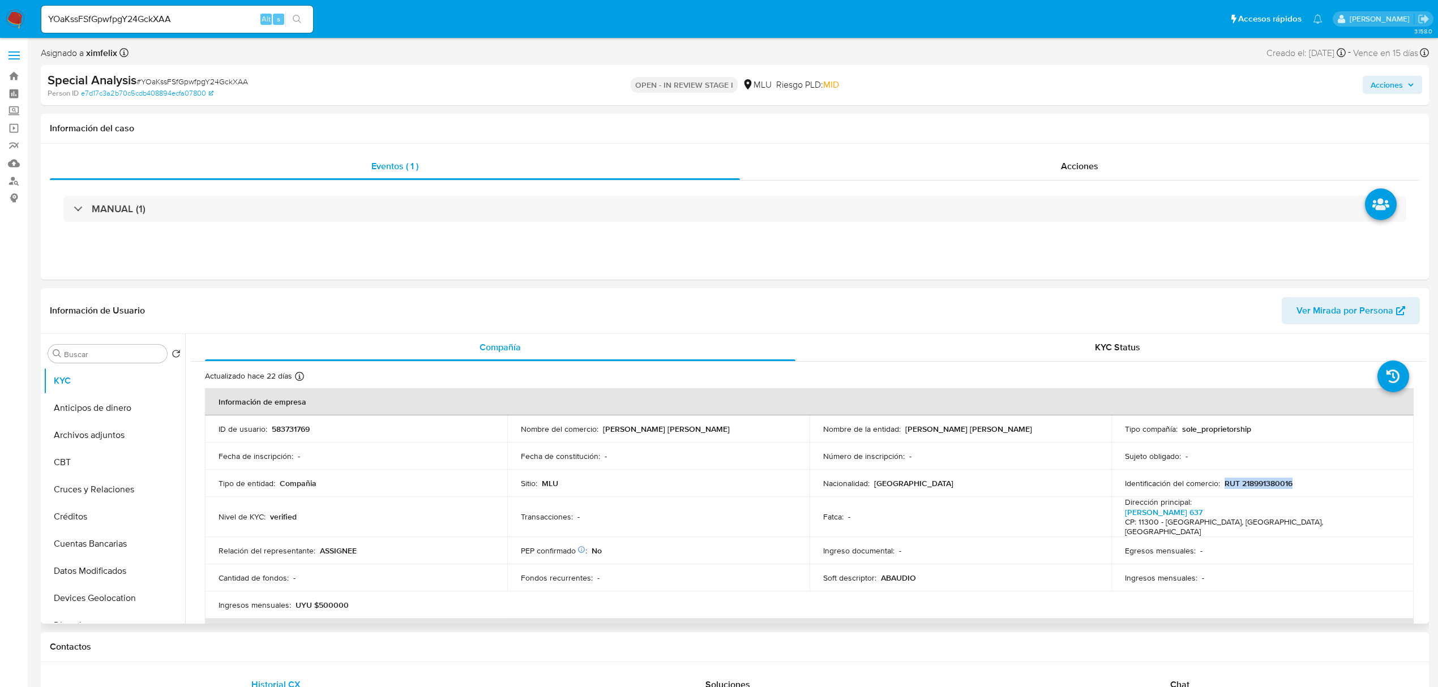
drag, startPoint x: 1233, startPoint y: 482, endPoint x: 1297, endPoint y: 480, distance: 63.5
click at [1294, 480] on div "Identificación del comercio : RUT 218991380016" at bounding box center [1262, 483] width 275 height 10
copy p "RUT 218991380016"
click at [152, 20] on input "YOaKssFSfGpwfpgY24GckXAA" at bounding box center [177, 19] width 272 height 15
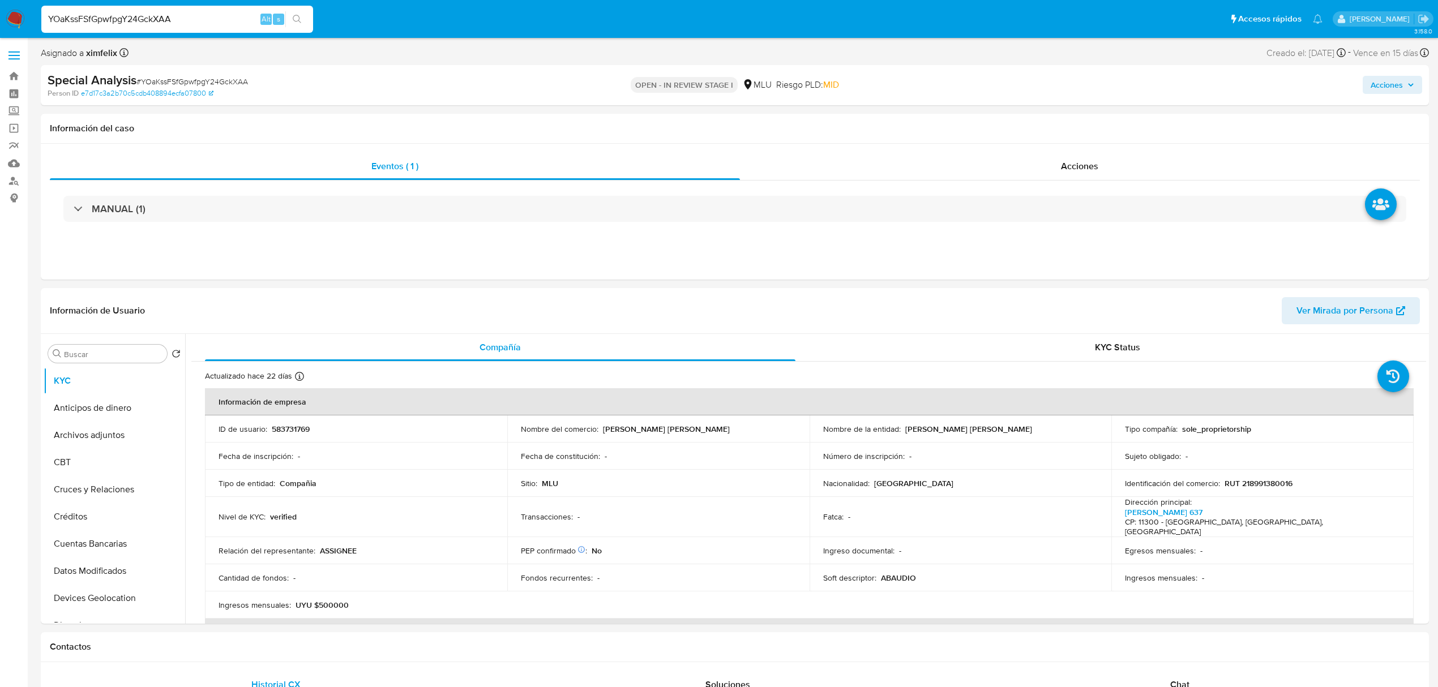
paste input "hBB4UOBfjhhnmAv4mFdObmgY"
type input "hBB4UOBfjhhnmAv4mFdObmgY"
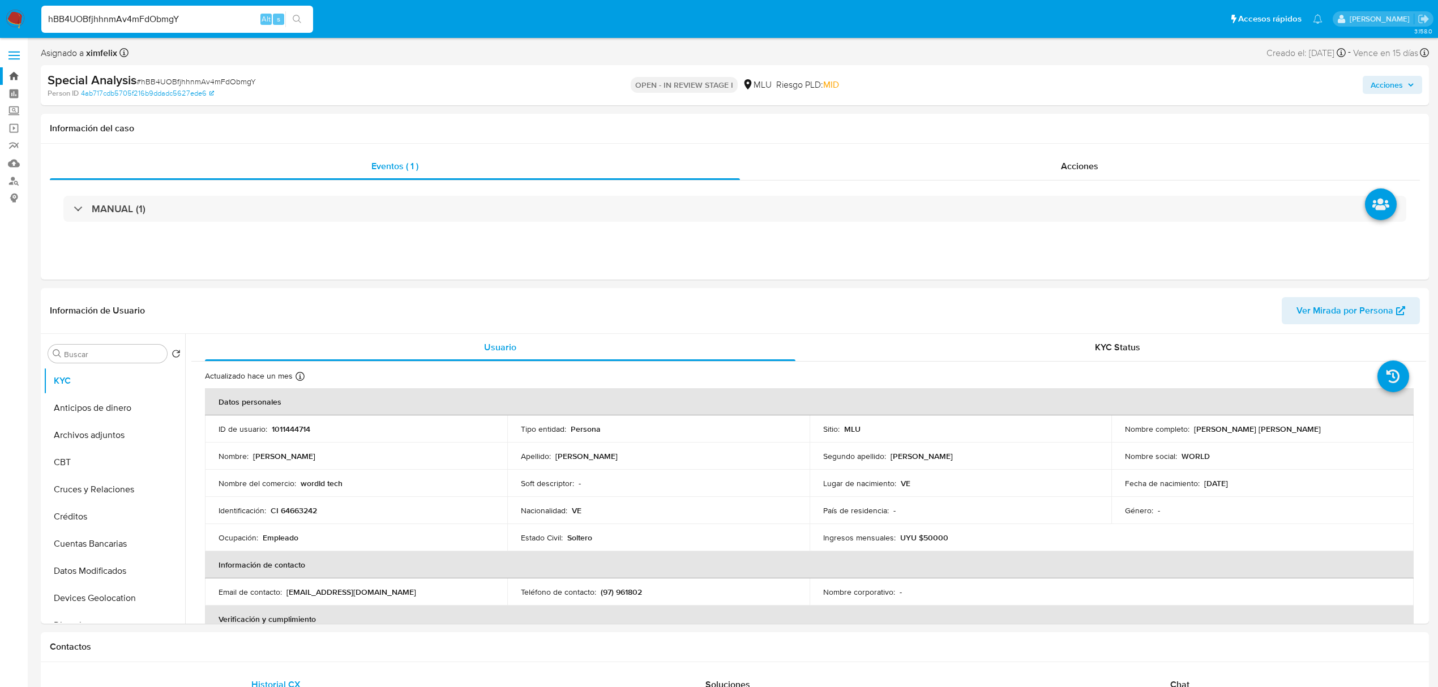
select select "10"
click at [88, 12] on input "hBB4UOBfjhhnmAv4mFdObmgY" at bounding box center [177, 19] width 272 height 15
click at [88, 16] on input "hBB4UOBfjhhnmAv4mFdObmgY" at bounding box center [177, 19] width 272 height 15
paste input "hBB4UOBfjhhnmAv4mFdObmgY"
type input "hBB4UOBhBB4UOBfjhhnmAv4mFdObmgYfjhhnmAv4mFdObmgY"
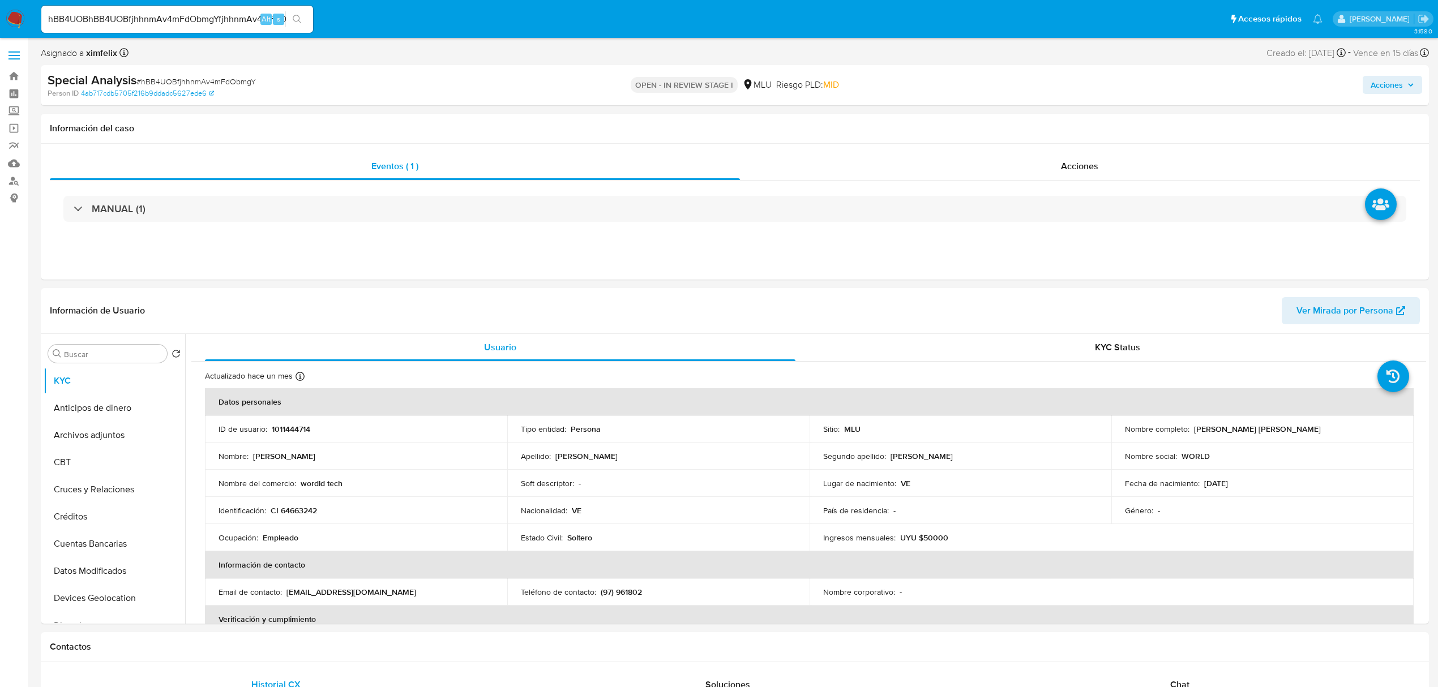
click at [19, 25] on img at bounding box center [15, 19] width 19 height 19
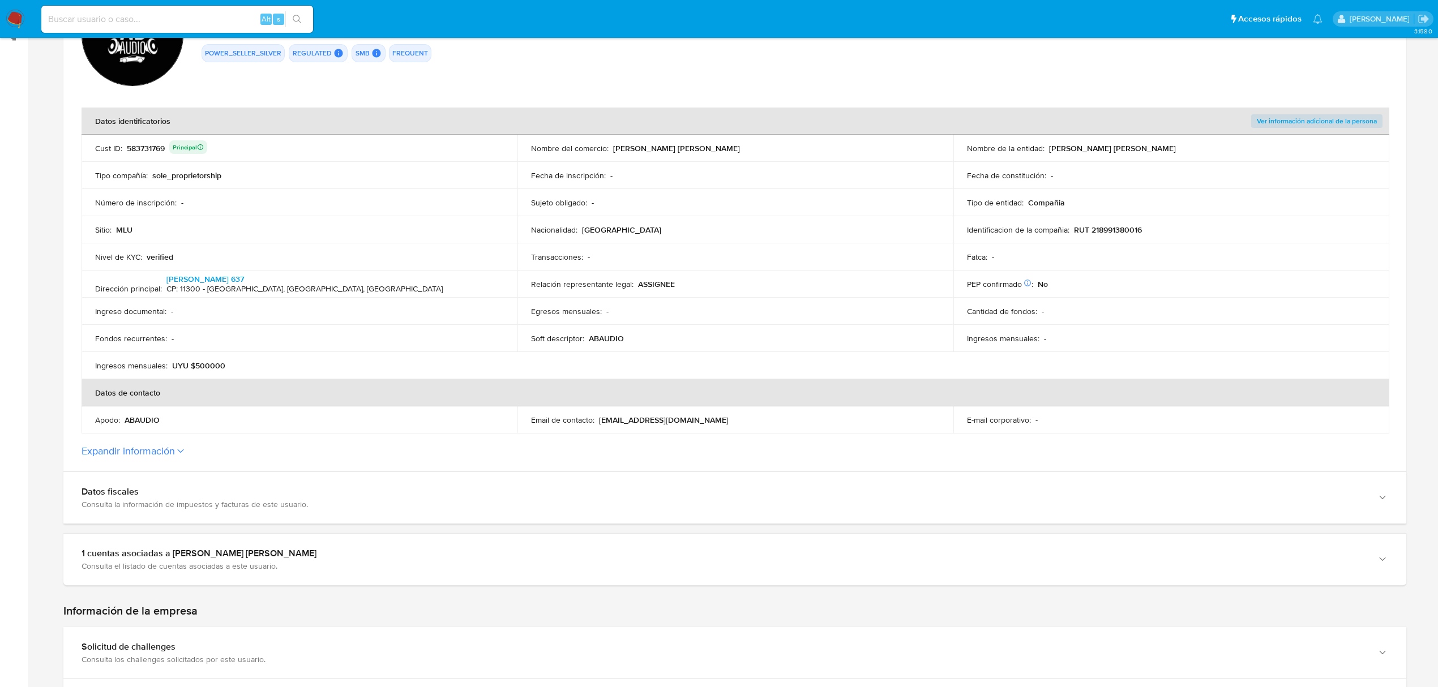
scroll to position [75, 0]
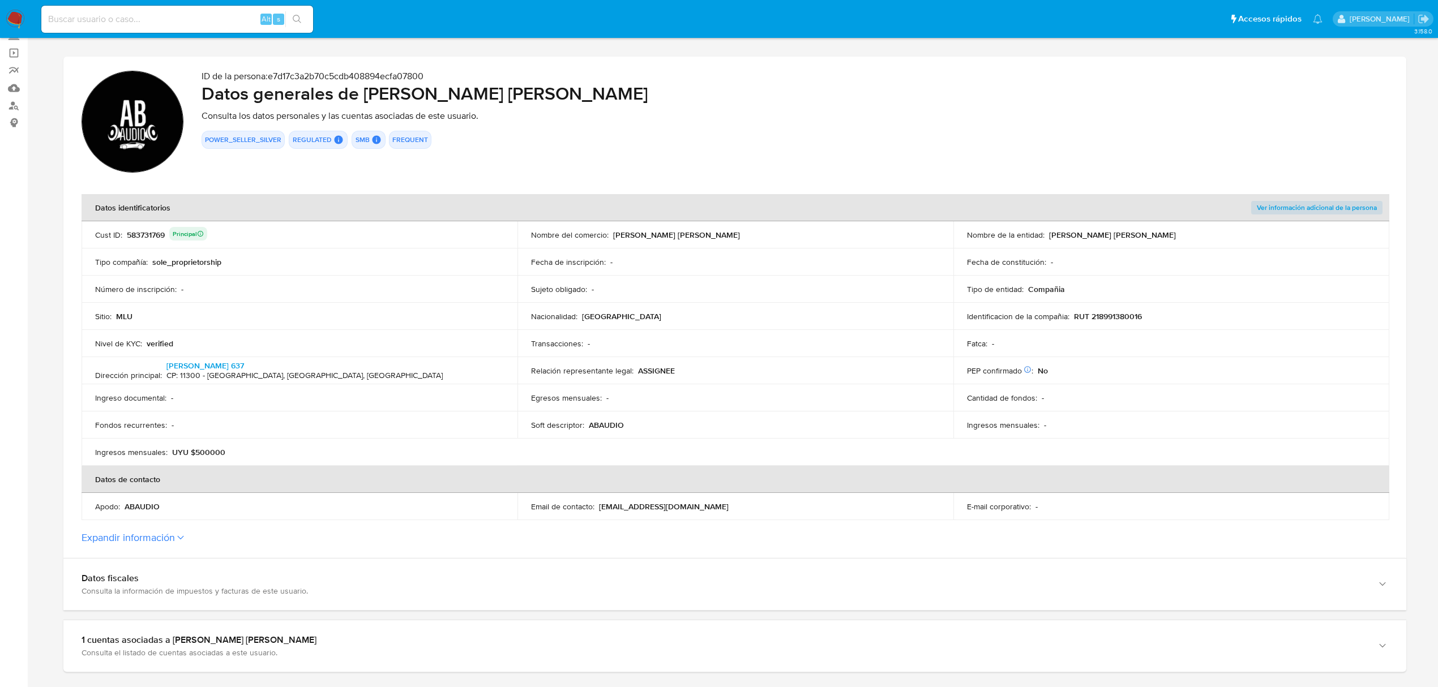
click at [147, 229] on div "583731769 Principal" at bounding box center [167, 235] width 80 height 16
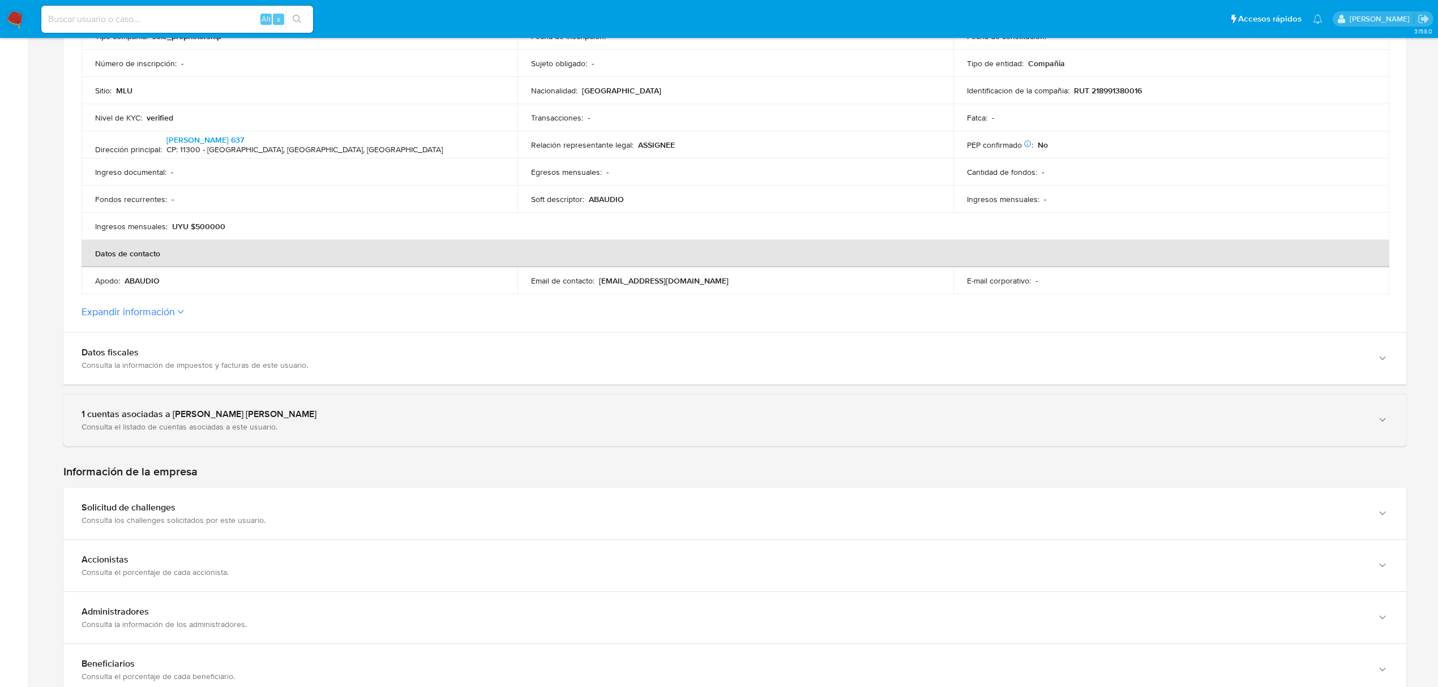
scroll to position [302, 0]
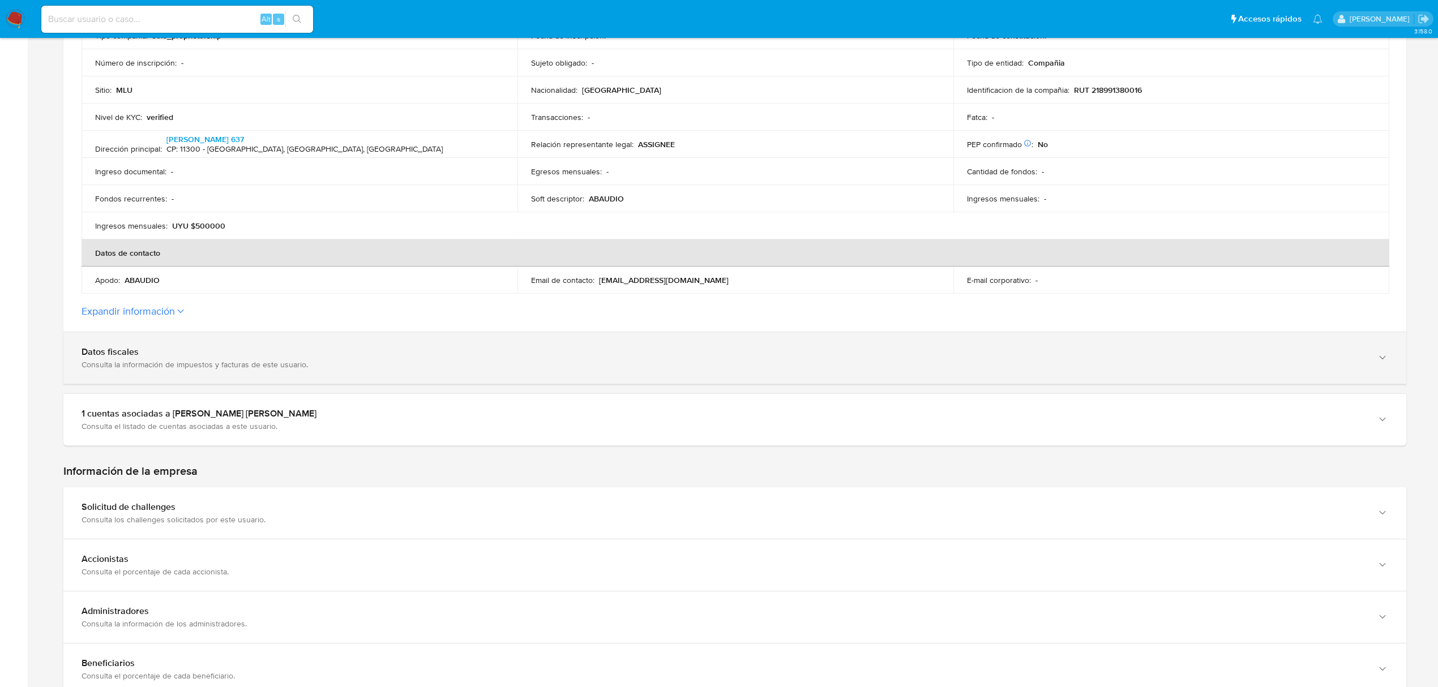
click at [574, 348] on div "Datos fiscales" at bounding box center [724, 352] width 1284 height 11
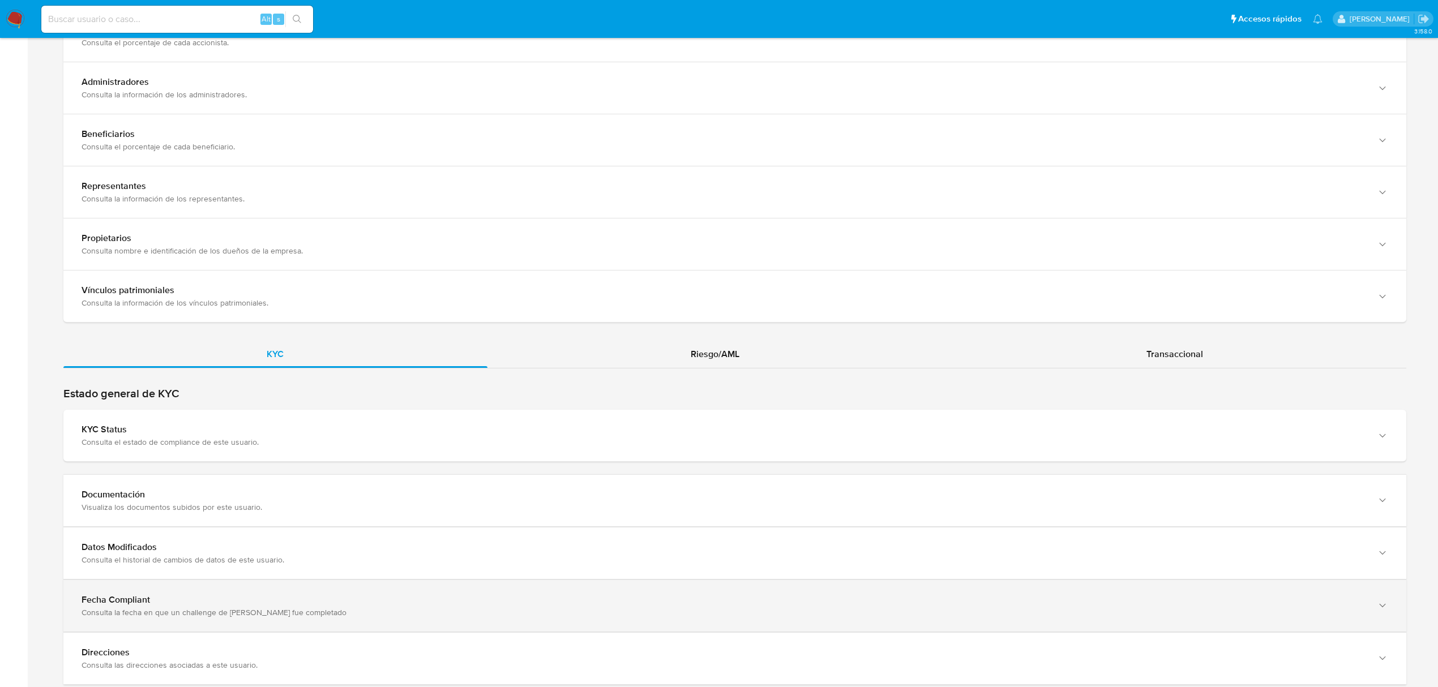
scroll to position [1534, 0]
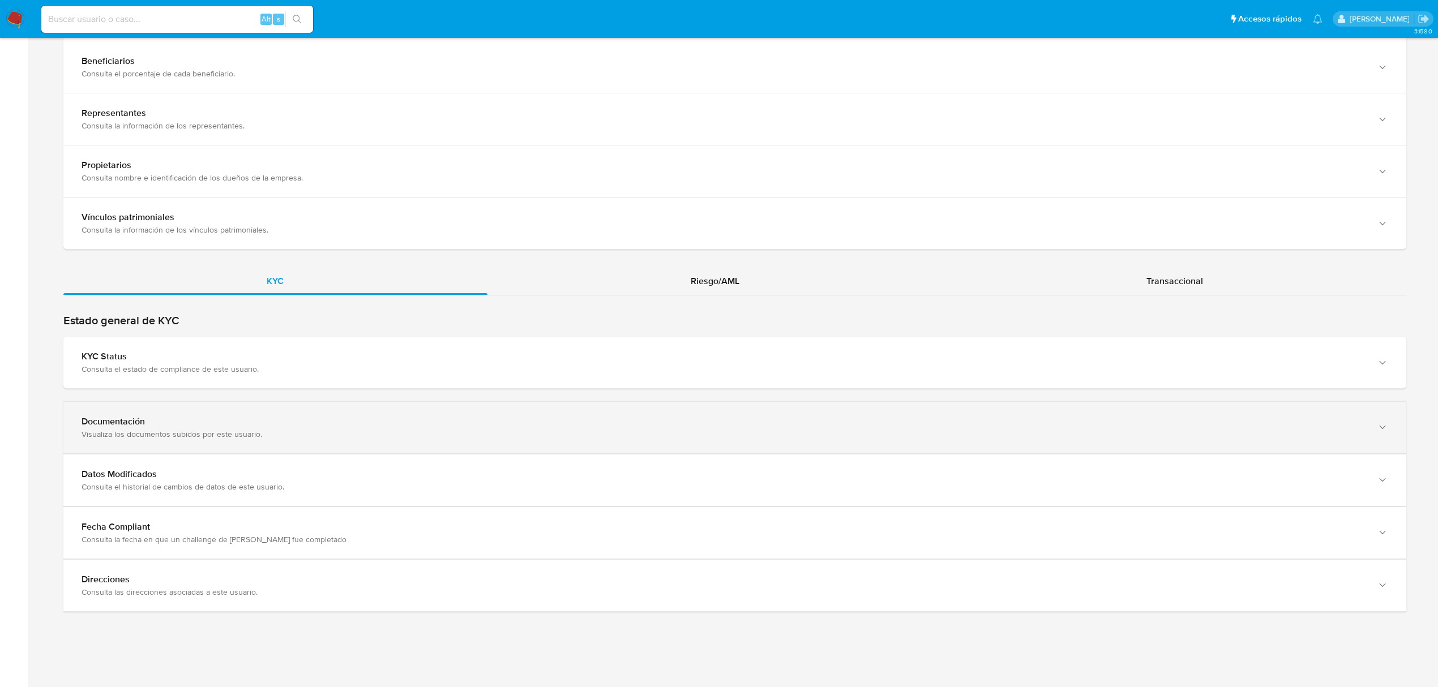
click at [771, 438] on div "Documentación Visualiza los documentos subidos por este usuario." at bounding box center [734, 428] width 1343 height 52
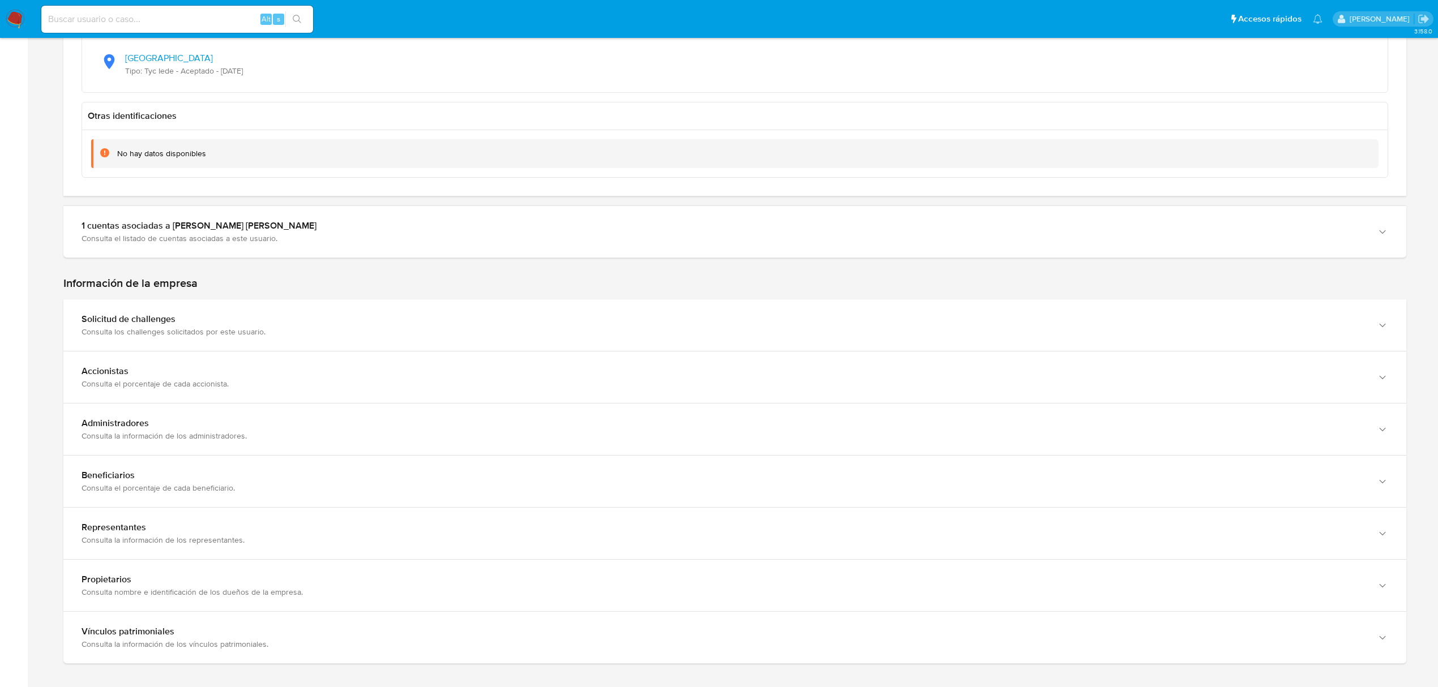
scroll to position [918, 0]
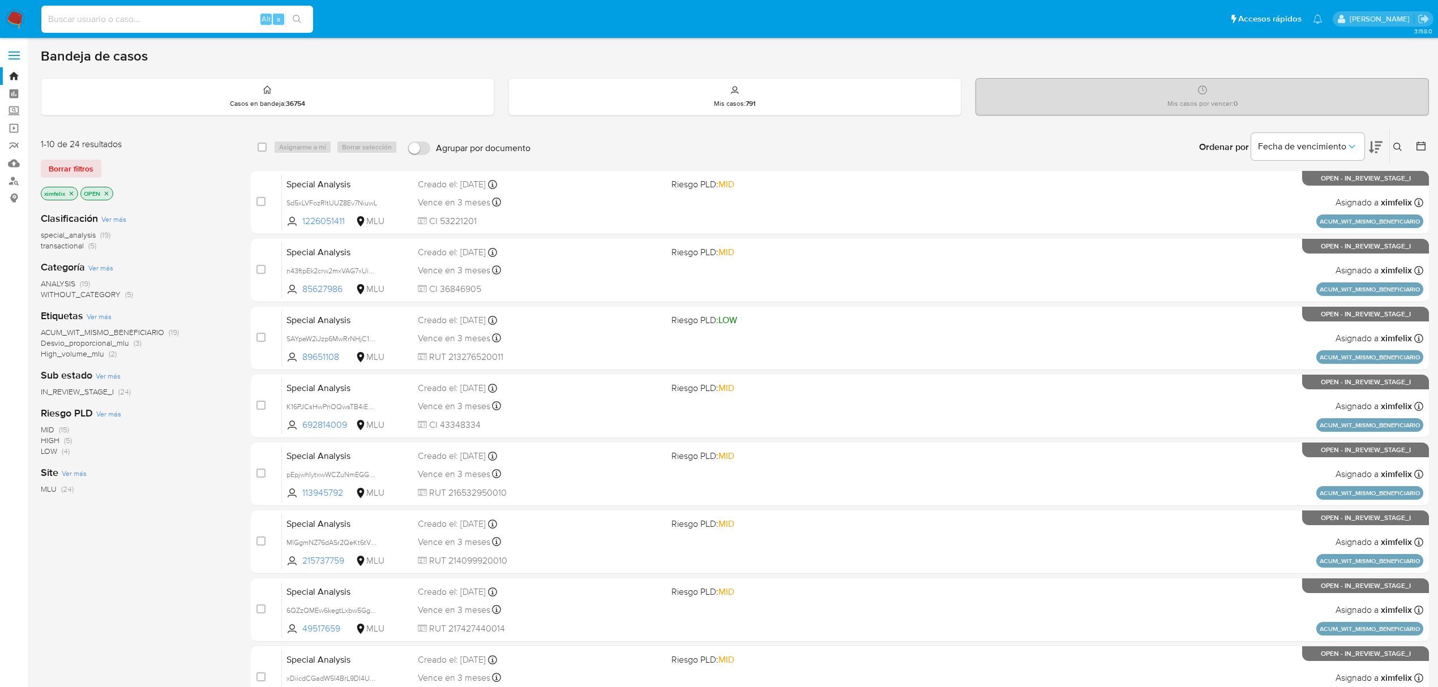
click at [140, 16] on input at bounding box center [177, 19] width 272 height 15
paste input "hBB4UOBfjhhnmAv4mFdObmgY"
type input "hBB4UOBfjhhnmAv4mFdObmgY"
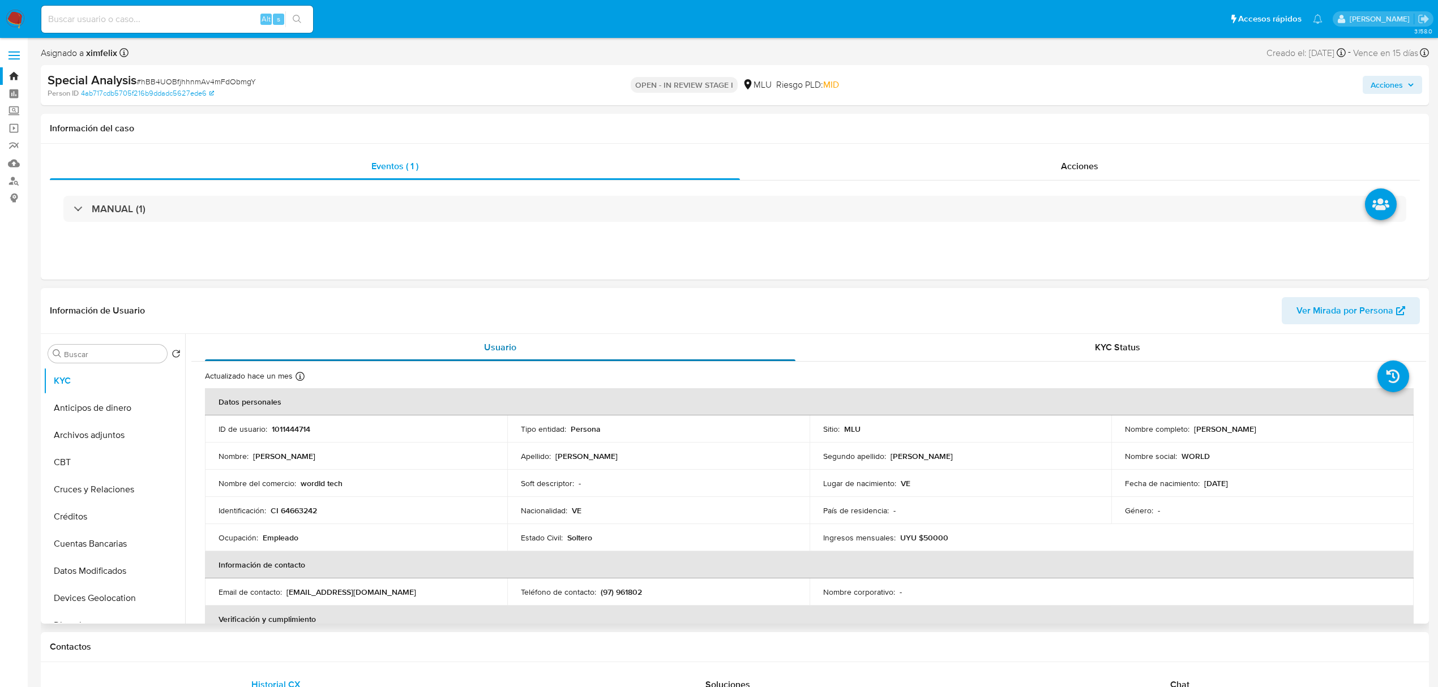
select select "10"
drag, startPoint x: 280, startPoint y: 512, endPoint x: 331, endPoint y: 516, distance: 51.2
click at [331, 516] on td "Identificación : CI 64663242" at bounding box center [356, 510] width 302 height 27
copy p "CI 64663242"
click at [682, 551] on th "Información de contacto" at bounding box center [809, 564] width 1209 height 27
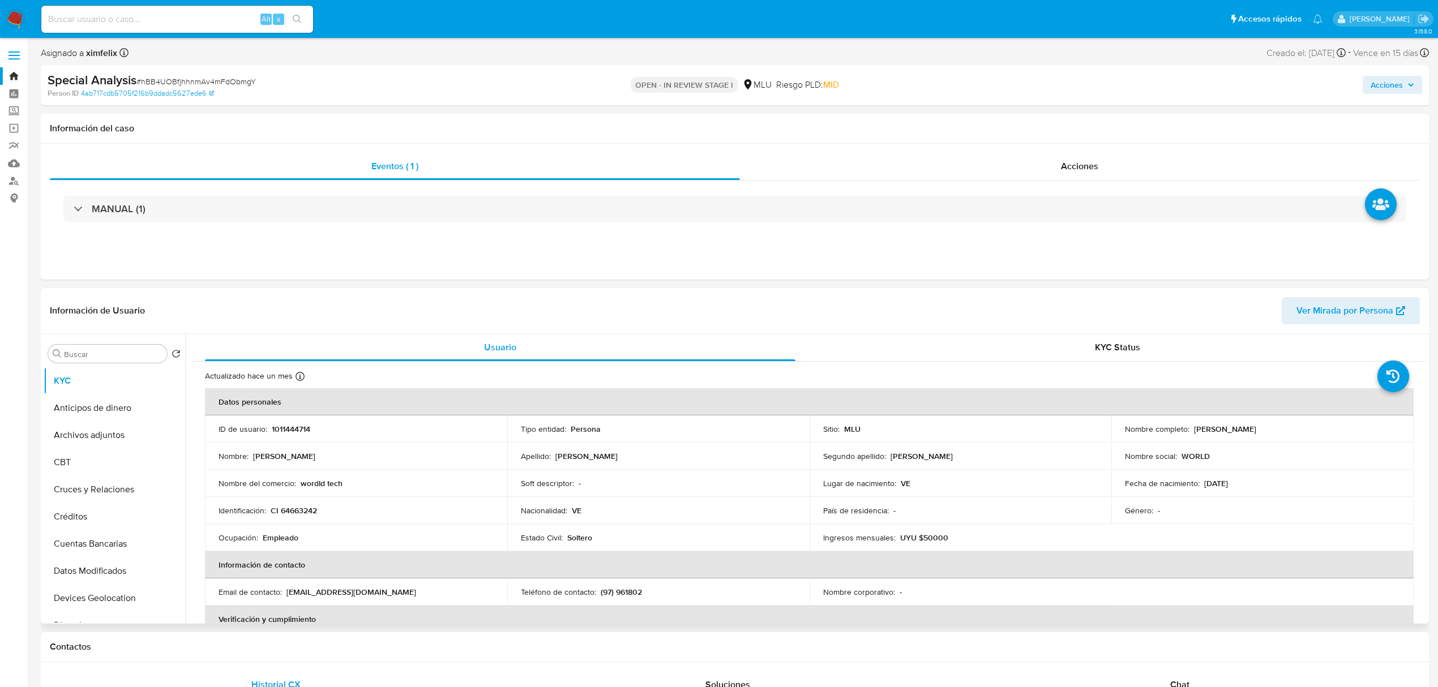
scroll to position [558, 0]
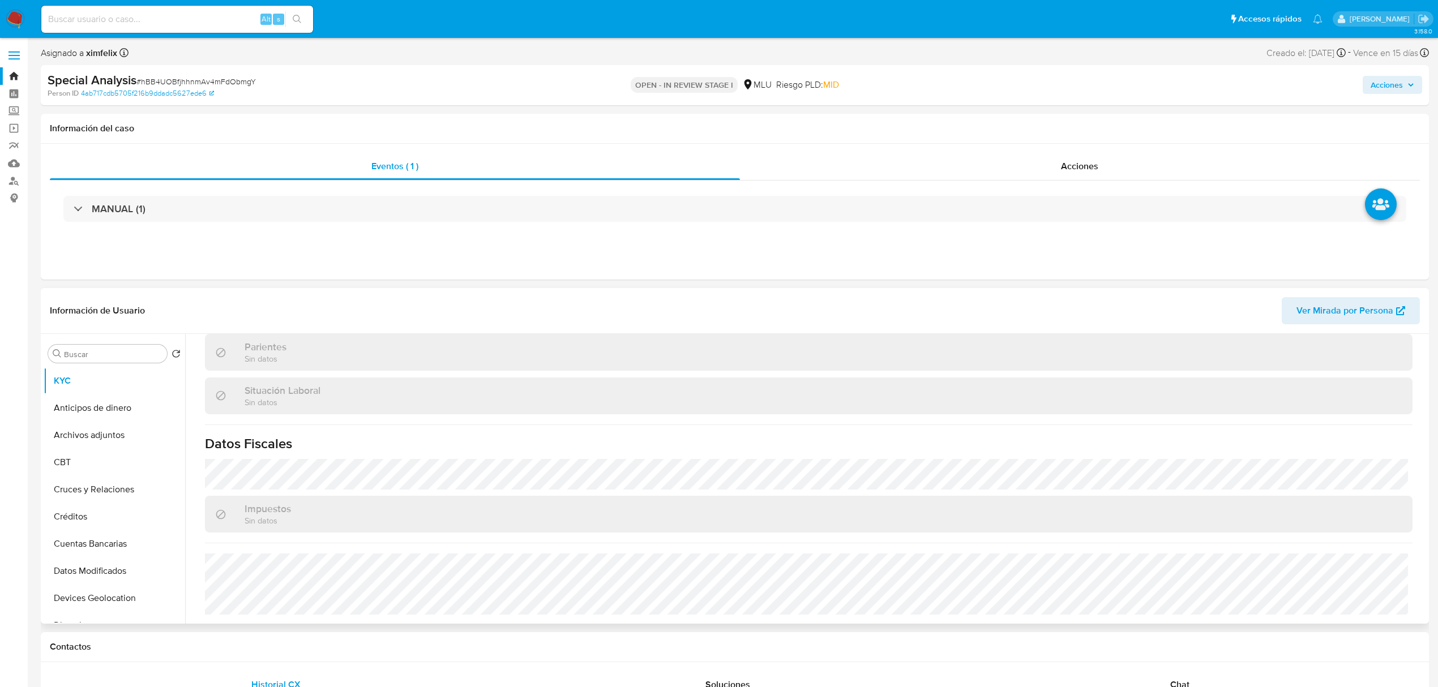
click at [1384, 307] on span "Ver Mirada por Persona" at bounding box center [1345, 310] width 97 height 27
click at [98, 433] on button "Archivos adjuntos" at bounding box center [110, 435] width 132 height 27
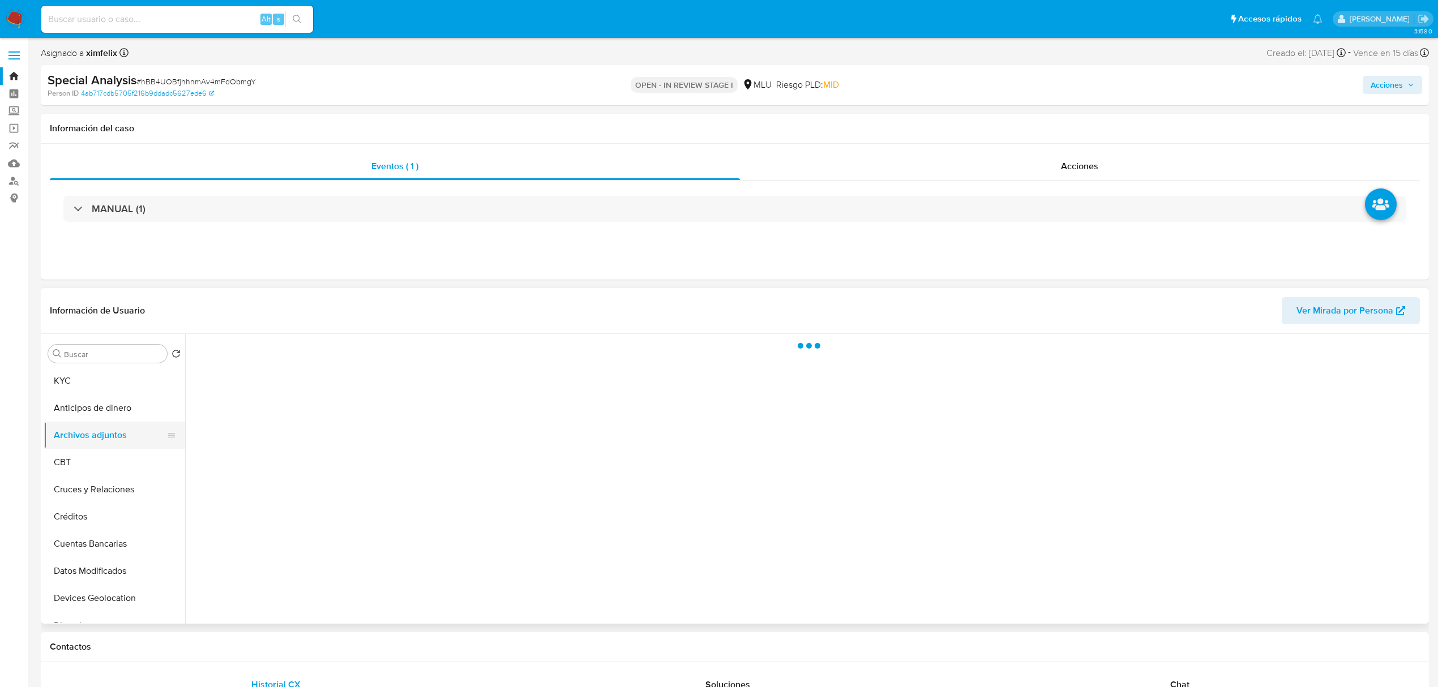
scroll to position [0, 0]
click at [95, 438] on button "Archivos adjuntos" at bounding box center [110, 435] width 132 height 27
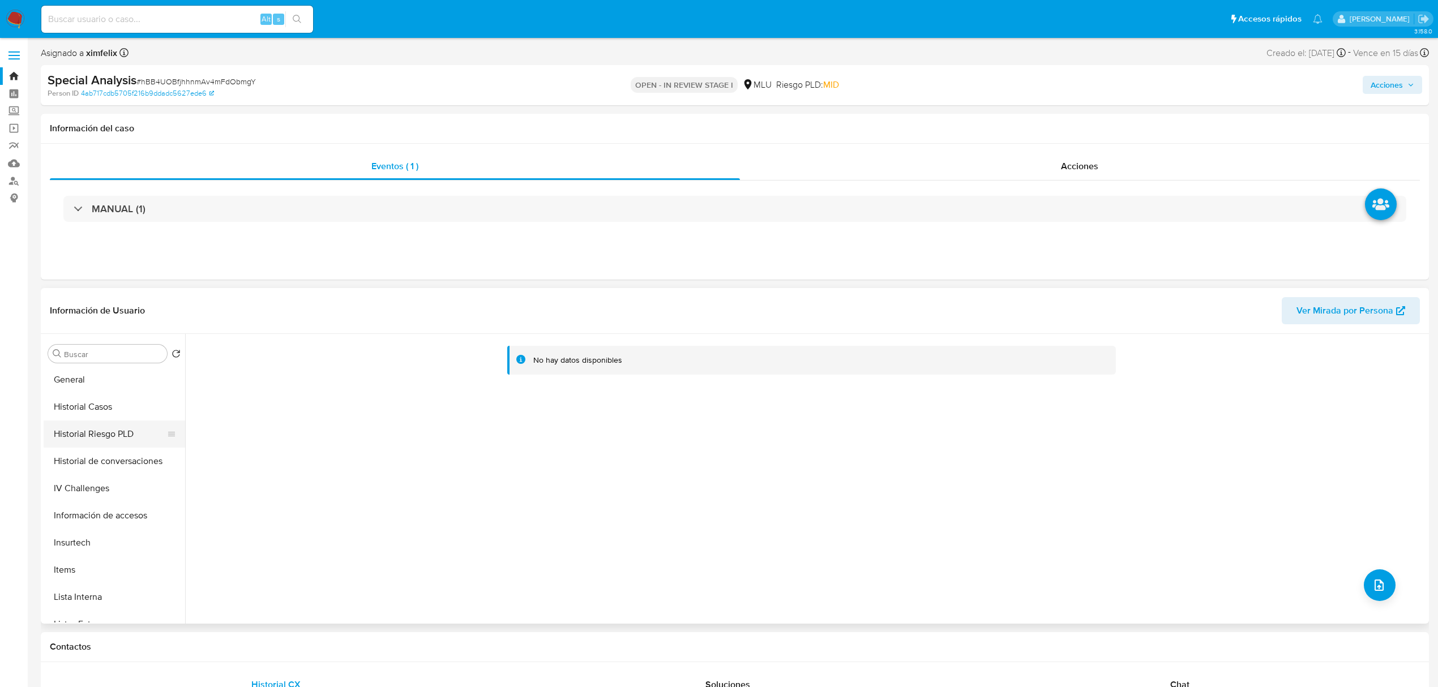
scroll to position [377, 0]
click at [103, 388] on button "Historial Casos" at bounding box center [110, 384] width 132 height 27
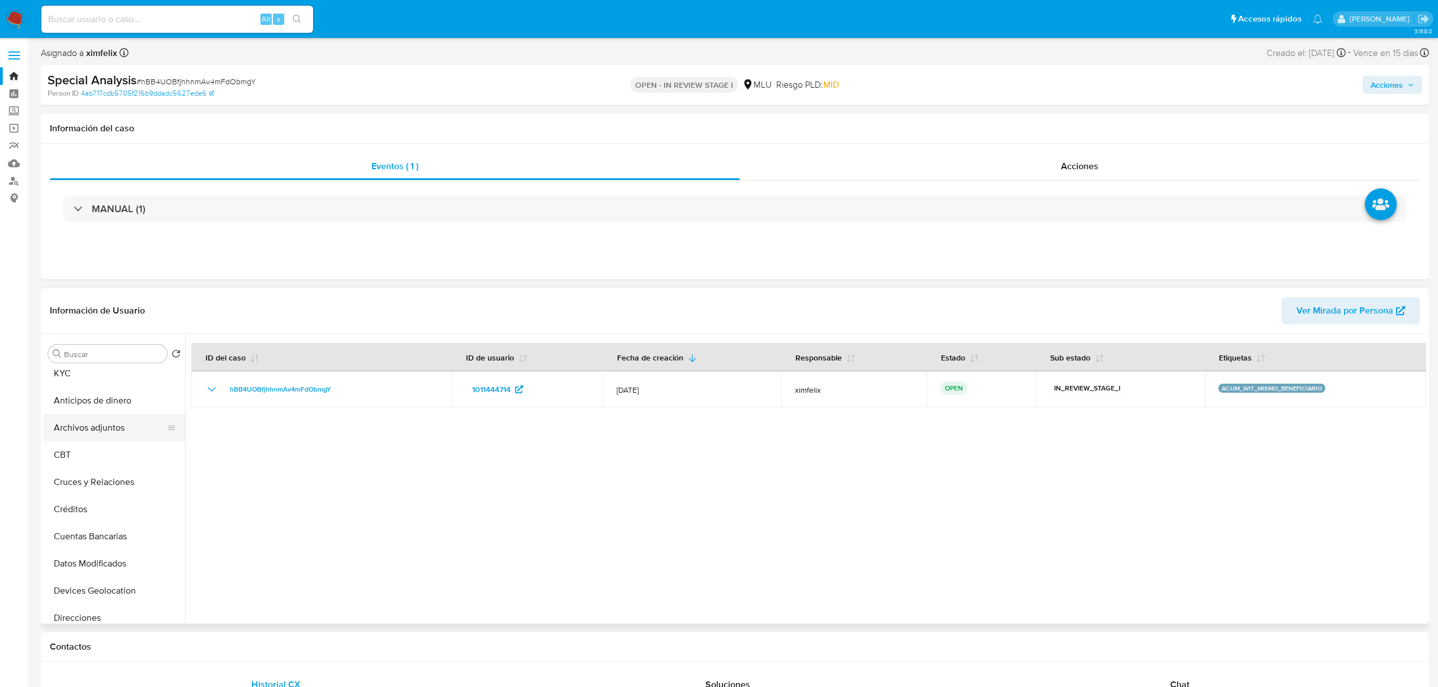
scroll to position [0, 0]
click at [117, 383] on button "KYC" at bounding box center [110, 380] width 132 height 27
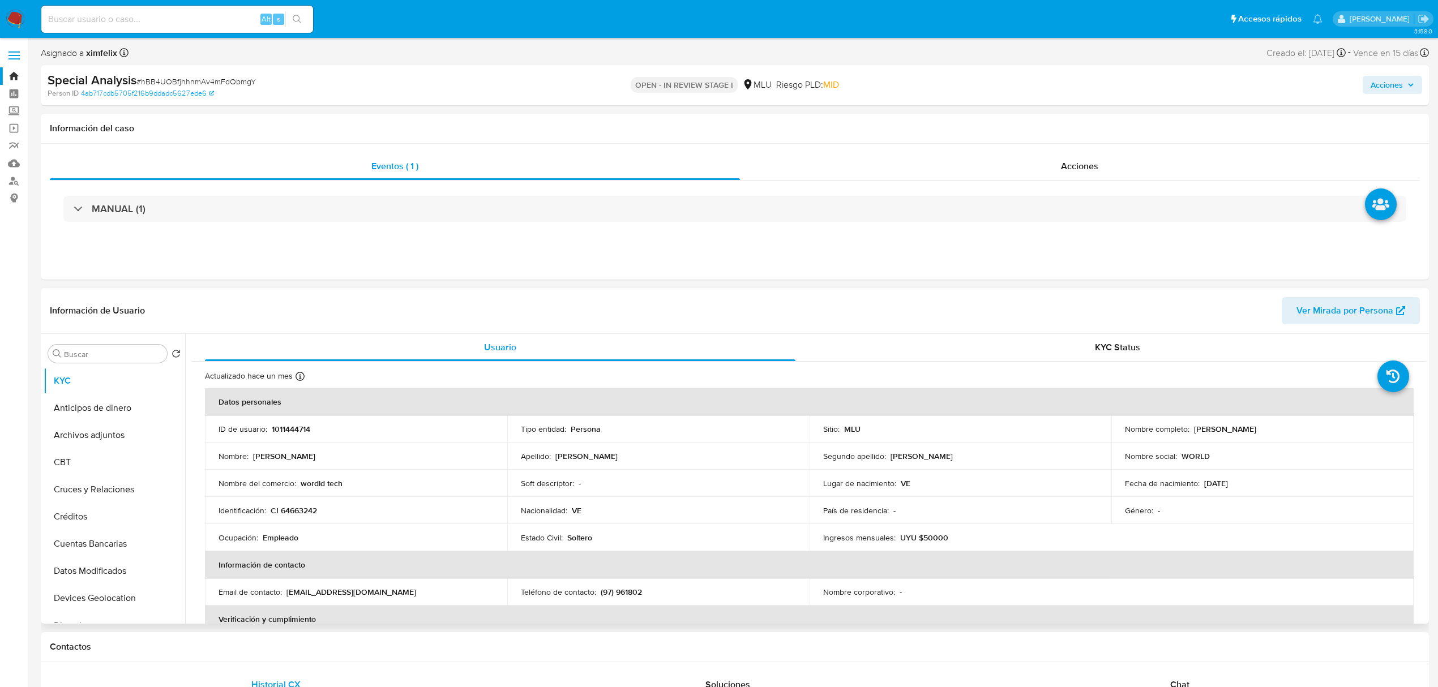
drag, startPoint x: 345, startPoint y: 486, endPoint x: 290, endPoint y: 504, distance: 57.8
click at [290, 503] on tbody "ID de usuario : 1011444714 Tipo entidad : Persona Sitio : MLU Nombre completo :…" at bounding box center [809, 484] width 1209 height 136
copy tbody "Soft descriptor : - Lugar de nacimiento : VE Fecha de nacimiento : 01/06/1992 I…"
click at [283, 489] on td "Nombre del comercio : wordld tech" at bounding box center [356, 483] width 302 height 27
drag, startPoint x: 345, startPoint y: 484, endPoint x: 297, endPoint y: 478, distance: 48.5
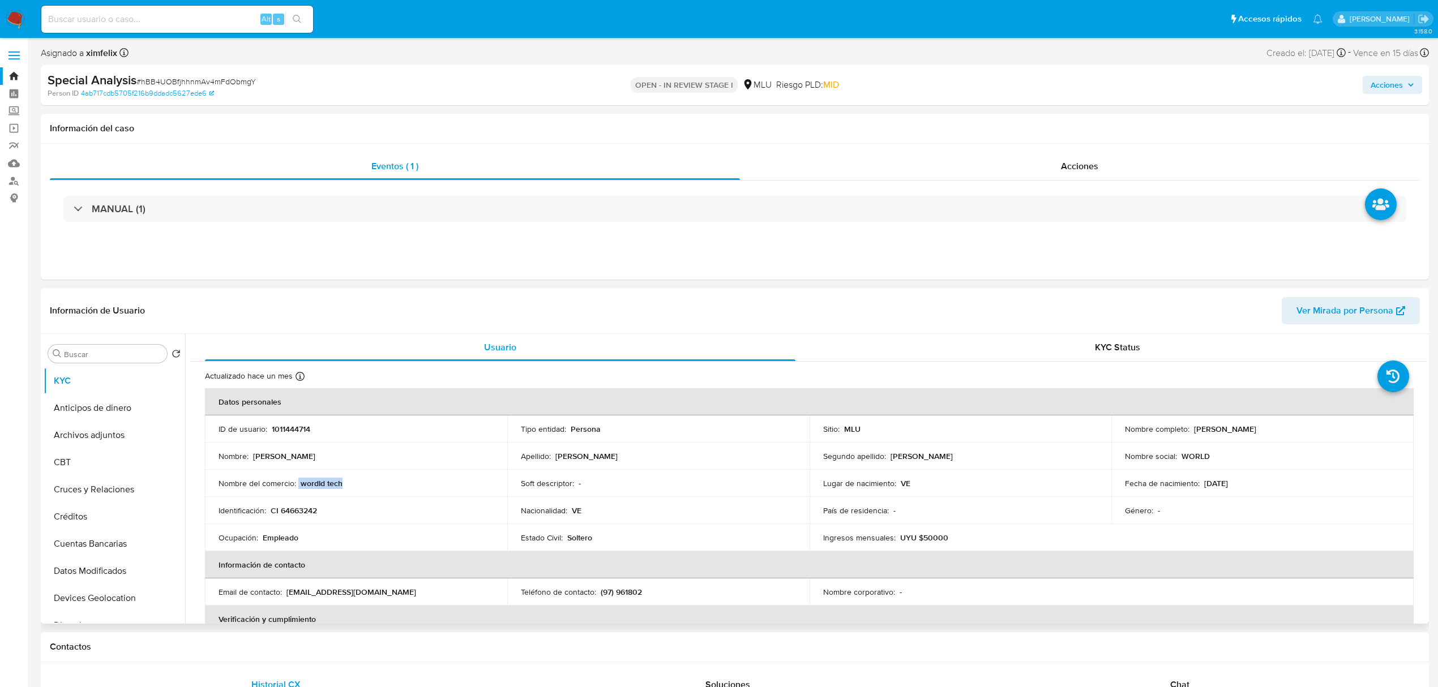
click at [297, 478] on div "Nombre del comercio : wordld tech" at bounding box center [356, 483] width 275 height 10
copy div "wordld tech"
click at [102, 22] on input at bounding box center [177, 19] width 272 height 15
paste input "DkAvhNyltX0vUrsPYOVkkim3"
type input "DkAvhNyltX0vUrsPYOVkkim3"
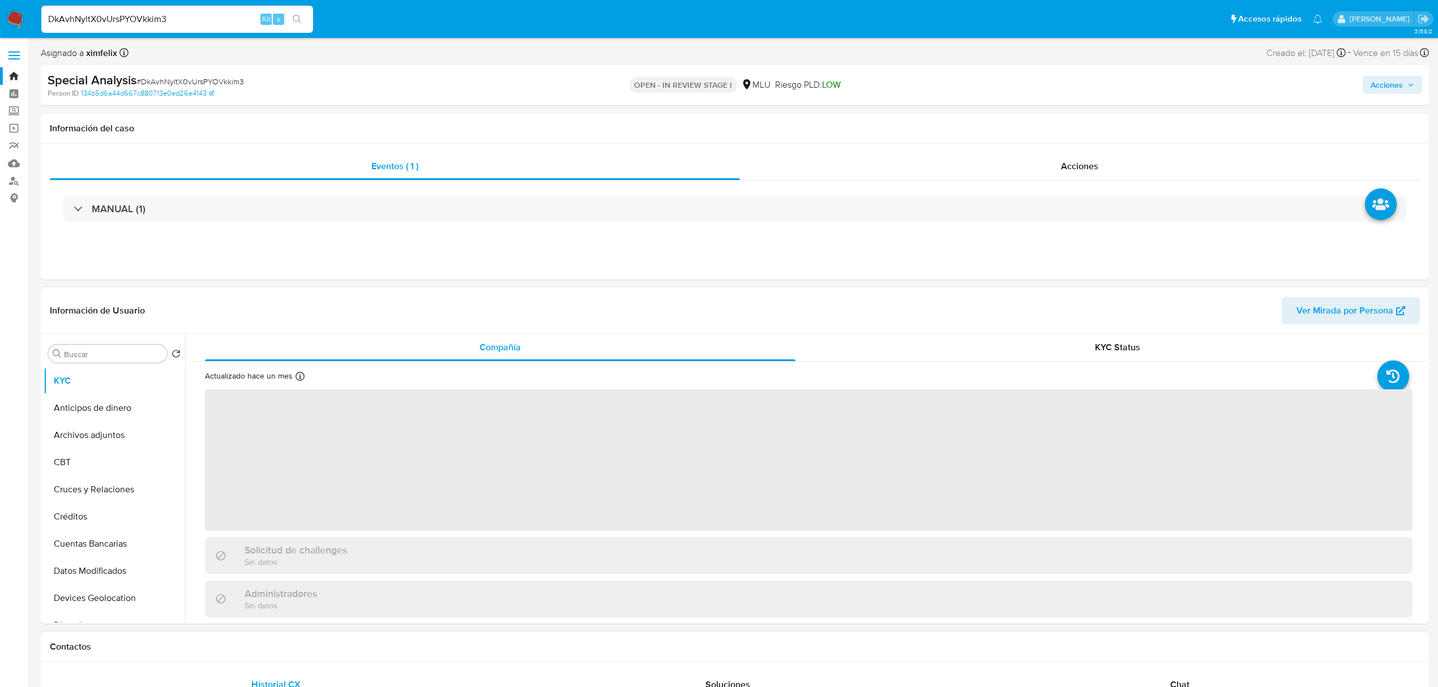
select select "10"
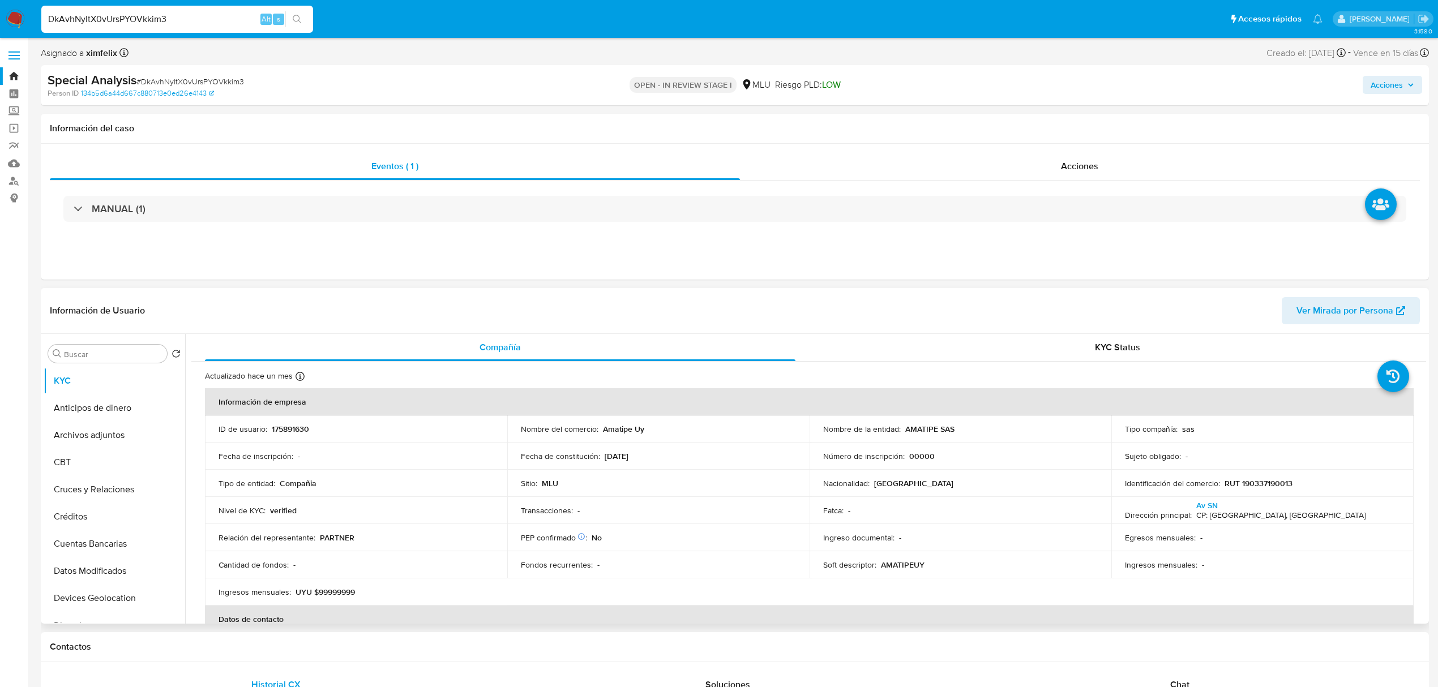
click at [1386, 305] on span "Ver Mirada por Persona" at bounding box center [1345, 310] width 97 height 27
click at [1276, 480] on p "RUT 190337190013" at bounding box center [1259, 483] width 68 height 10
copy p "190337190013"
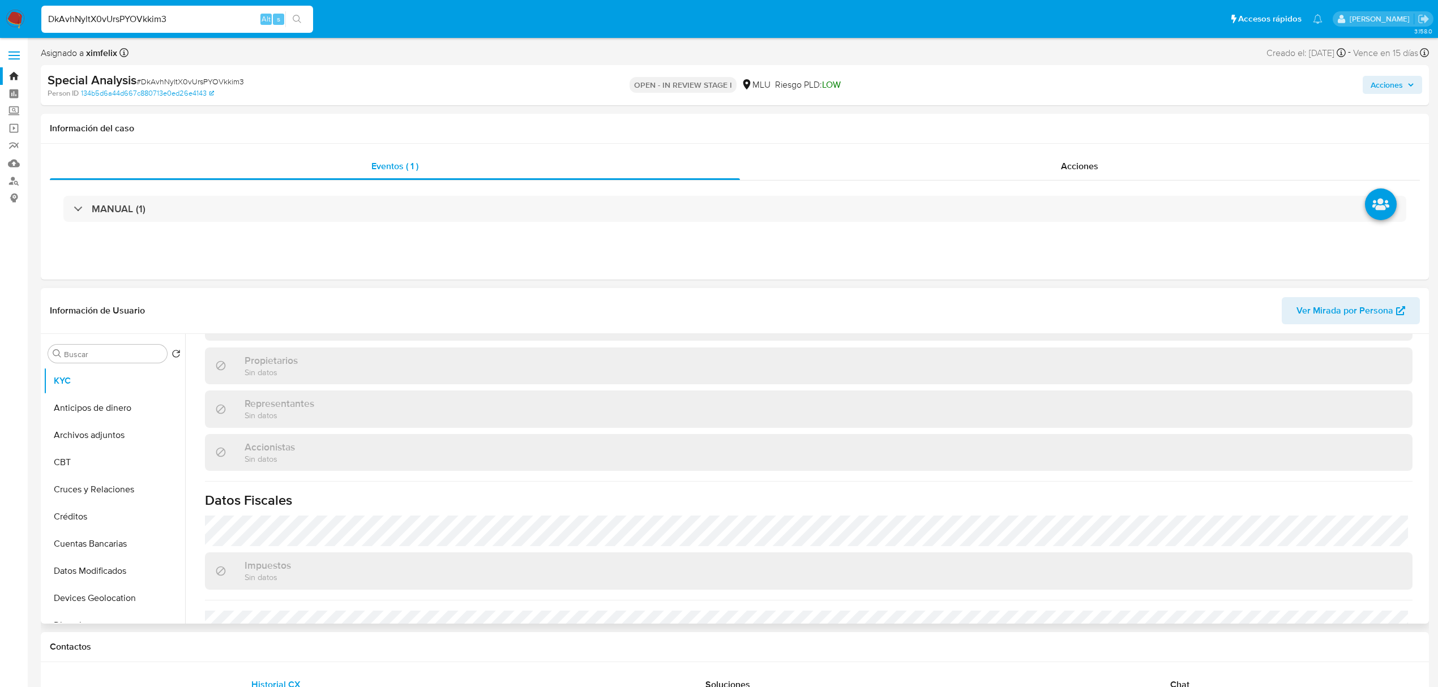
scroll to position [644, 0]
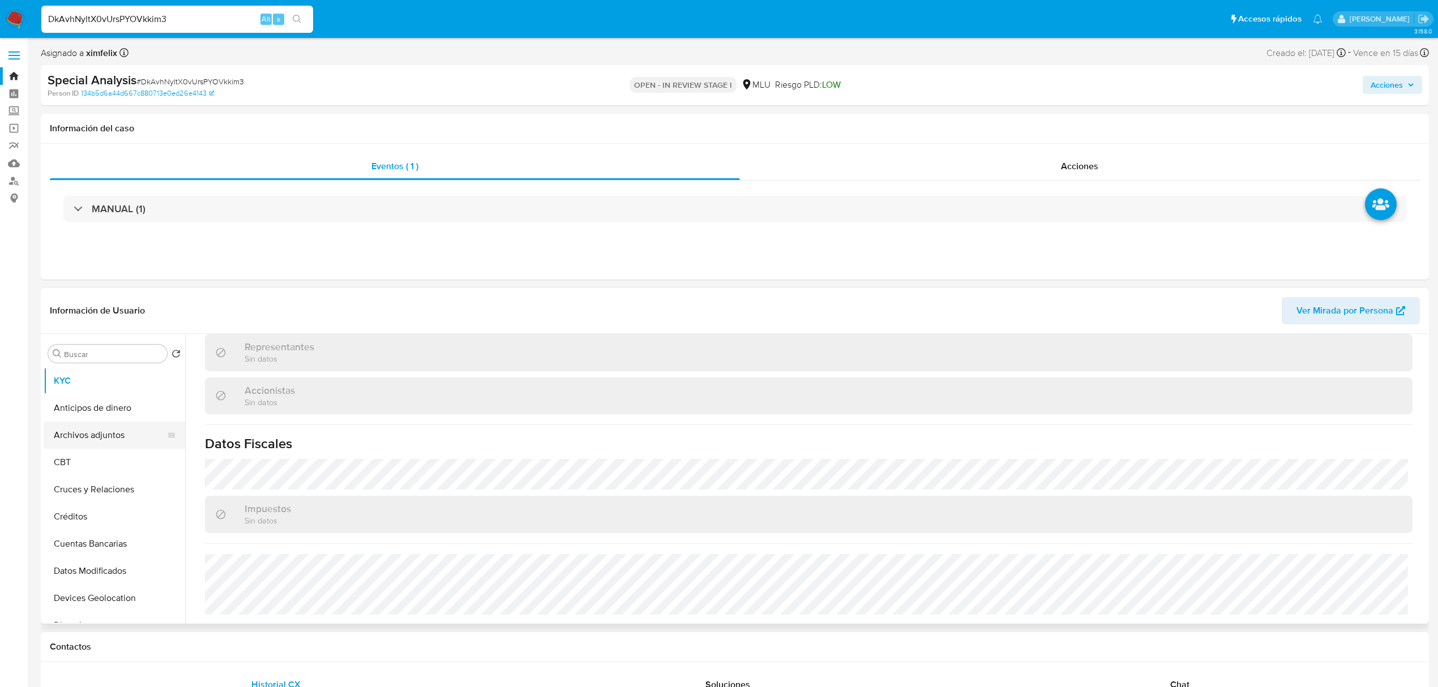
drag, startPoint x: 111, startPoint y: 443, endPoint x: 117, endPoint y: 428, distance: 15.8
click at [111, 443] on button "Archivos adjuntos" at bounding box center [110, 435] width 132 height 27
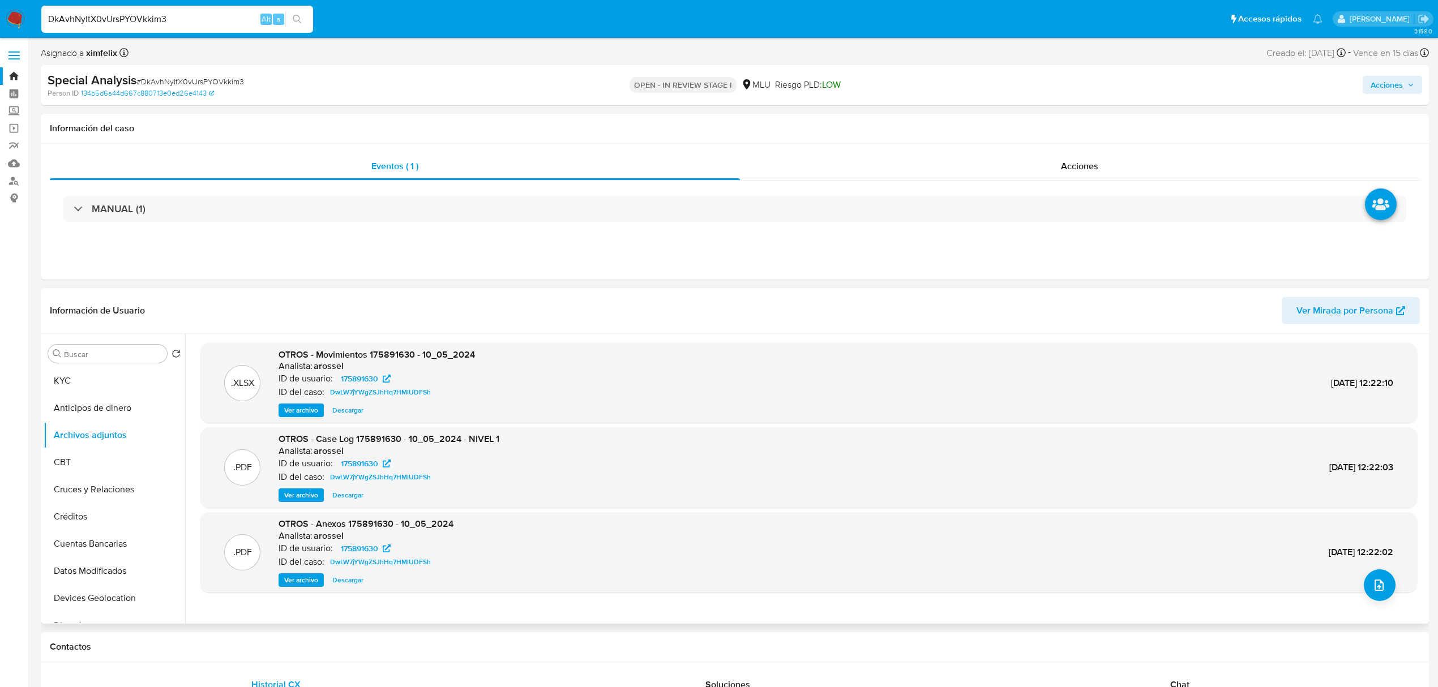
drag, startPoint x: 315, startPoint y: 495, endPoint x: 318, endPoint y: 501, distance: 6.3
click at [318, 499] on span "Ver archivo" at bounding box center [301, 495] width 34 height 11
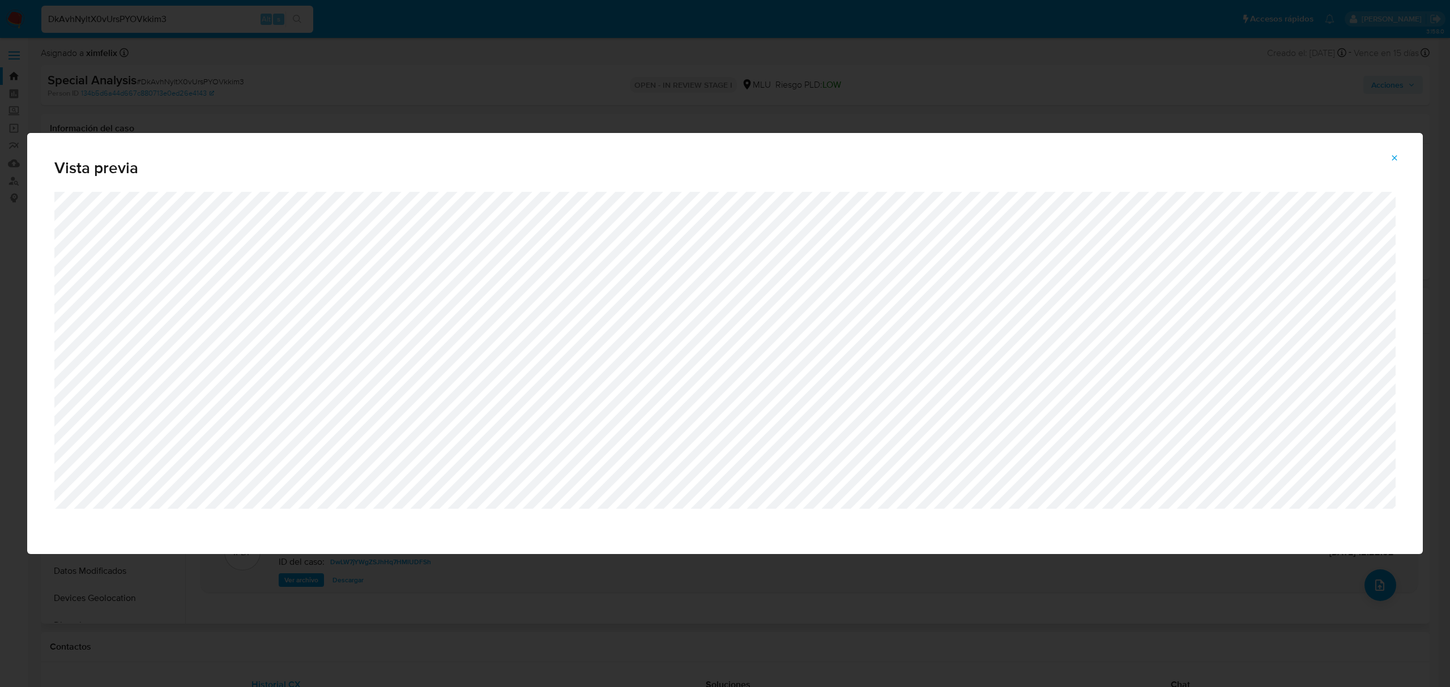
click at [1389, 164] on button "Attachment preview" at bounding box center [1394, 158] width 25 height 18
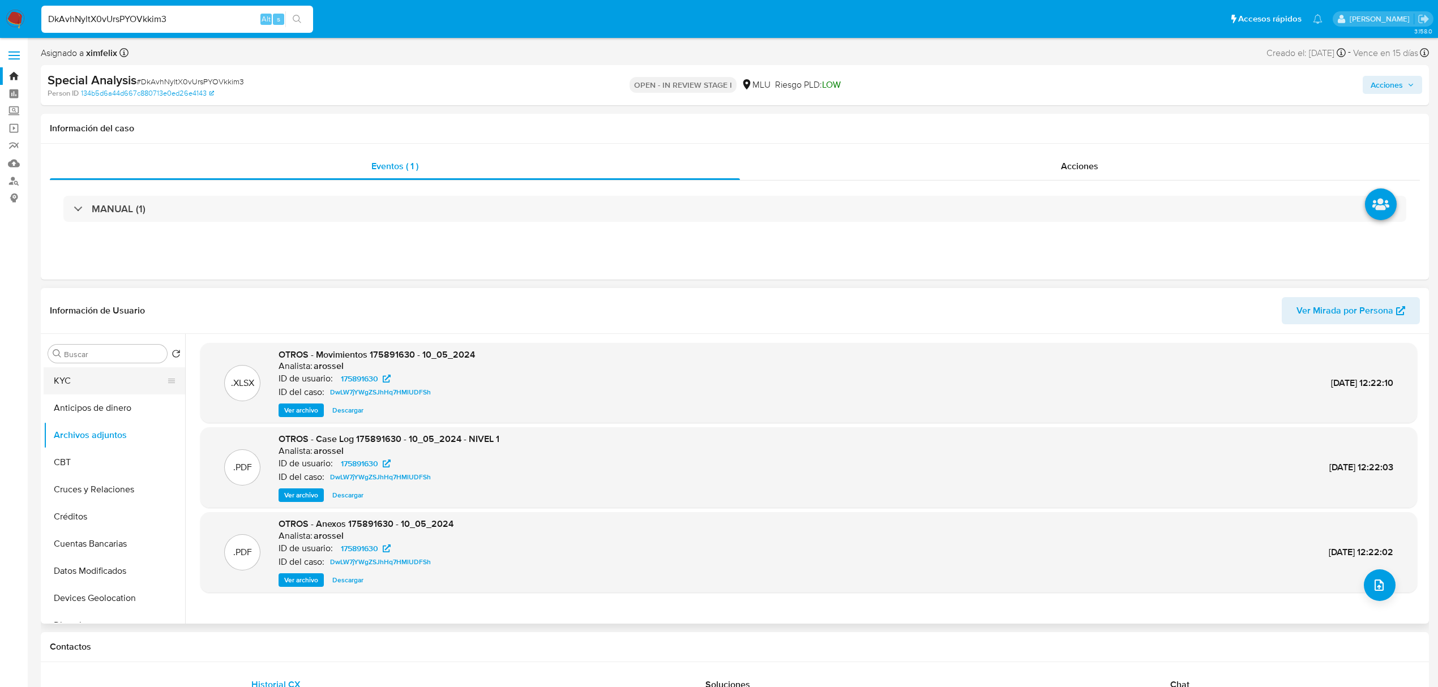
click at [109, 378] on button "KYC" at bounding box center [110, 380] width 132 height 27
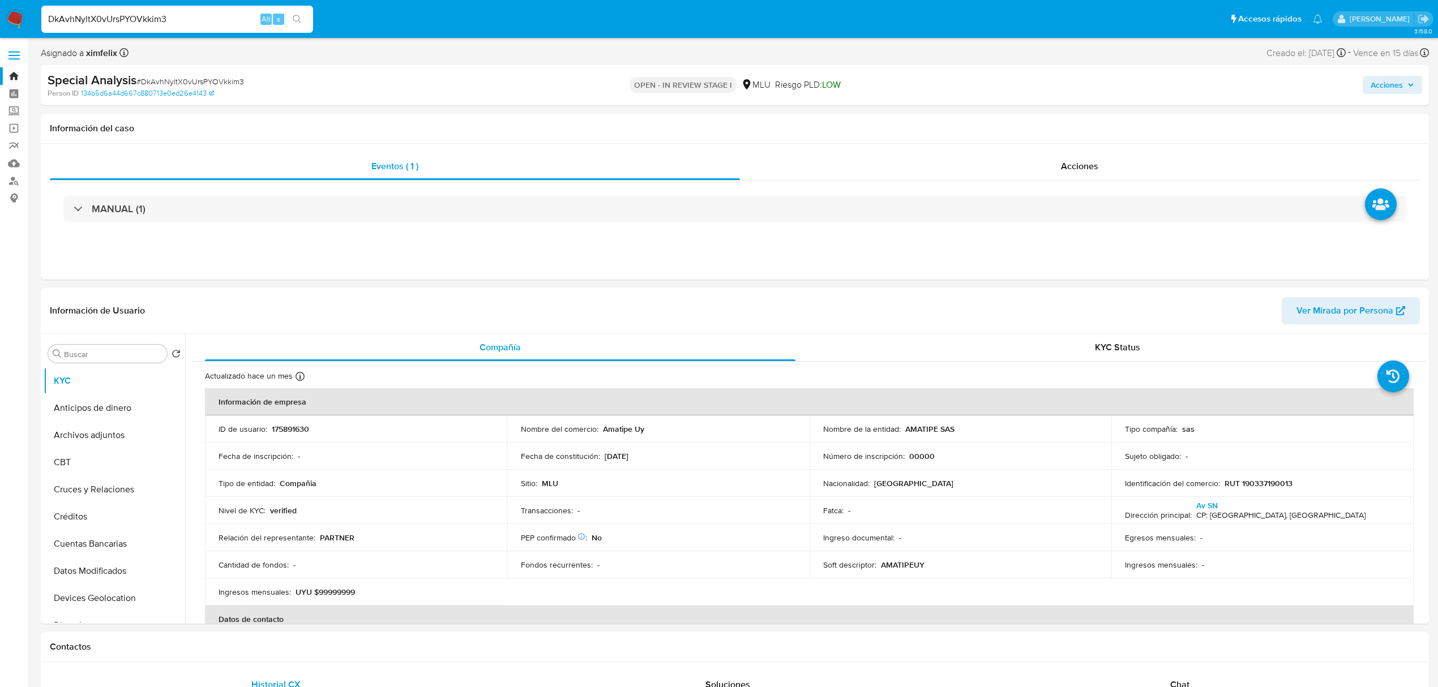
click at [134, 19] on input "DkAvhNyltX0vUrsPYOVkkim3" at bounding box center [177, 19] width 272 height 15
click at [136, 20] on input "DkAvhNyltX0vUrsPYOVkkim3" at bounding box center [177, 19] width 272 height 15
paste input "CizTYxR6jz0vMmpEAkcLuhkO"
type input "CizTYxR6jz0vMmpEAkcLuhkO"
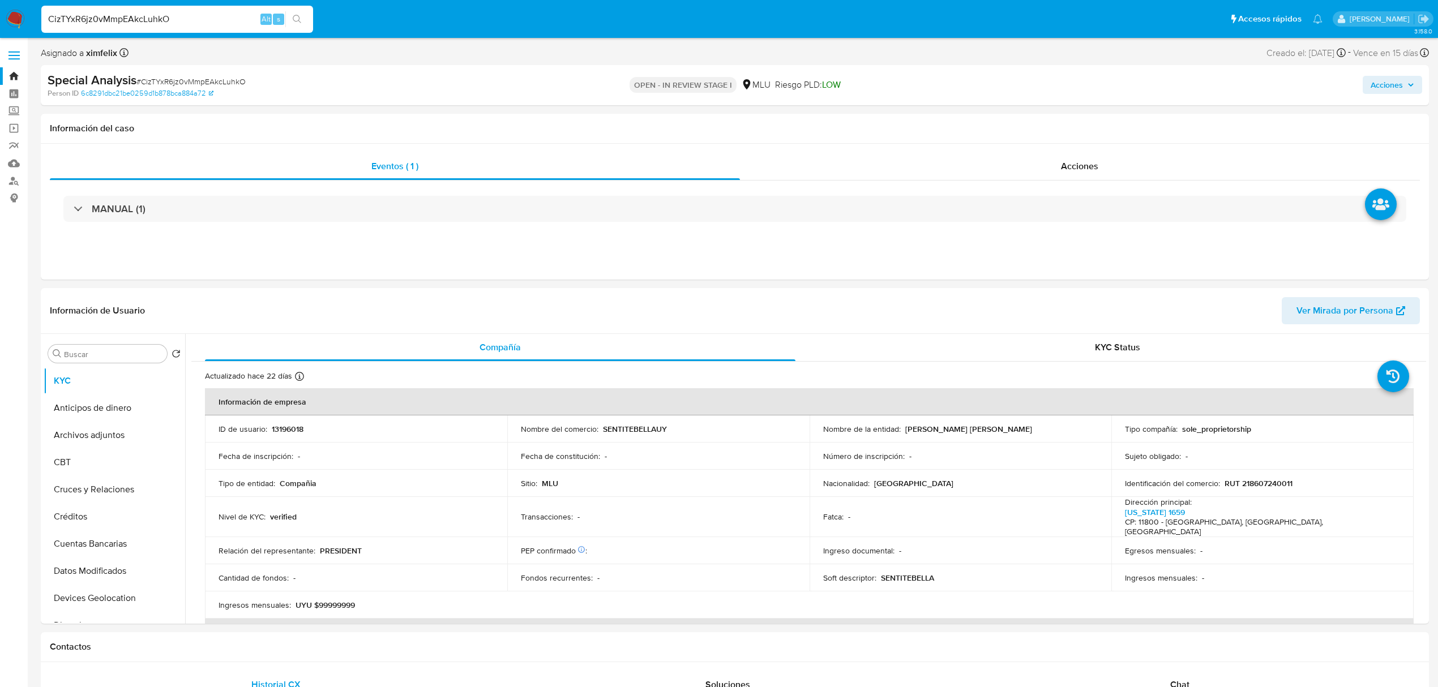
select select "10"
click at [1022, 271] on div "Eventos ( 1 ) Acciones MANUAL (1)" at bounding box center [735, 212] width 1388 height 136
click at [156, 8] on div "CizTYxR6jz0vMmpEAkcLuhkO Alt s" at bounding box center [177, 19] width 272 height 27
click at [156, 16] on input "CizTYxR6jz0vMmpEAkcLuhkO" at bounding box center [177, 19] width 272 height 15
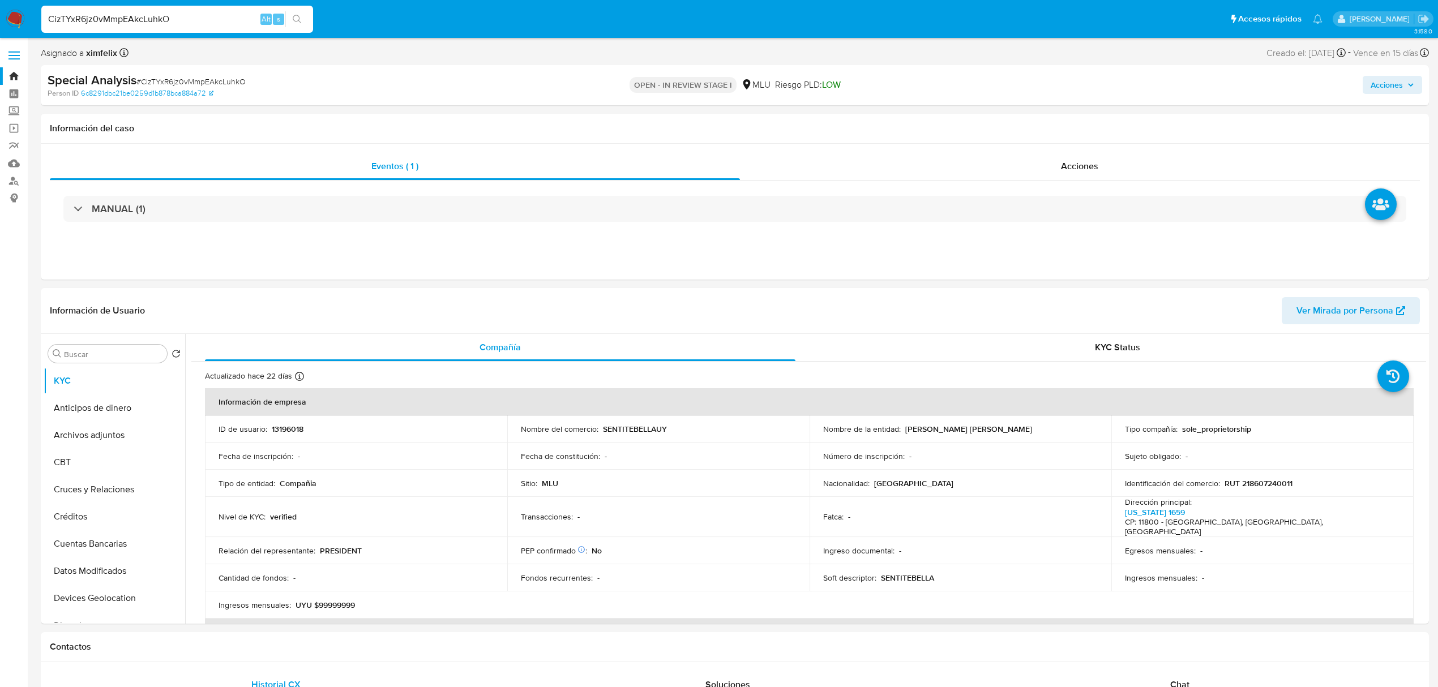
click at [303, 19] on button "search-icon" at bounding box center [296, 19] width 23 height 16
drag, startPoint x: 202, startPoint y: 23, endPoint x: 202, endPoint y: 34, distance: 11.3
click at [200, 28] on div "CizTYxR6jz0vMmpEAkcLuhkO Alt s" at bounding box center [177, 19] width 272 height 27
click at [1267, 481] on p "RUT 218607240011" at bounding box center [1259, 483] width 68 height 10
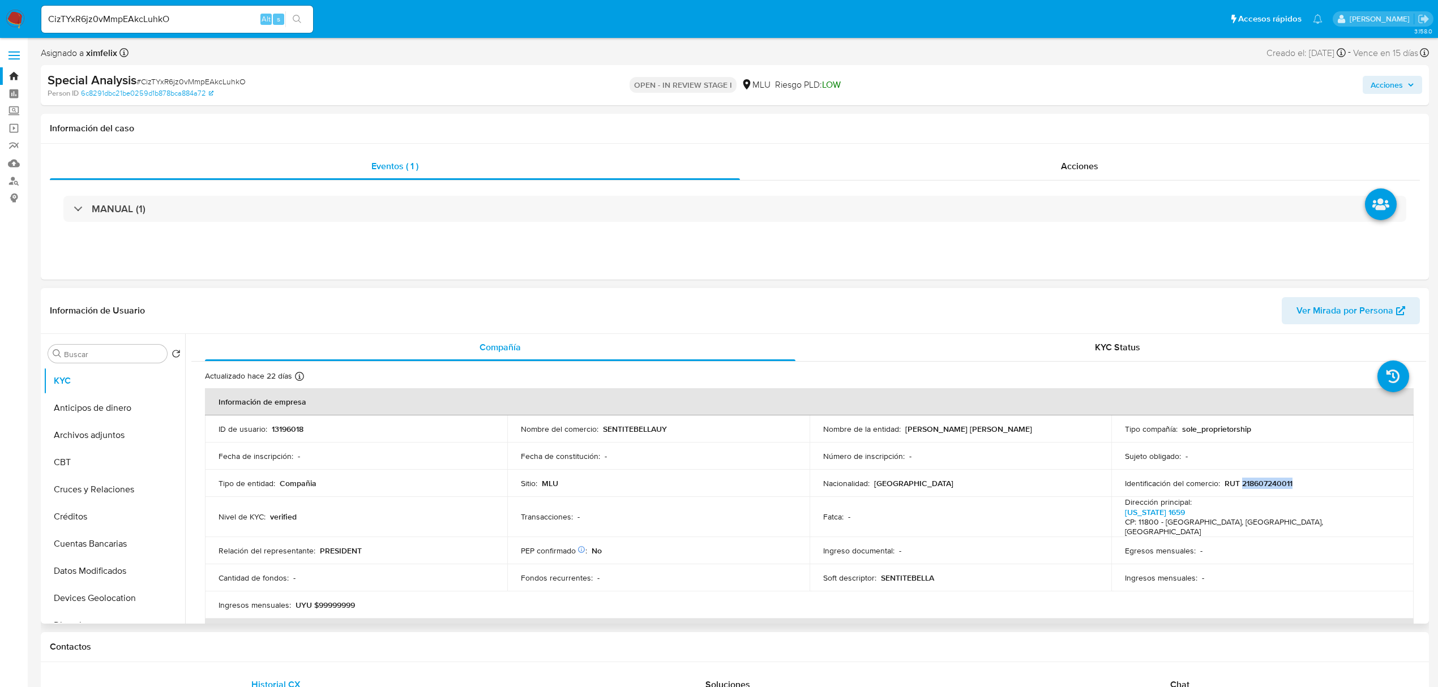
copy p "218607240011"
click at [1367, 317] on span "Ver Mirada por Persona" at bounding box center [1345, 310] width 97 height 27
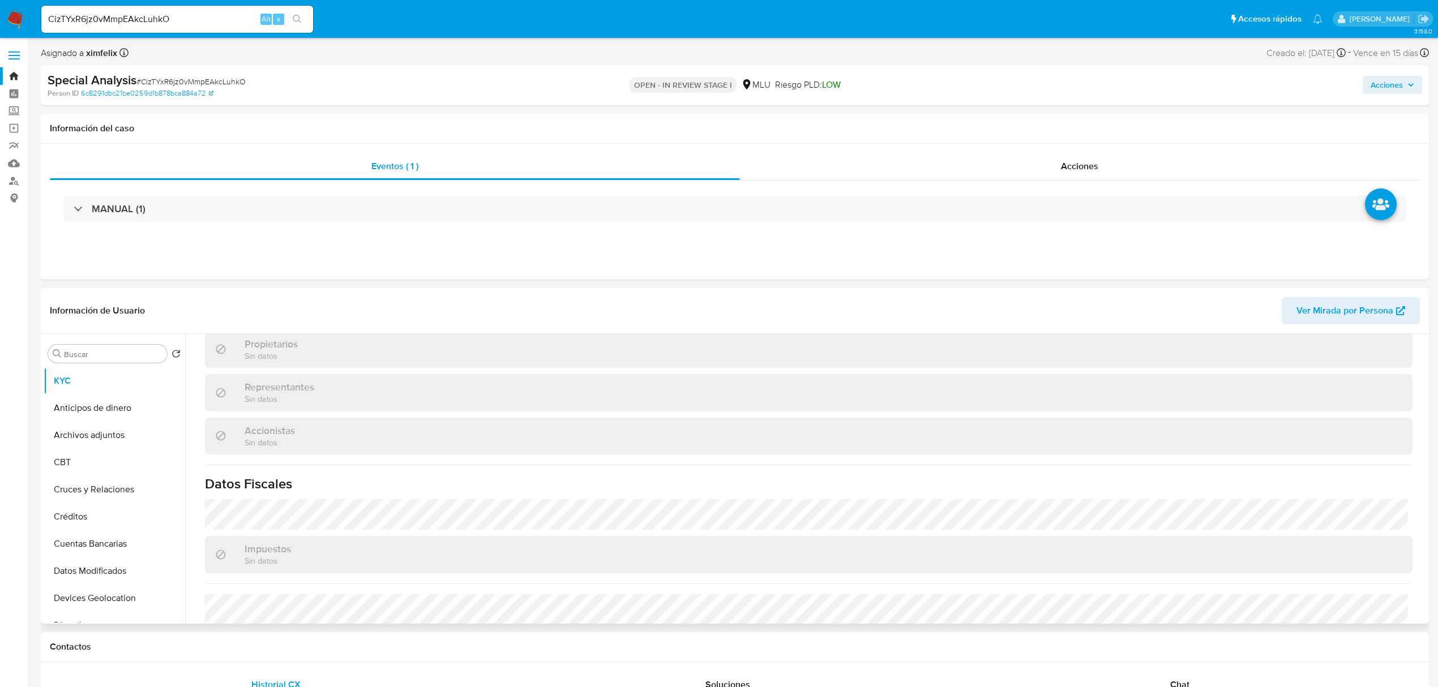
scroll to position [644, 0]
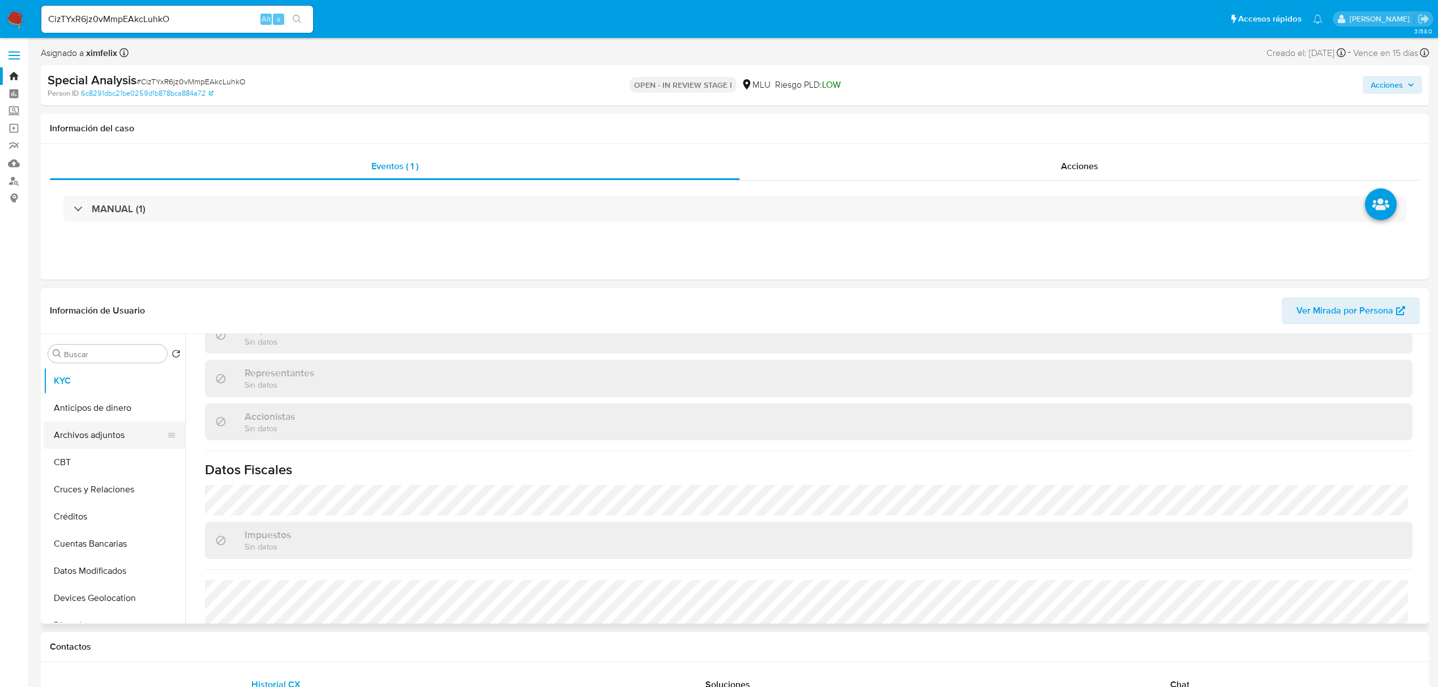
click at [122, 437] on button "Archivos adjuntos" at bounding box center [110, 435] width 132 height 27
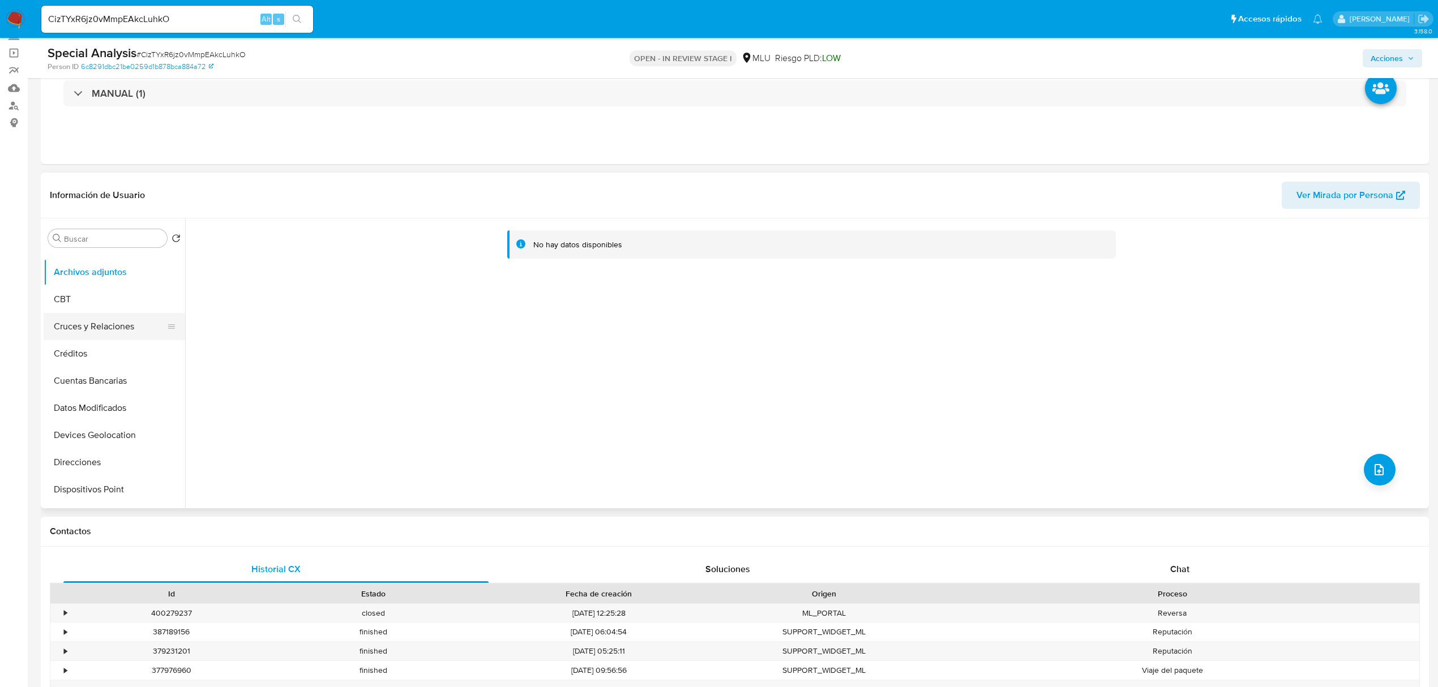
scroll to position [0, 0]
click at [135, 272] on button "KYC" at bounding box center [110, 265] width 132 height 27
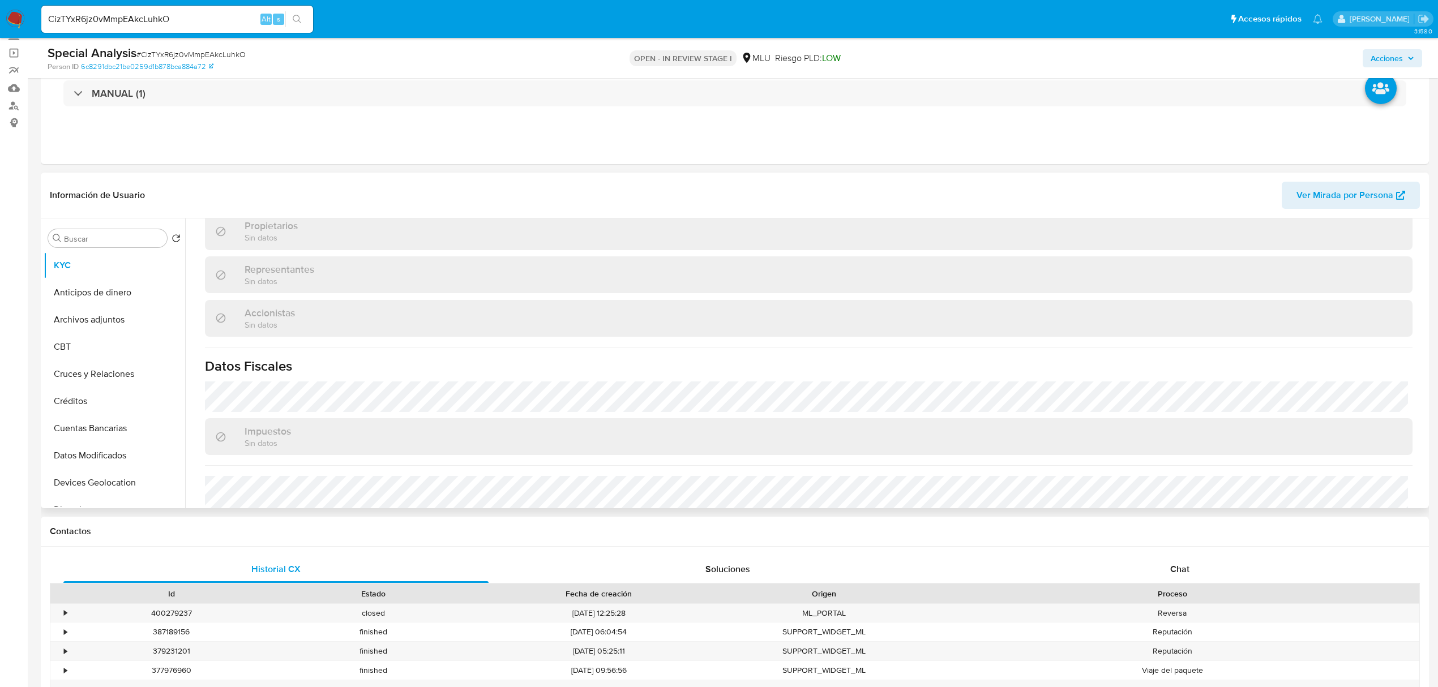
scroll to position [644, 0]
click at [149, 12] on input "CizTYxR6jz0vMmpEAkcLuhkO" at bounding box center [177, 19] width 272 height 15
paste input "9xtBDmCYyVjNyu8Cn8GdxmdN"
type input "9xtBDmCYyVjNyu8Cn8GdxmdN"
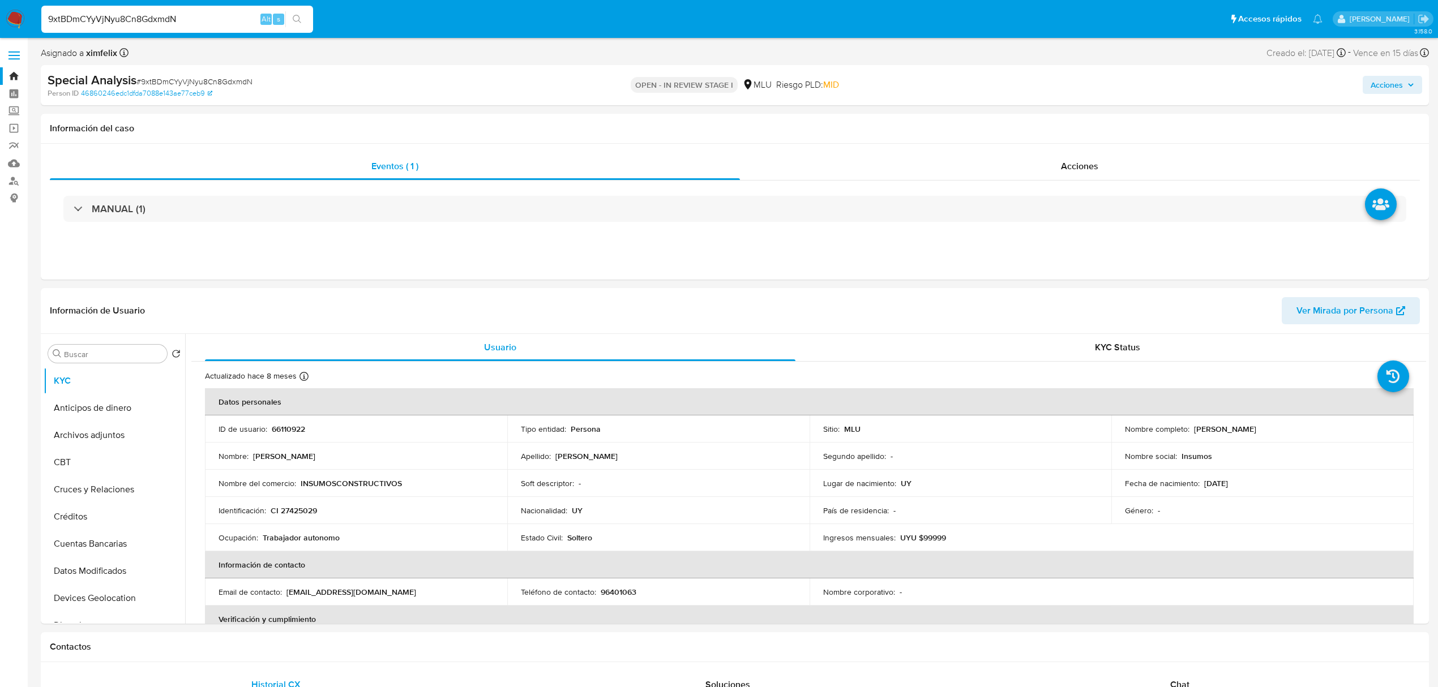
select select "10"
click at [292, 510] on p "CI 27425029" at bounding box center [294, 511] width 46 height 10
click at [292, 508] on p "CI 27425029" at bounding box center [294, 511] width 46 height 10
copy p "27425029"
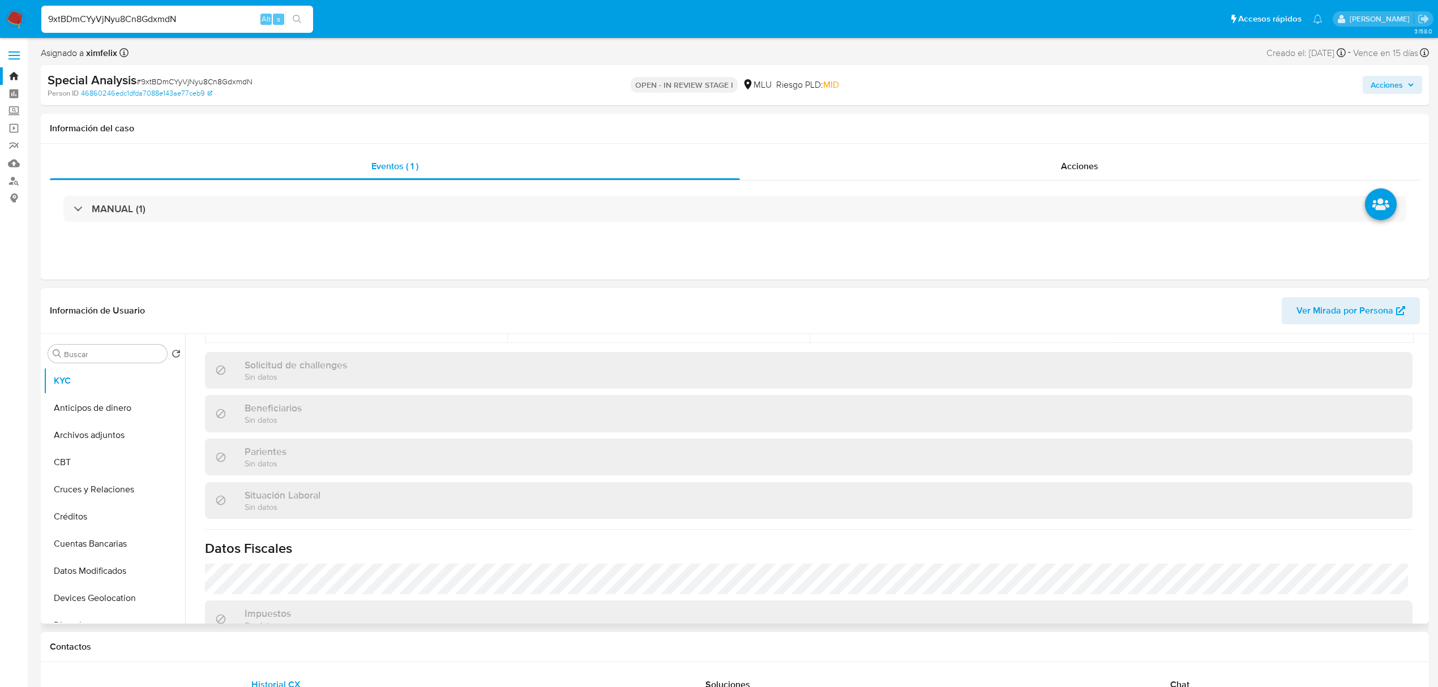
scroll to position [558, 0]
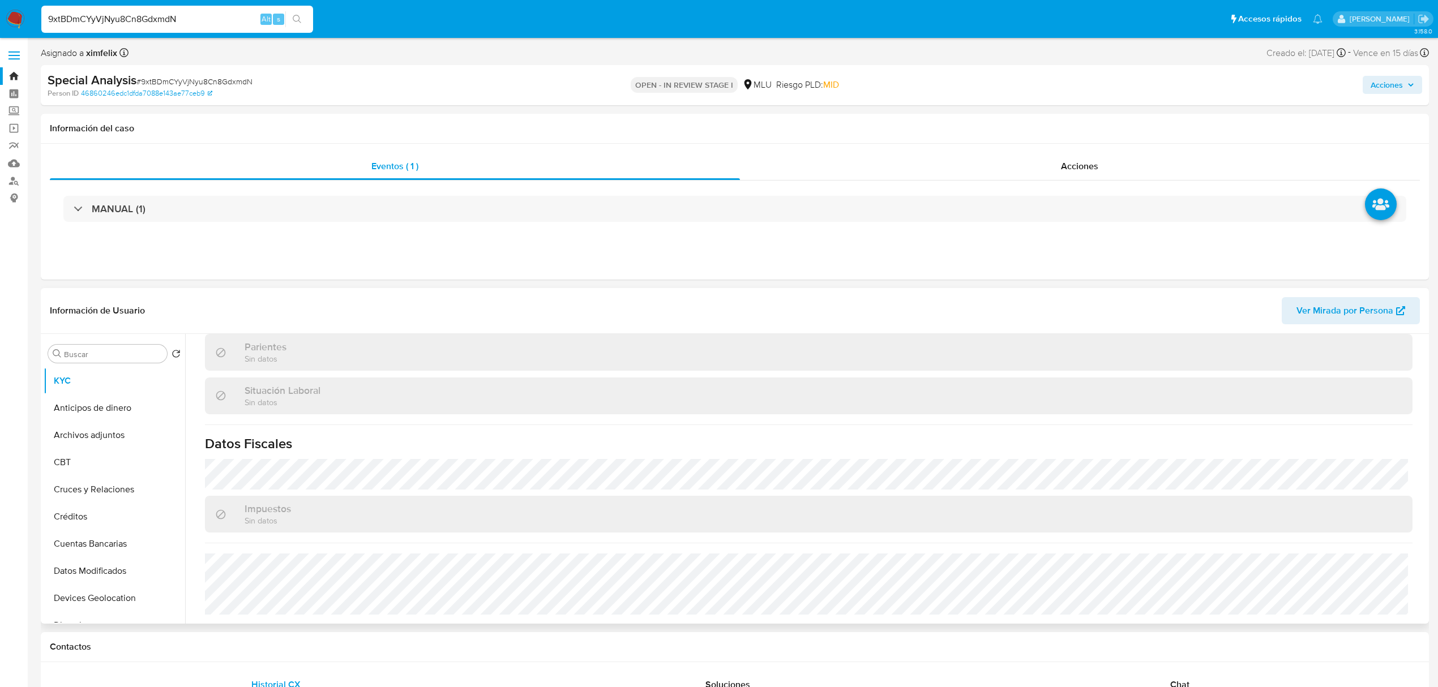
click at [1388, 310] on span "Ver Mirada por Persona" at bounding box center [1345, 310] width 97 height 27
click at [114, 445] on button "Archivos adjuntos" at bounding box center [110, 435] width 132 height 27
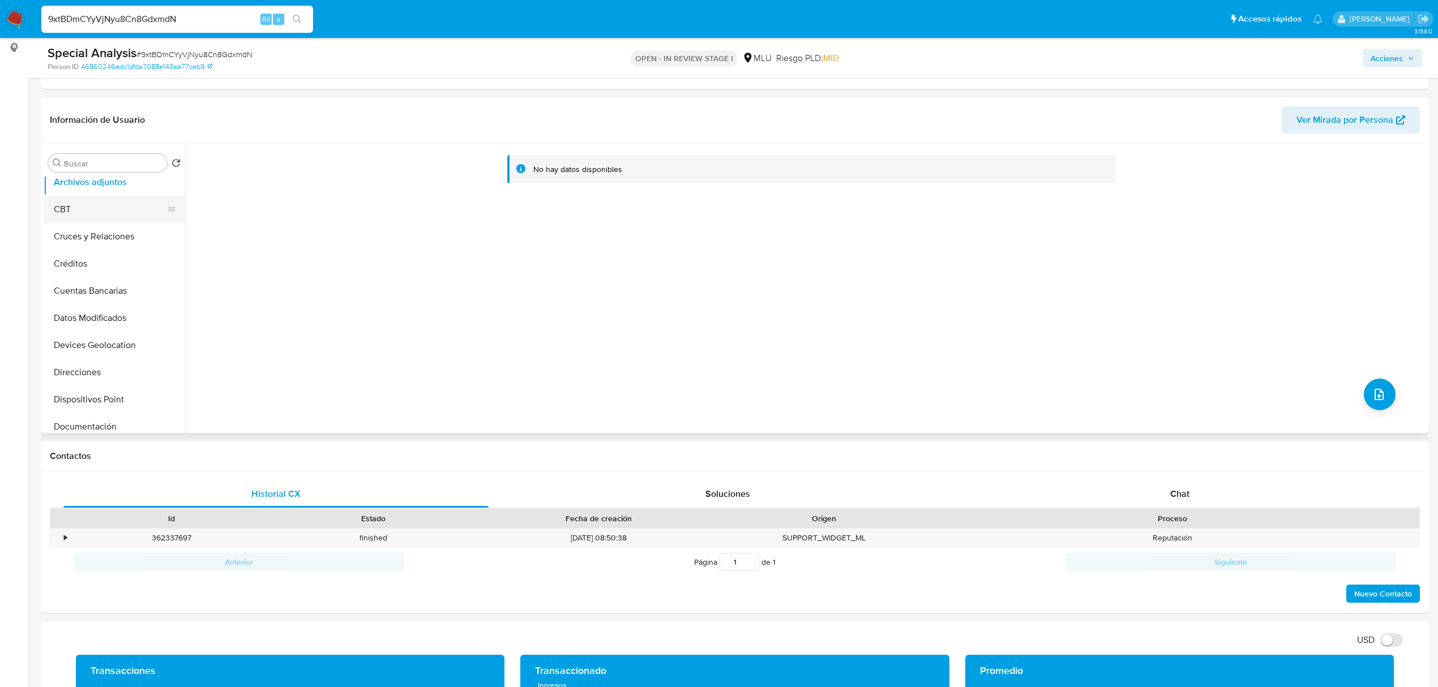
scroll to position [0, 0]
click at [105, 185] on button "KYC" at bounding box center [110, 190] width 132 height 27
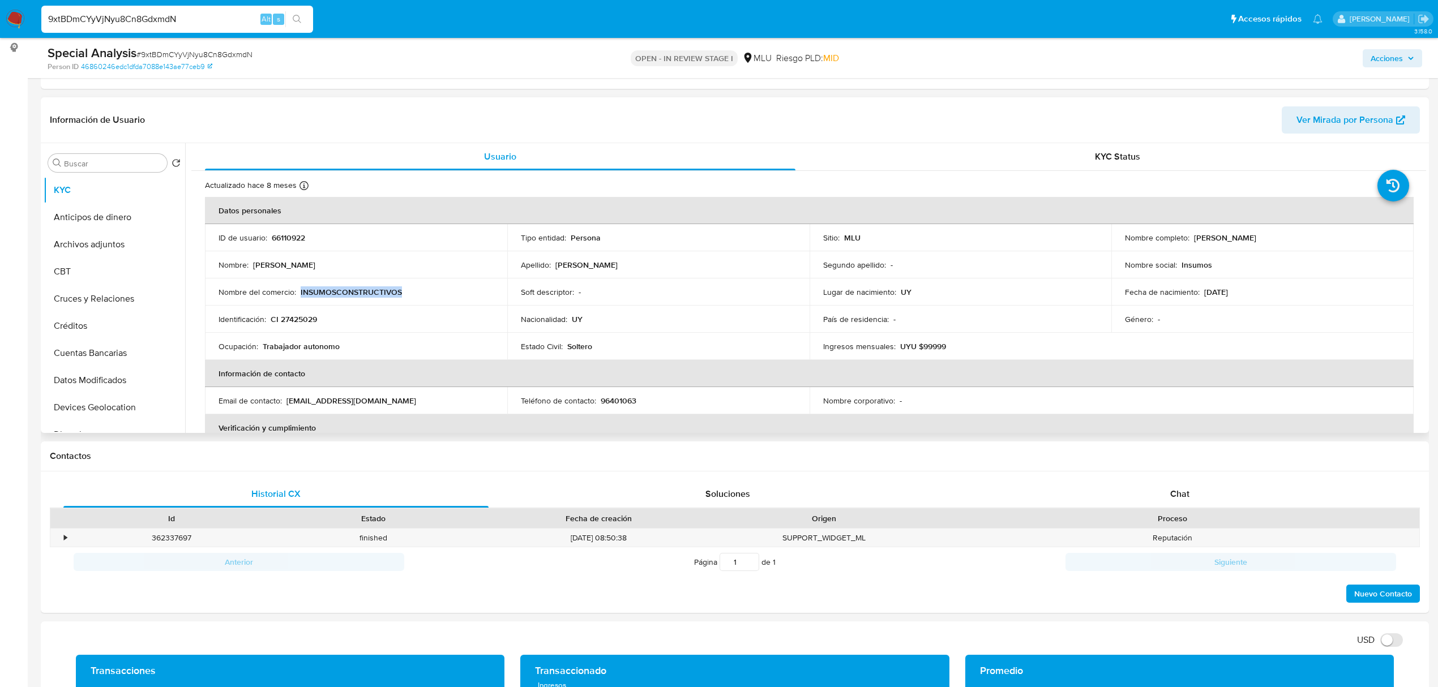
drag, startPoint x: 409, startPoint y: 291, endPoint x: 300, endPoint y: 283, distance: 109.6
click at [300, 283] on td "Nombre del comercio : INSUMOSCONSTRUCTIVOS" at bounding box center [356, 292] width 302 height 27
copy p "INSUMOSCONSTRUCTIVOS"
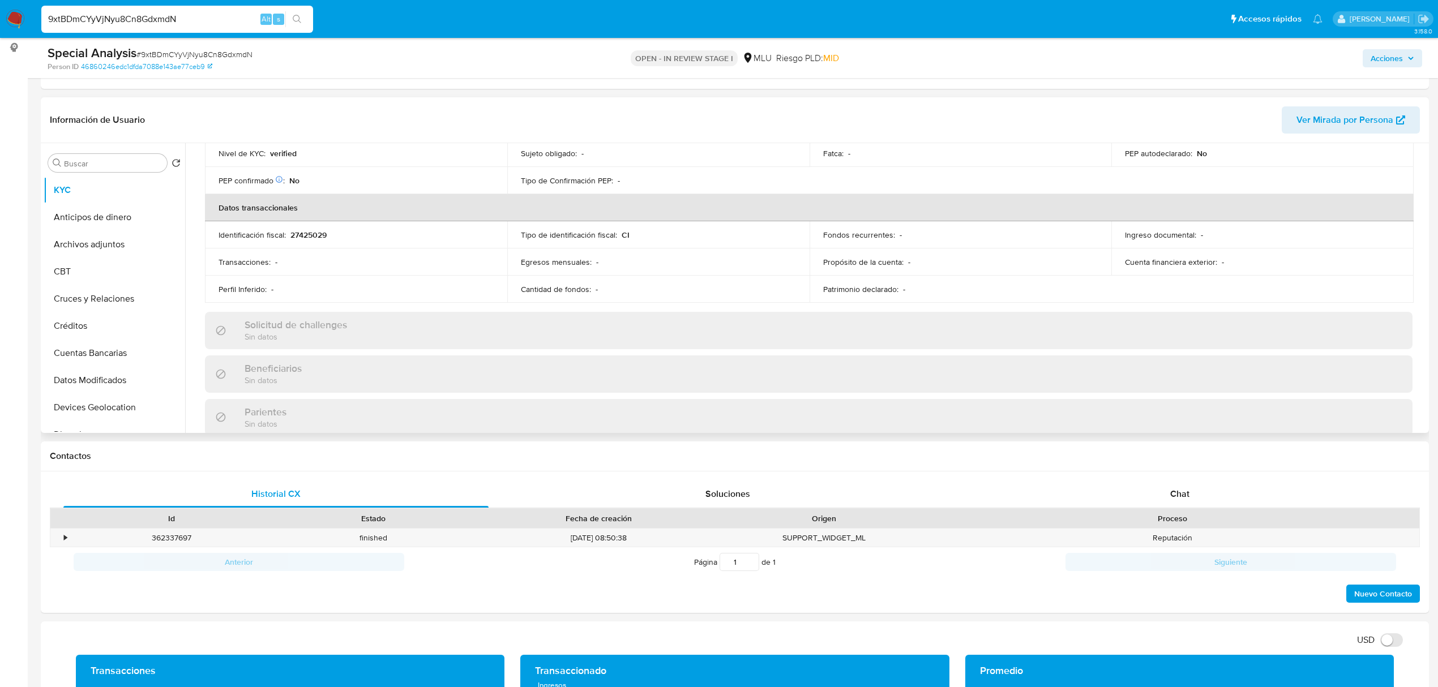
scroll to position [558, 0]
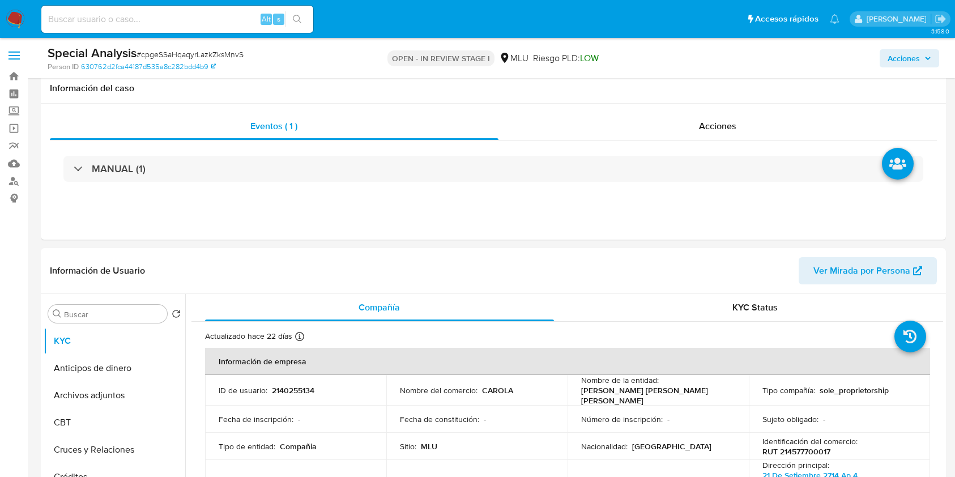
select select "10"
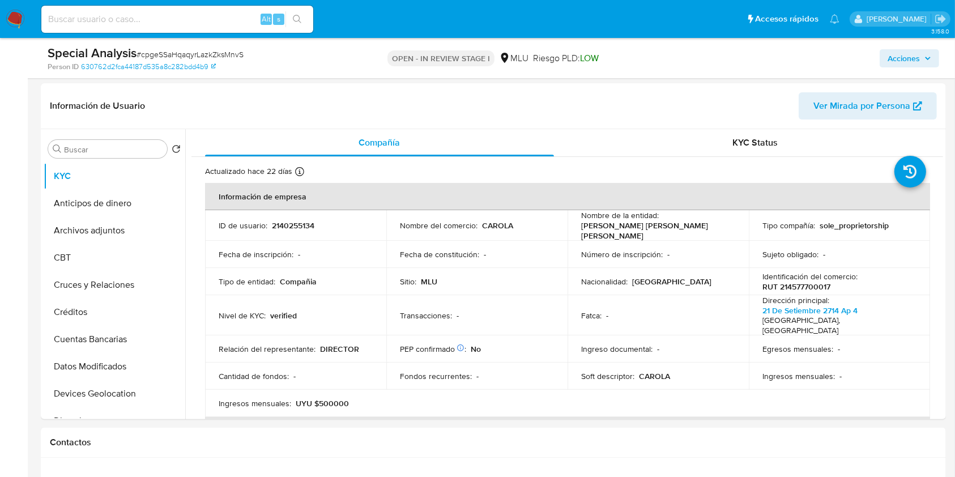
scroll to position [198, 0]
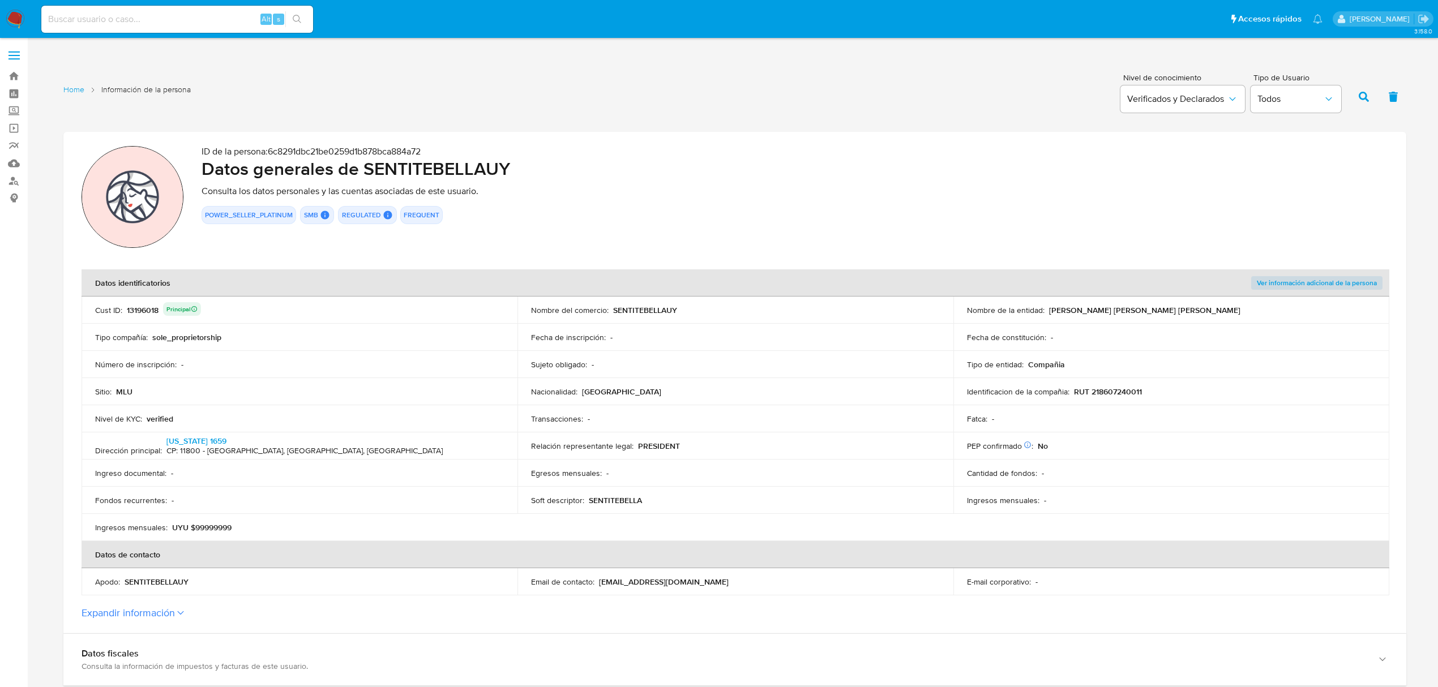
drag, startPoint x: 687, startPoint y: 310, endPoint x: 613, endPoint y: 309, distance: 74.8
click at [613, 309] on div "Nombre del comercio : SENTITEBELLAUY" at bounding box center [735, 310] width 409 height 10
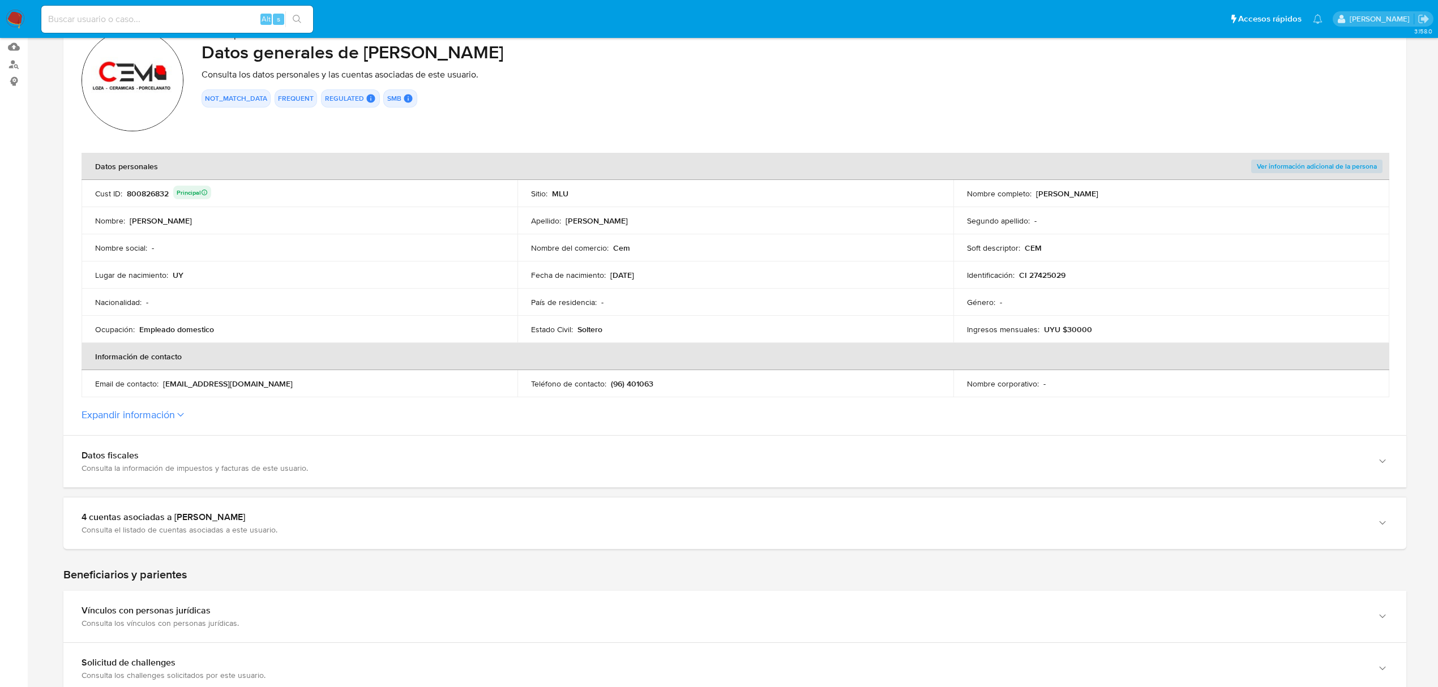
scroll to position [151, 0]
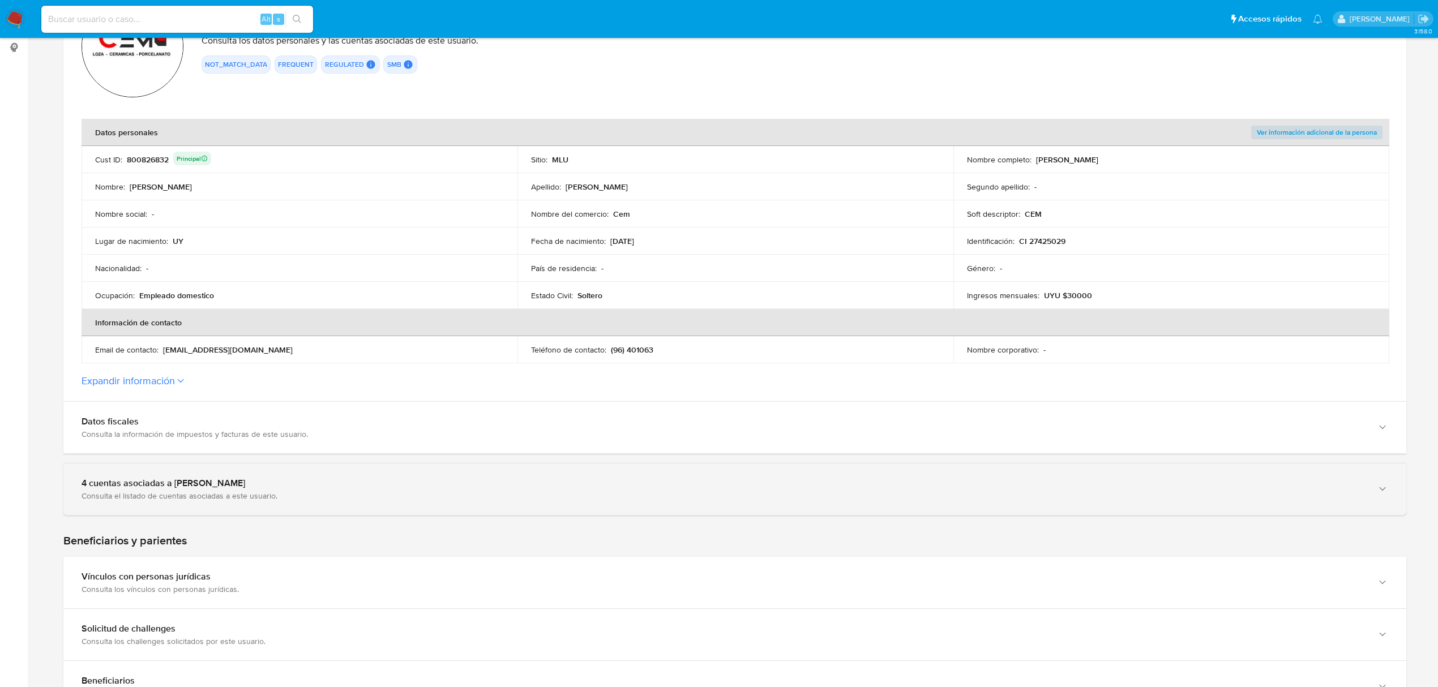
click at [537, 503] on div "4 cuentas asociadas a [PERSON_NAME] Consulta el listado de cuentas asociadas a …" at bounding box center [734, 490] width 1343 height 52
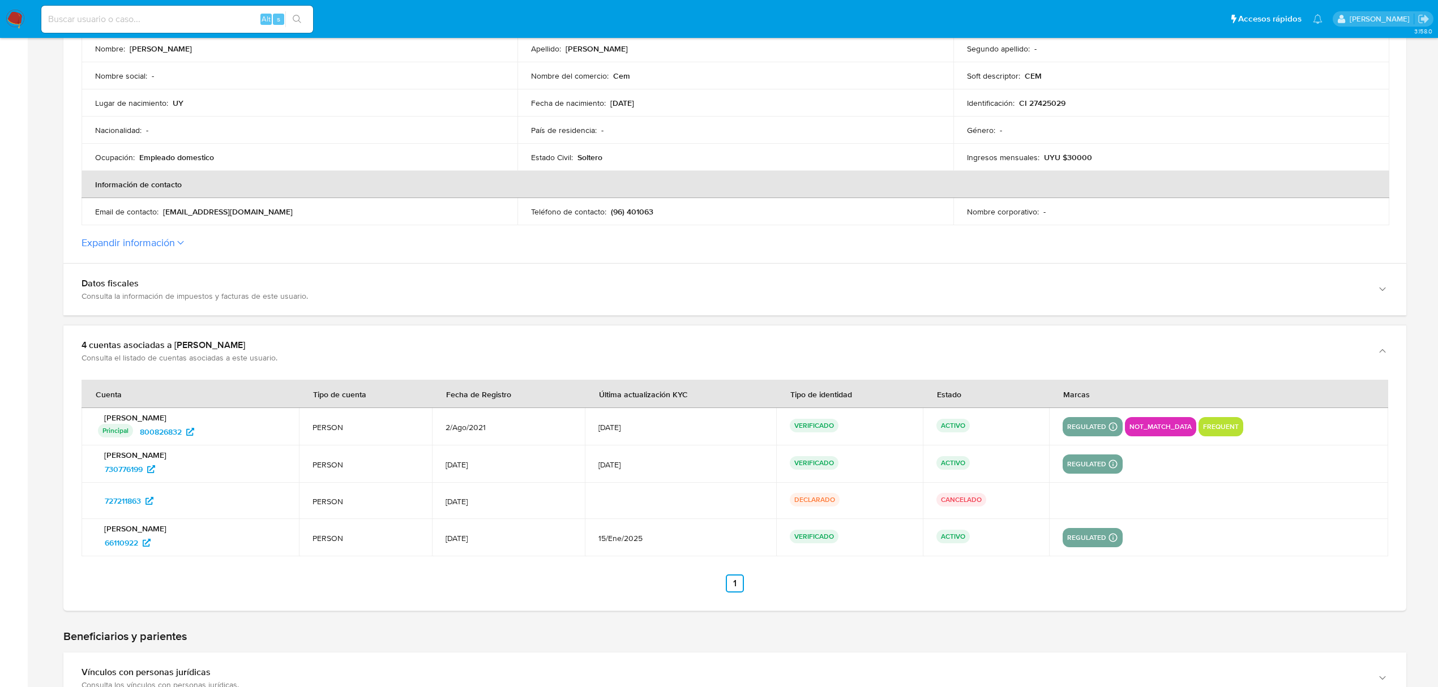
scroll to position [302, 0]
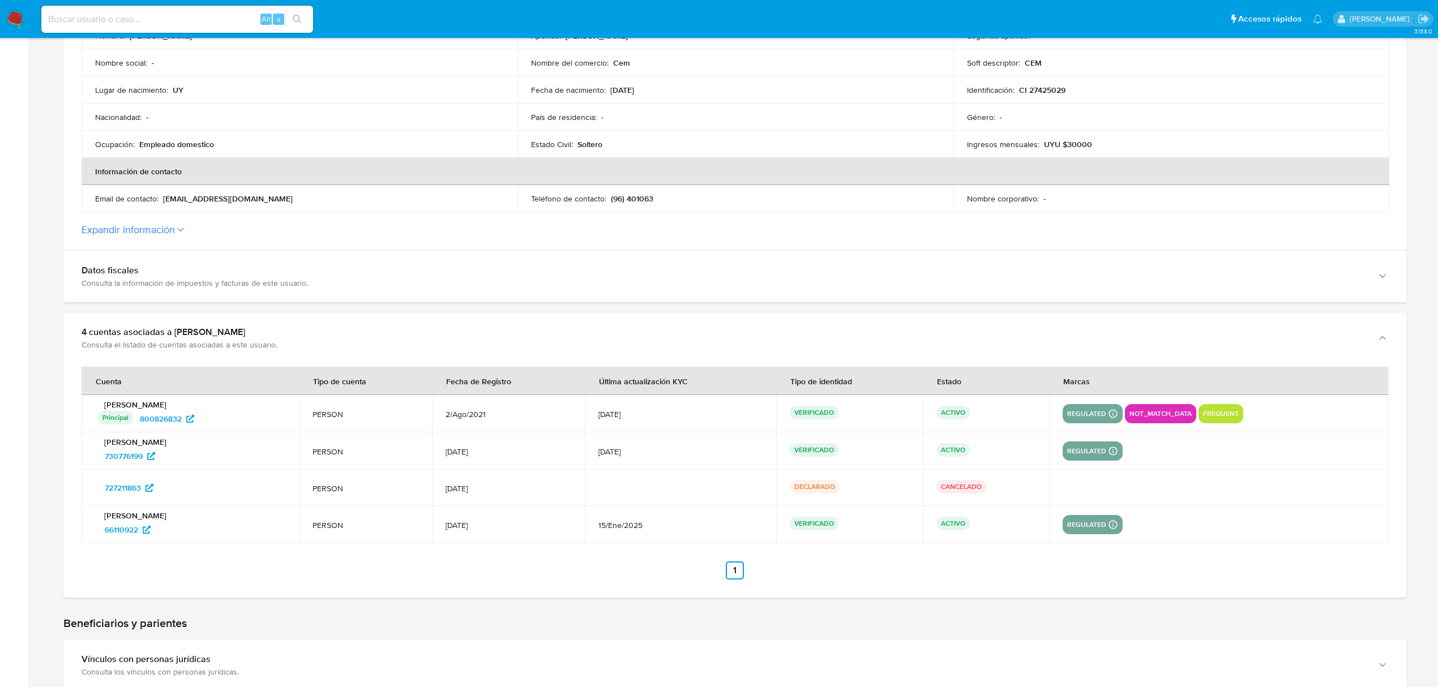
drag, startPoint x: 211, startPoint y: 406, endPoint x: 187, endPoint y: 429, distance: 33.2
click at [187, 429] on td "[PERSON_NAME] Principal Identificado como usuario principal 800826832" at bounding box center [190, 413] width 217 height 37
drag, startPoint x: 152, startPoint y: 465, endPoint x: 100, endPoint y: 462, distance: 52.7
click at [100, 462] on div "730776199" at bounding box center [191, 456] width 187 height 18
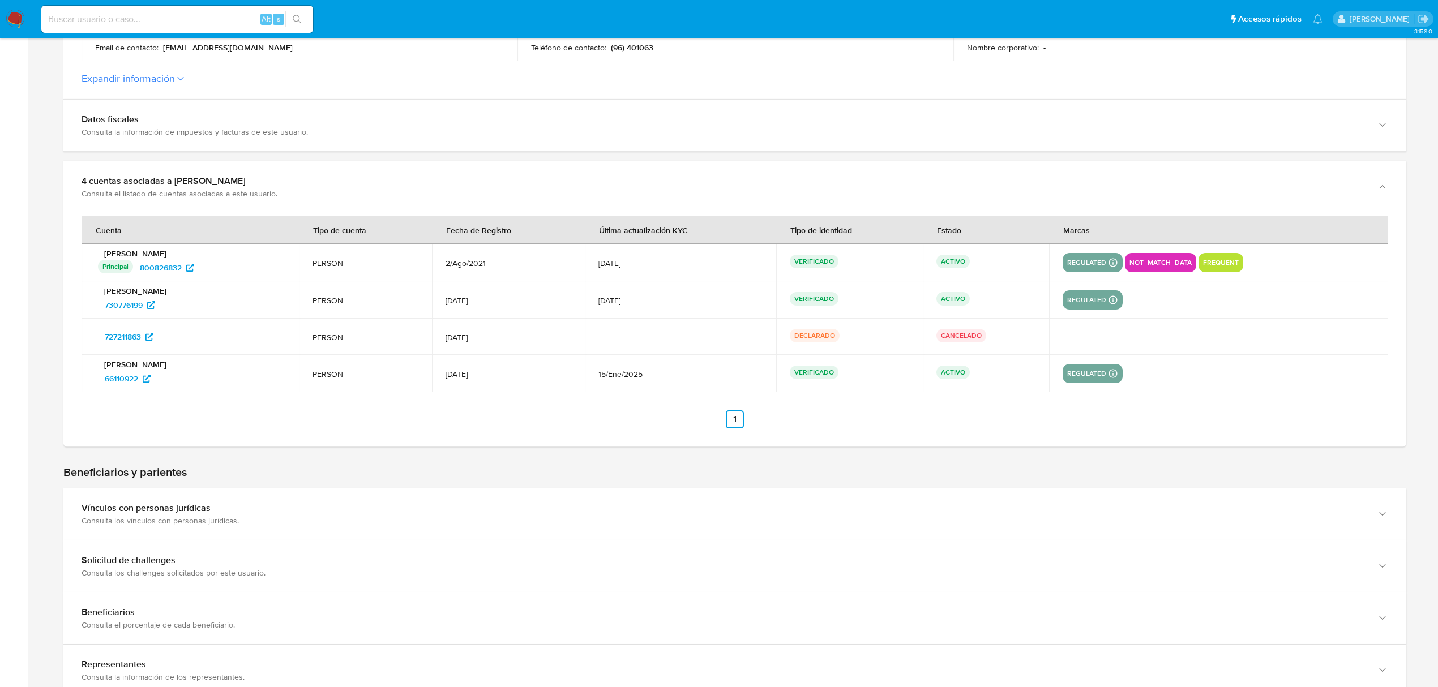
scroll to position [75, 0]
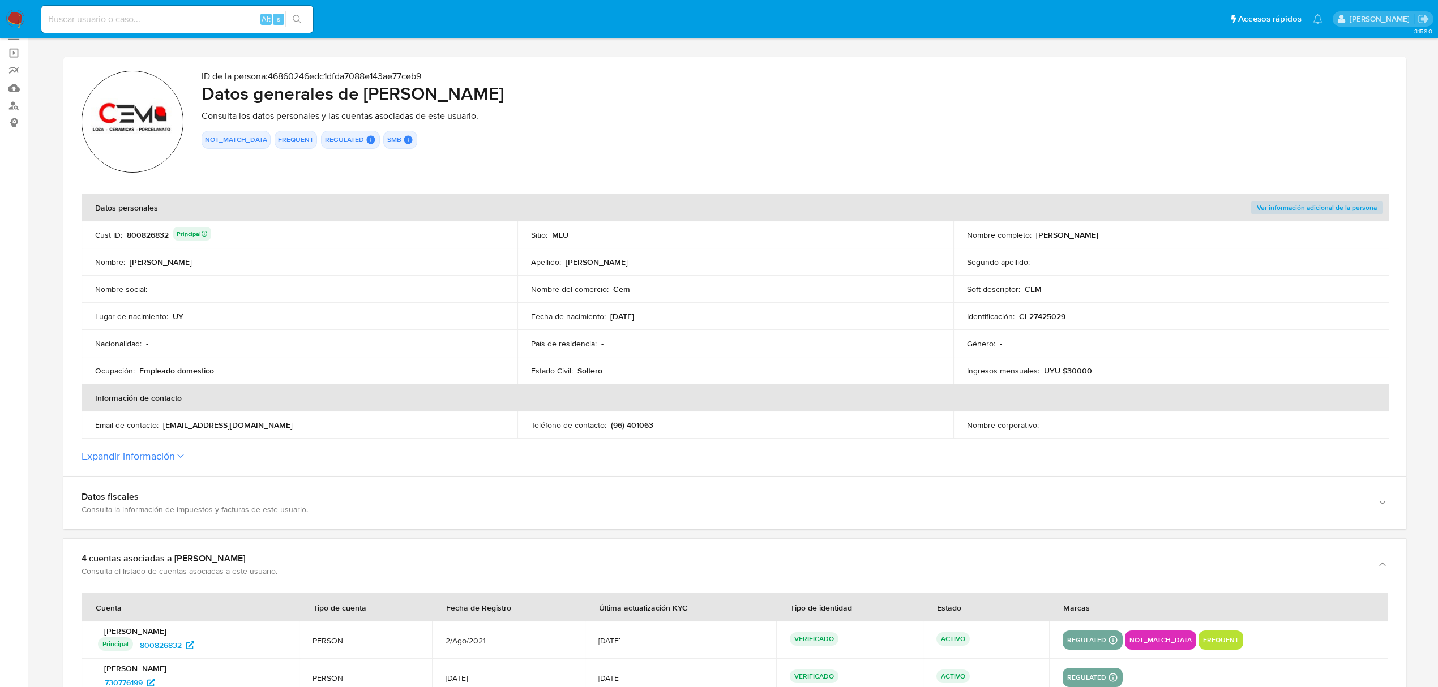
click at [1025, 286] on p "CEM" at bounding box center [1033, 289] width 17 height 10
